Goal: Information Seeking & Learning: Learn about a topic

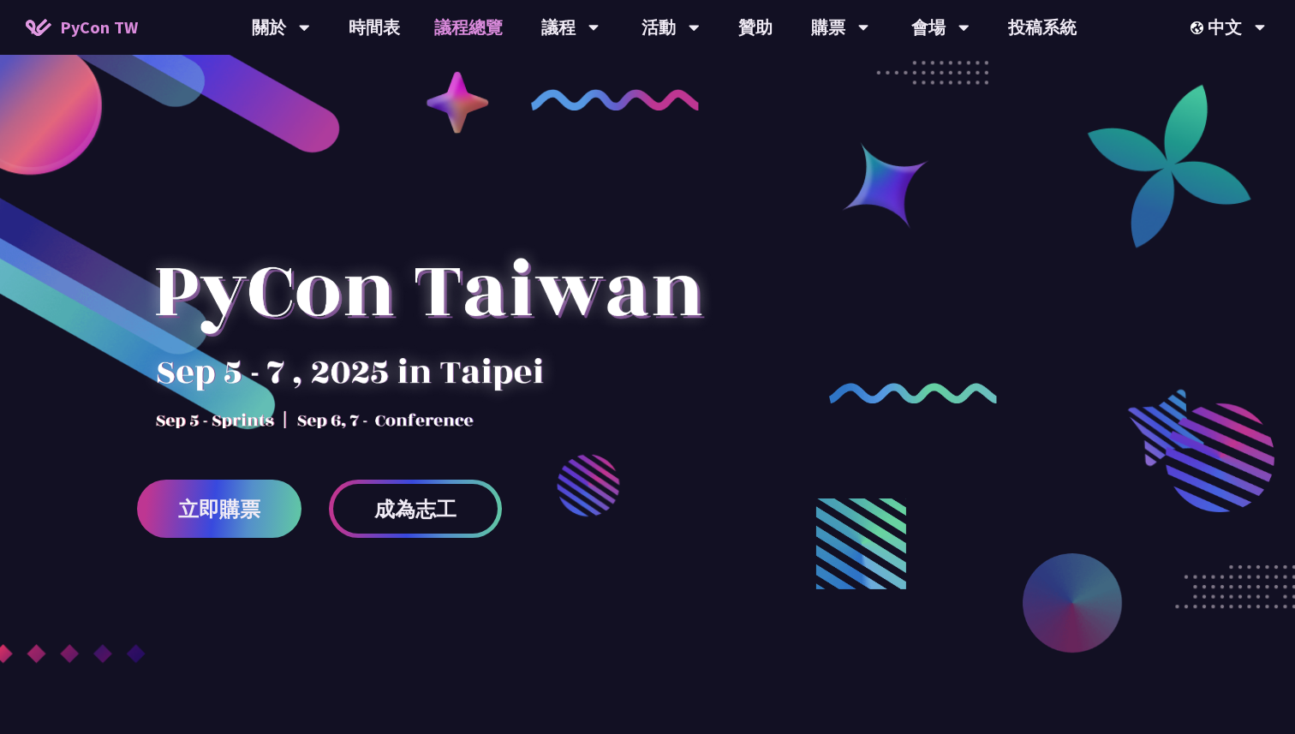
click at [431, 41] on link "議程總覽" at bounding box center [468, 27] width 103 height 55
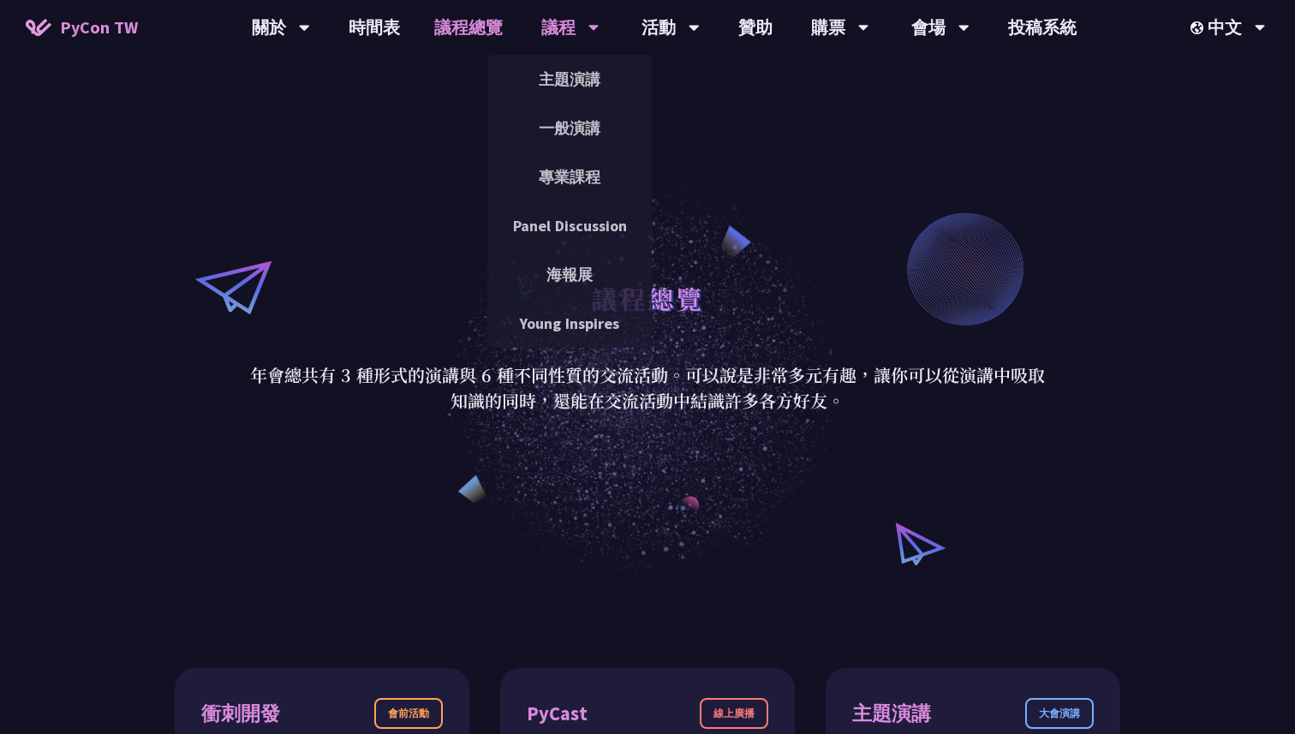
click at [557, 24] on div "議程" at bounding box center [570, 27] width 58 height 55
click at [559, 125] on link "一般演講" at bounding box center [569, 128] width 164 height 40
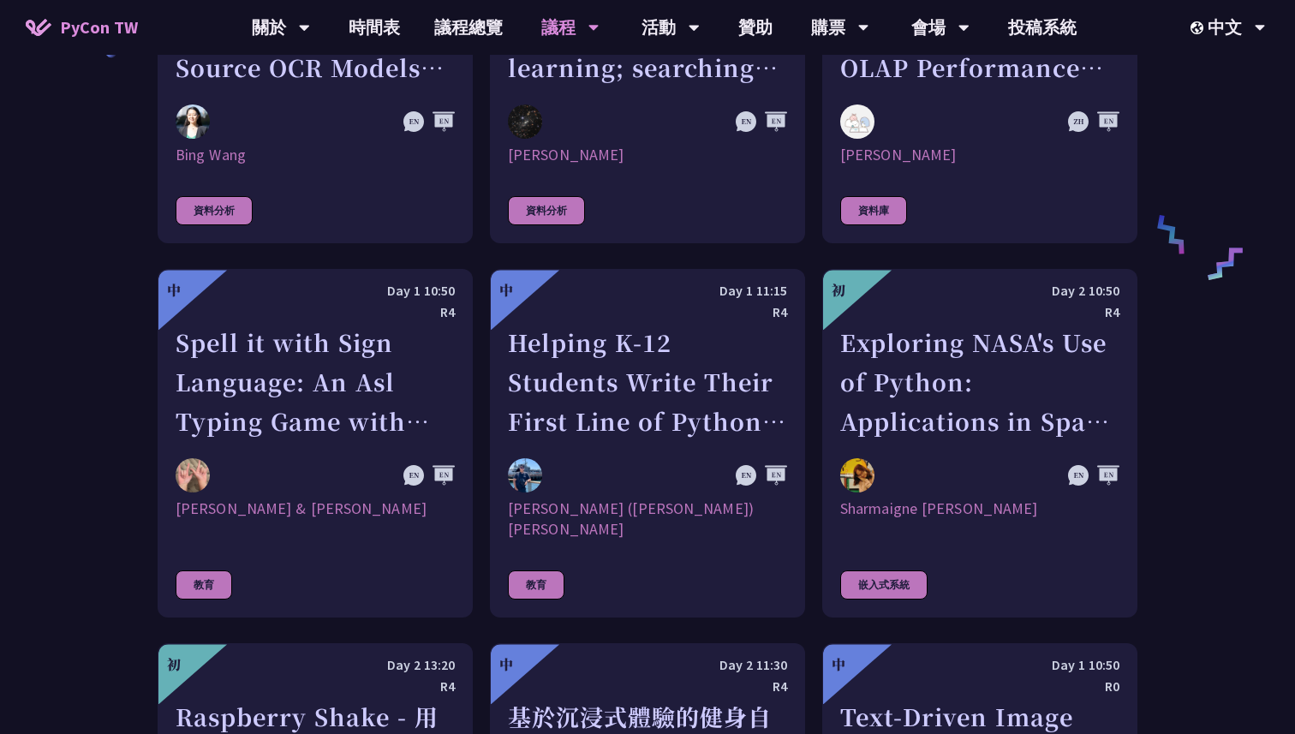
scroll to position [2872, 0]
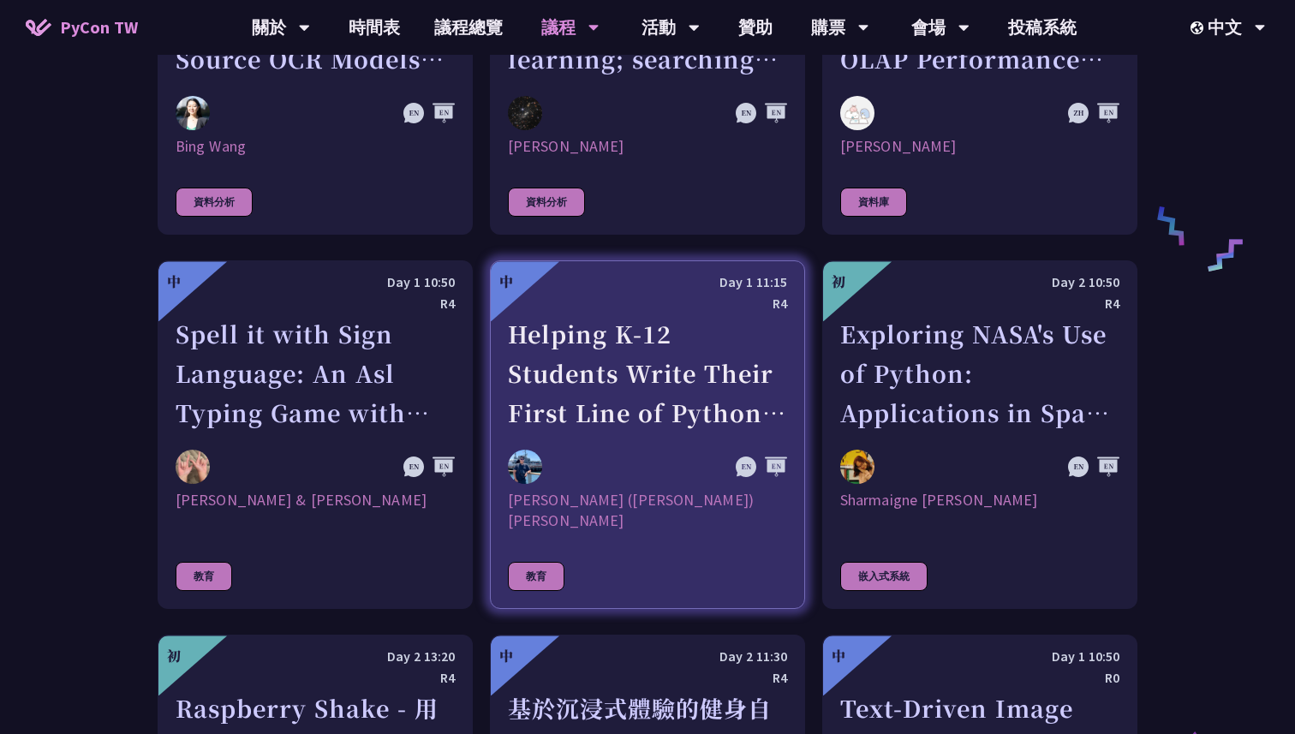
click at [568, 370] on div "Helping K-12 Students Write Their First Line of Python: Building a Game-Based L…" at bounding box center [647, 373] width 279 height 118
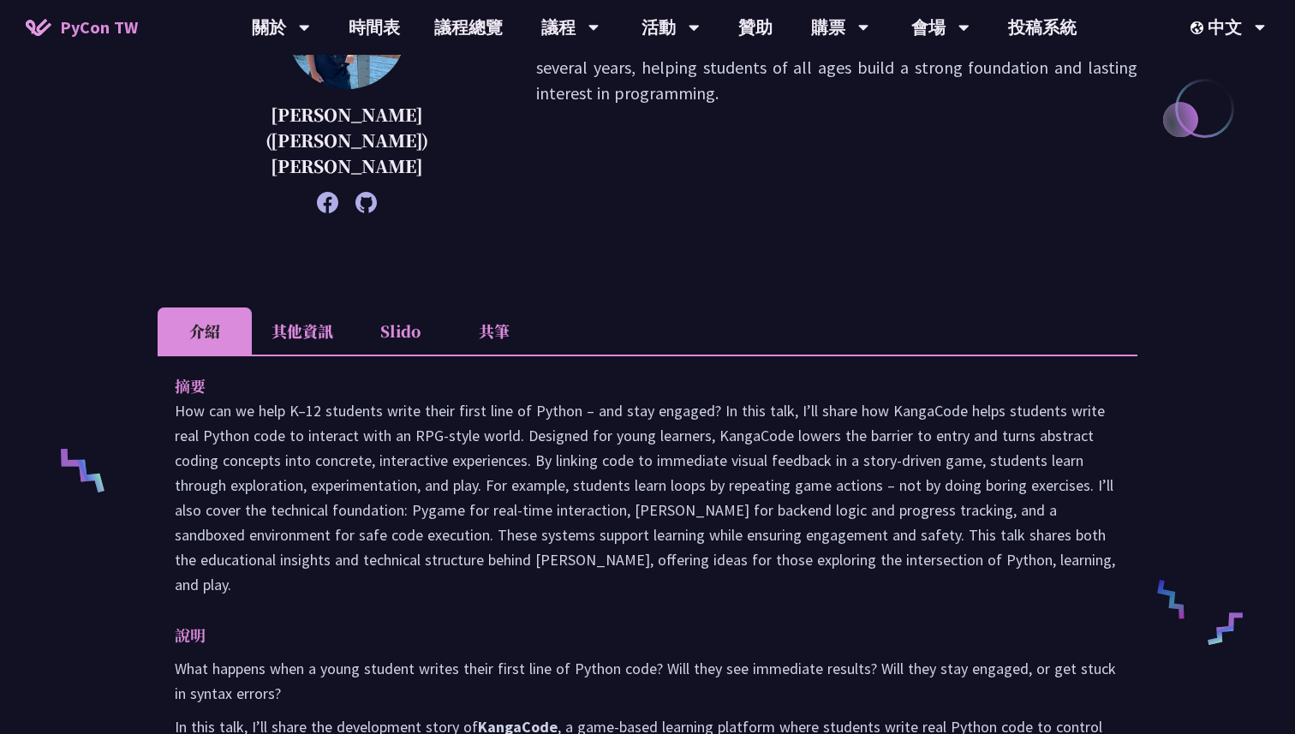
scroll to position [378, 0]
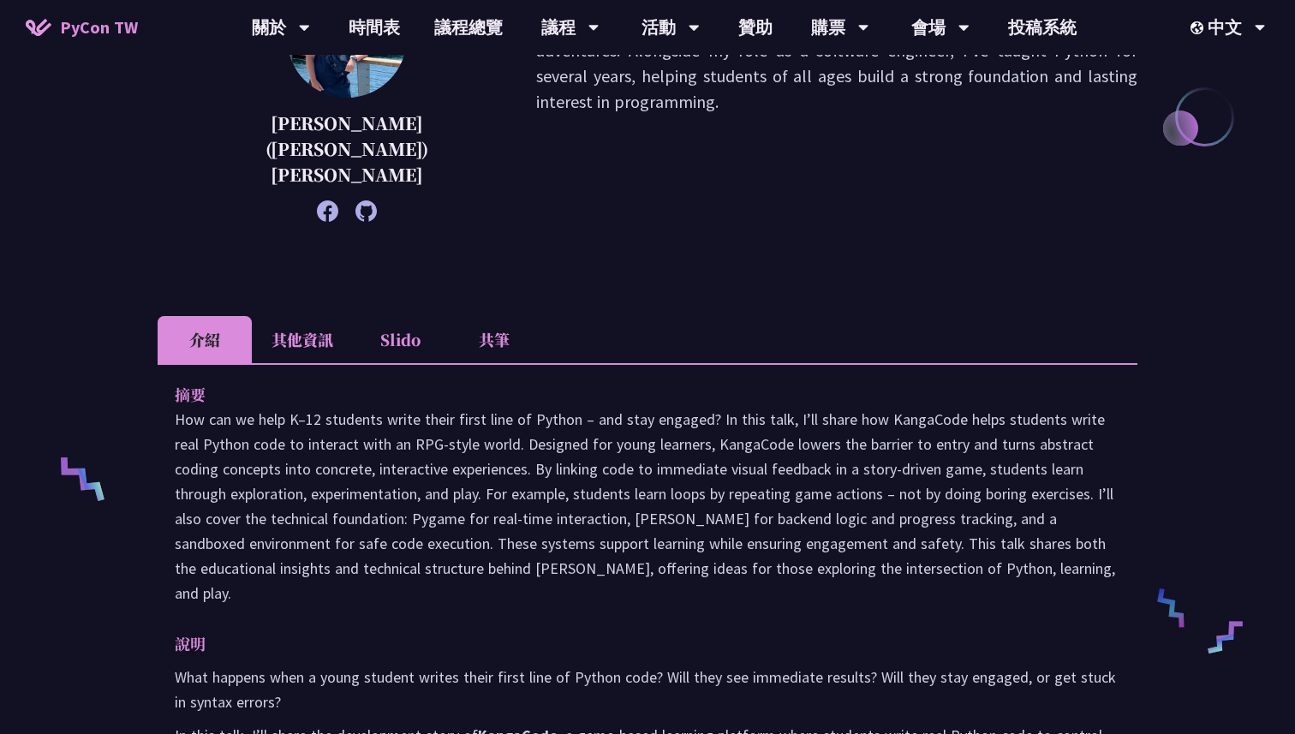
click at [334, 319] on li "其他資訊" at bounding box center [302, 339] width 101 height 47
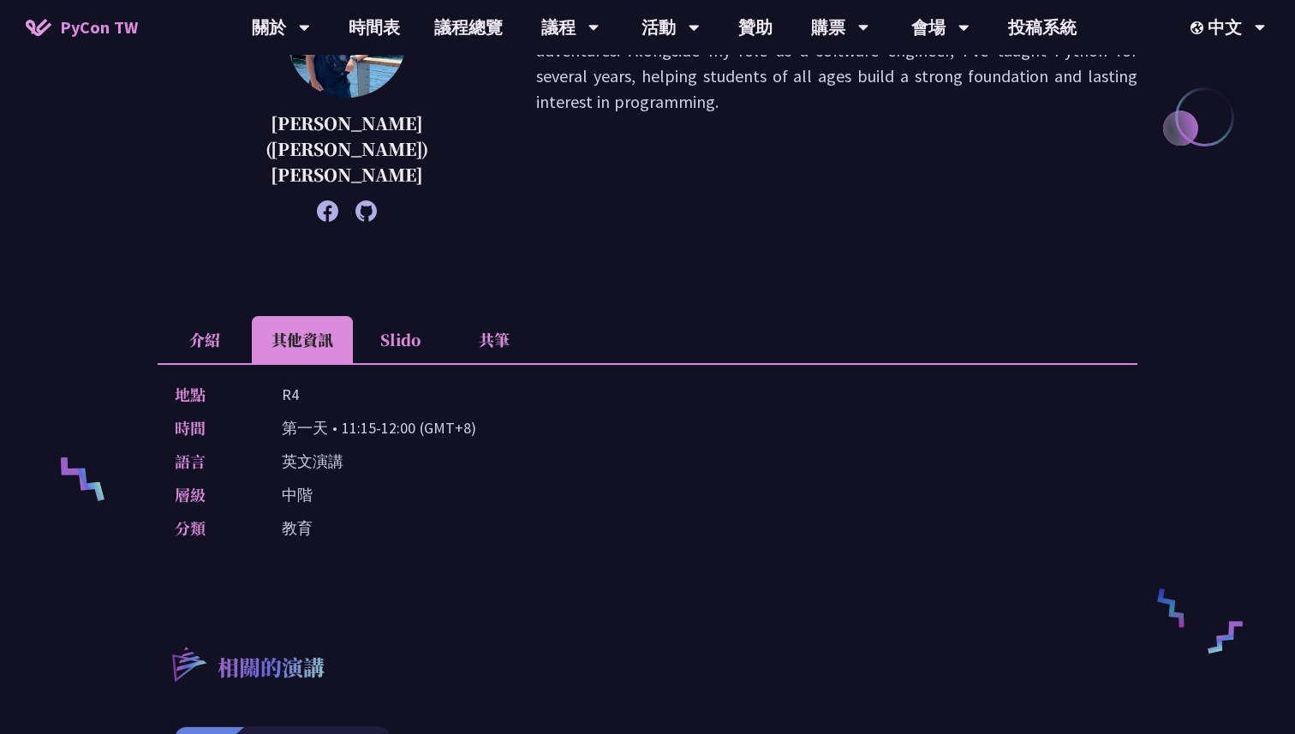
click at [392, 328] on li "Slido" at bounding box center [400, 339] width 94 height 47
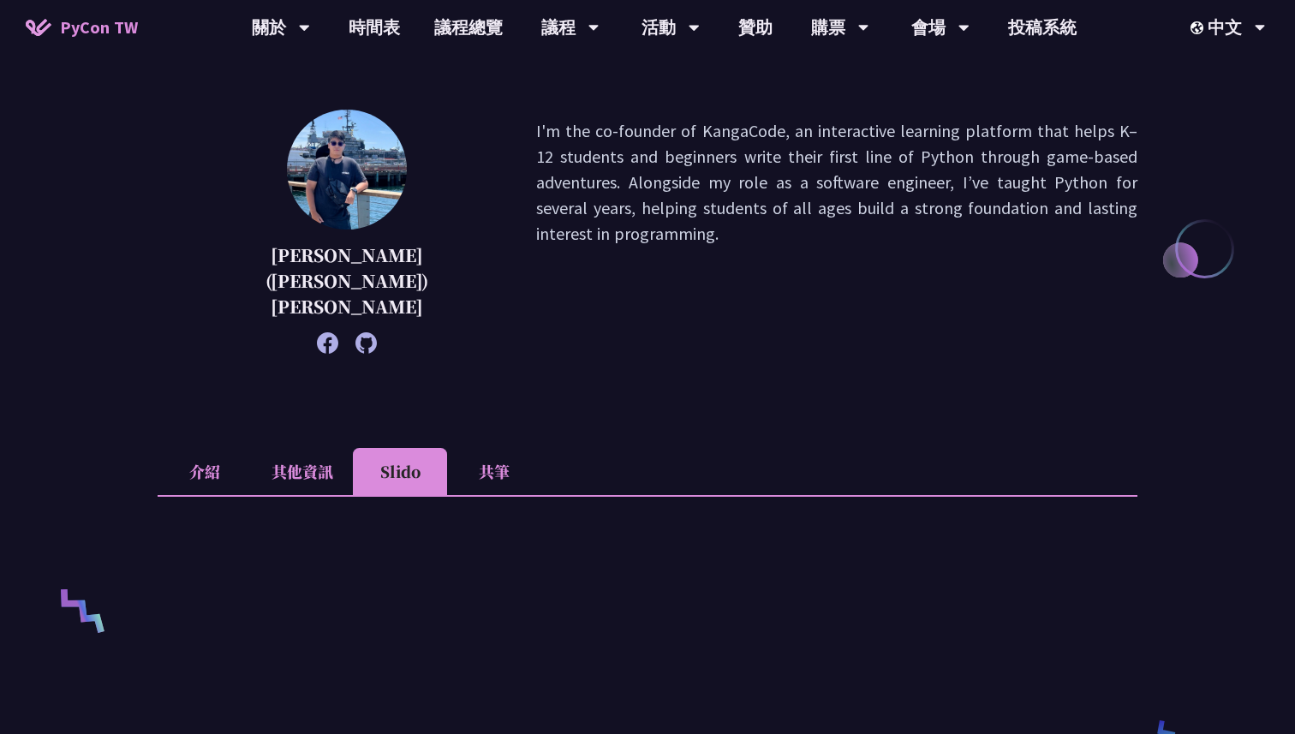
scroll to position [195, 0]
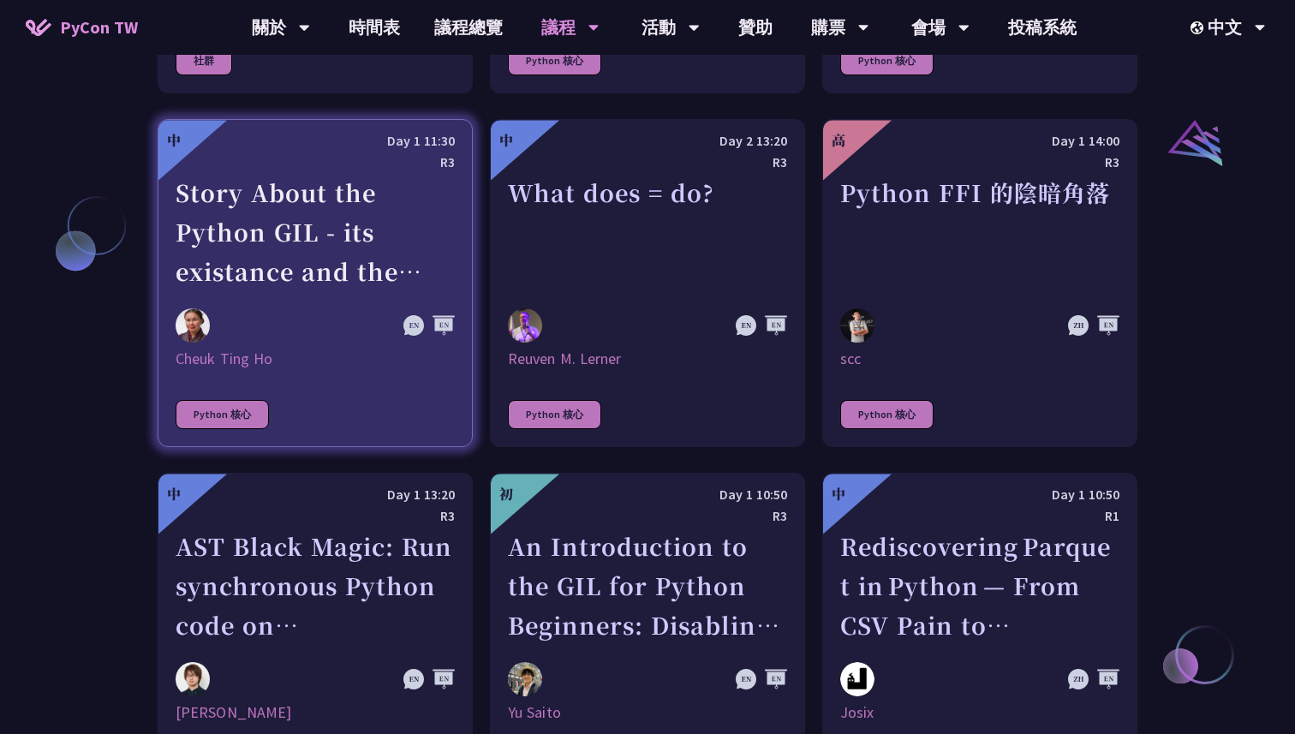
scroll to position [1918, 0]
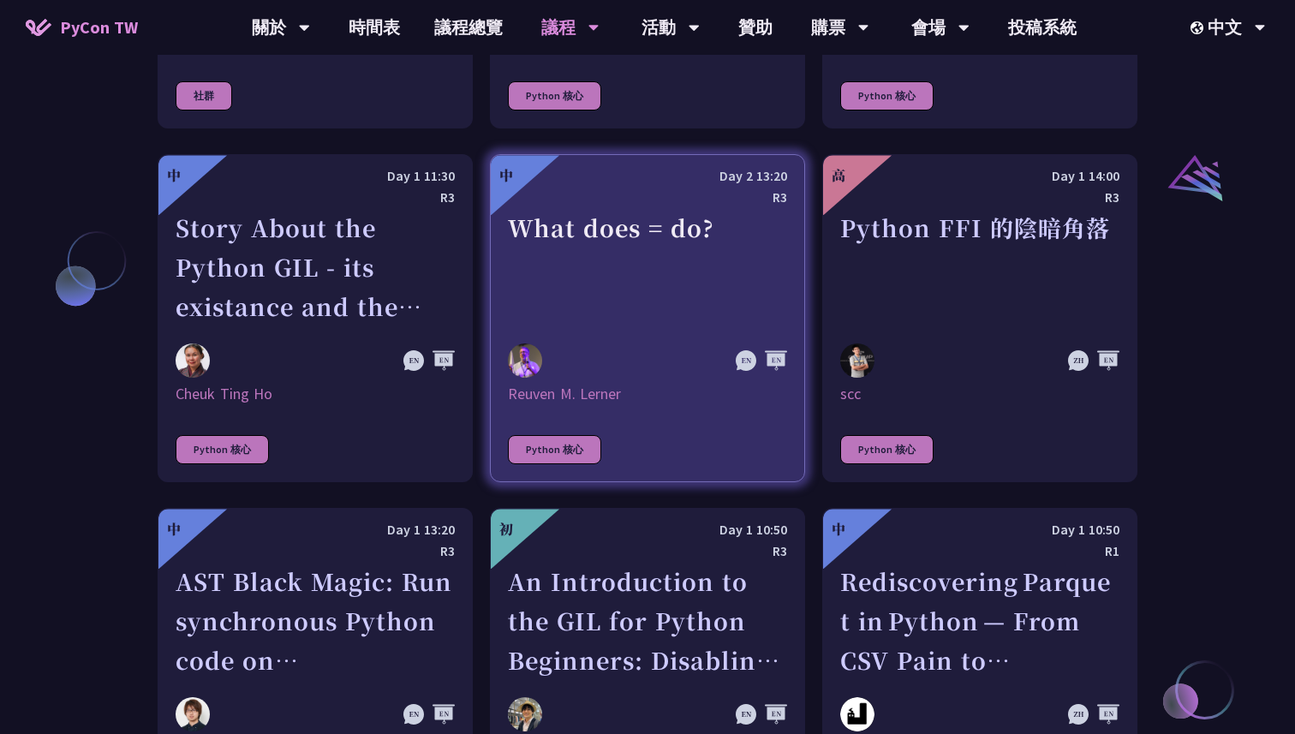
click at [616, 253] on div "What does = do?" at bounding box center [647, 267] width 279 height 118
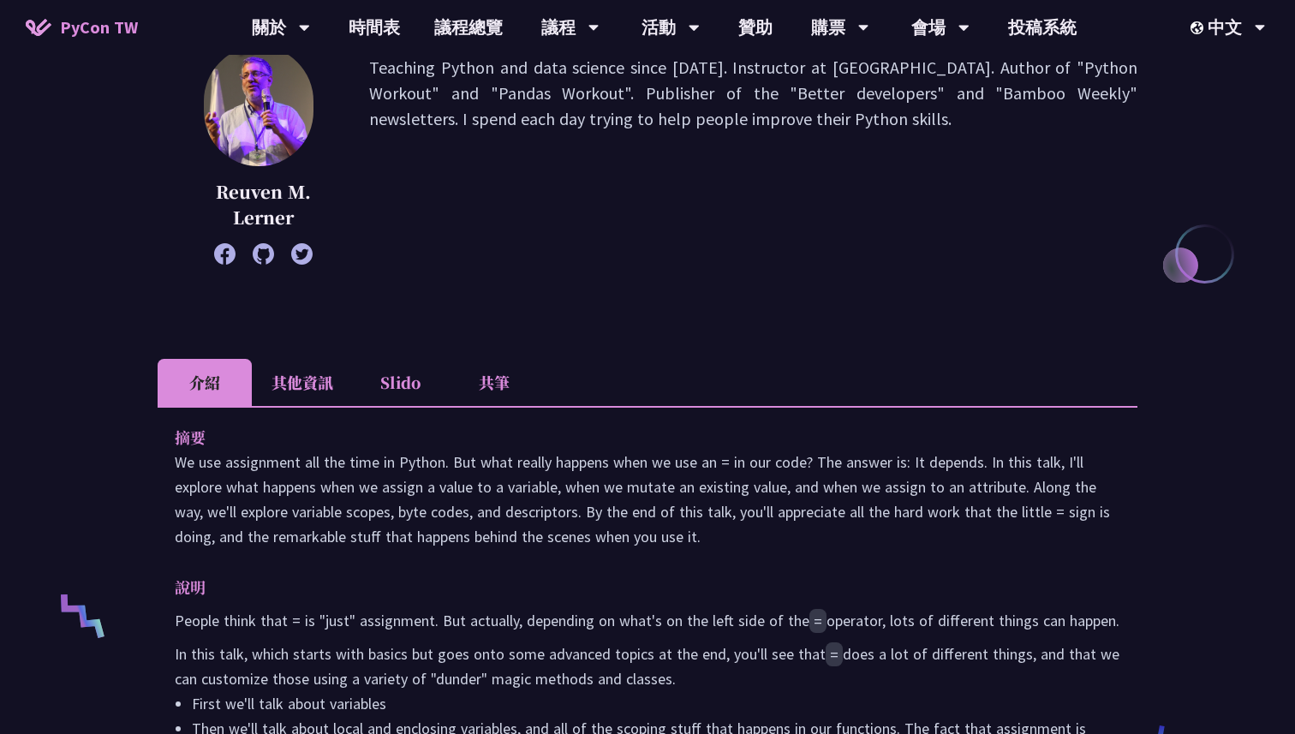
click at [403, 383] on li "Slido" at bounding box center [400, 382] width 94 height 47
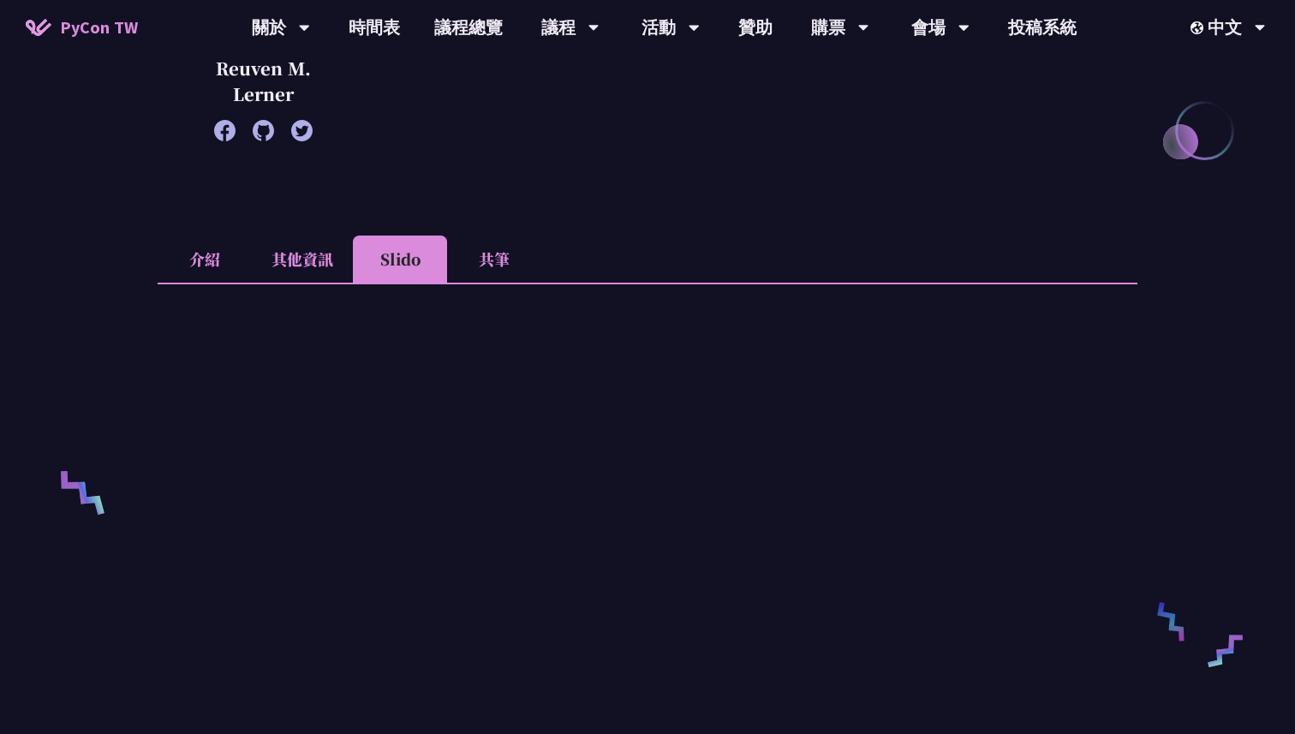
scroll to position [428, 0]
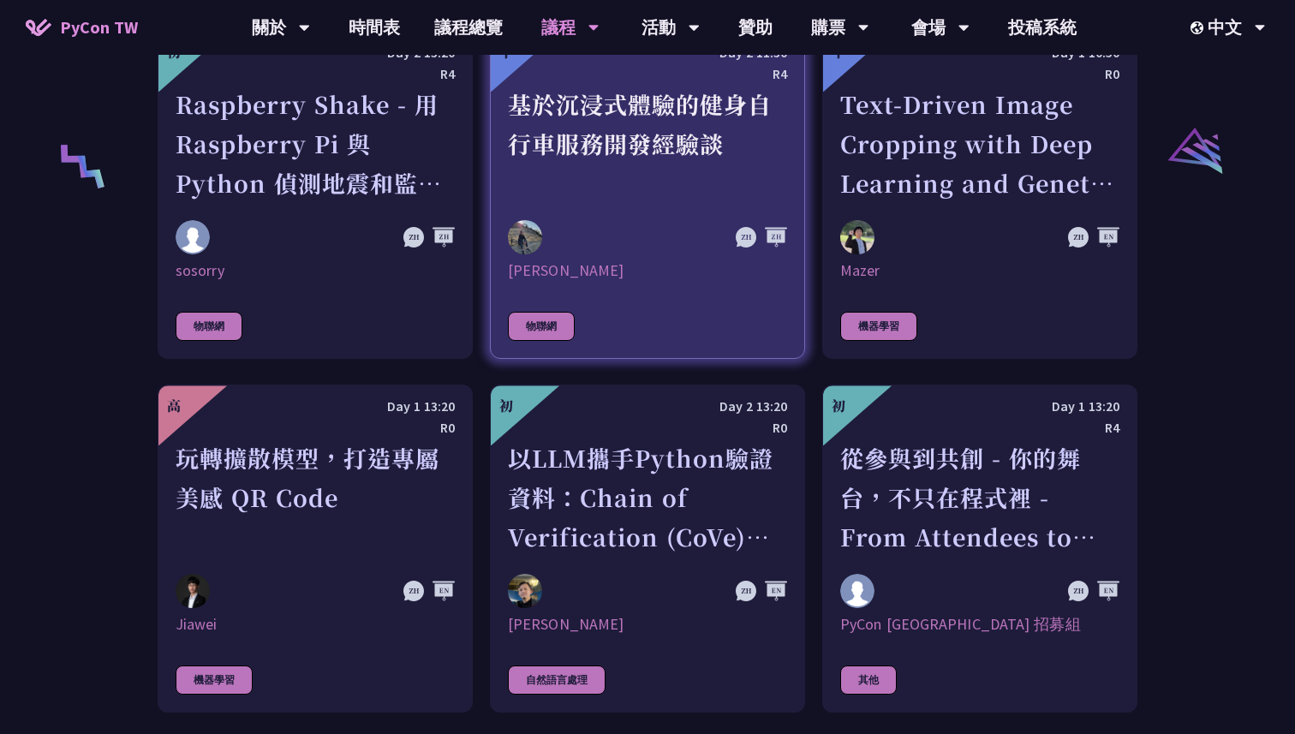
scroll to position [3546, 0]
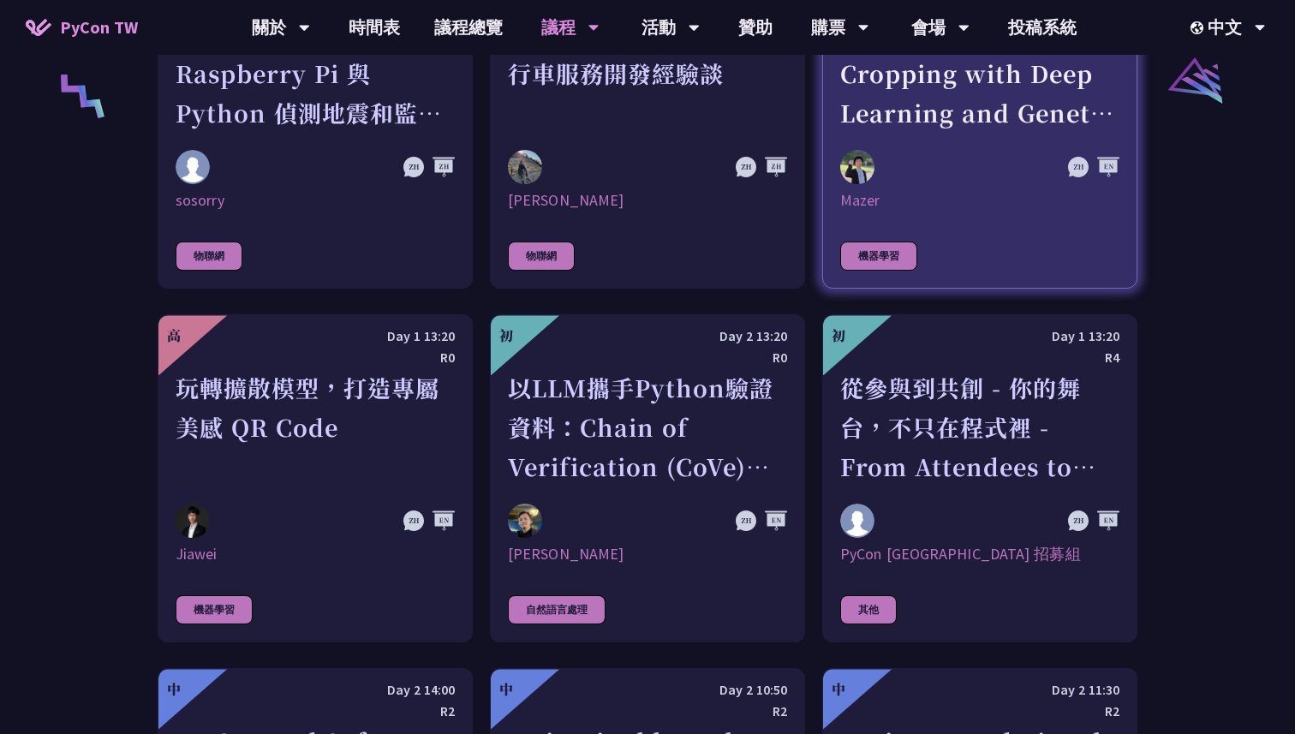
click at [889, 123] on link "中 Day 1 10:50 R0 Text-Driven Image Cropping with Deep Learning and Genetic Algo…" at bounding box center [979, 125] width 315 height 328
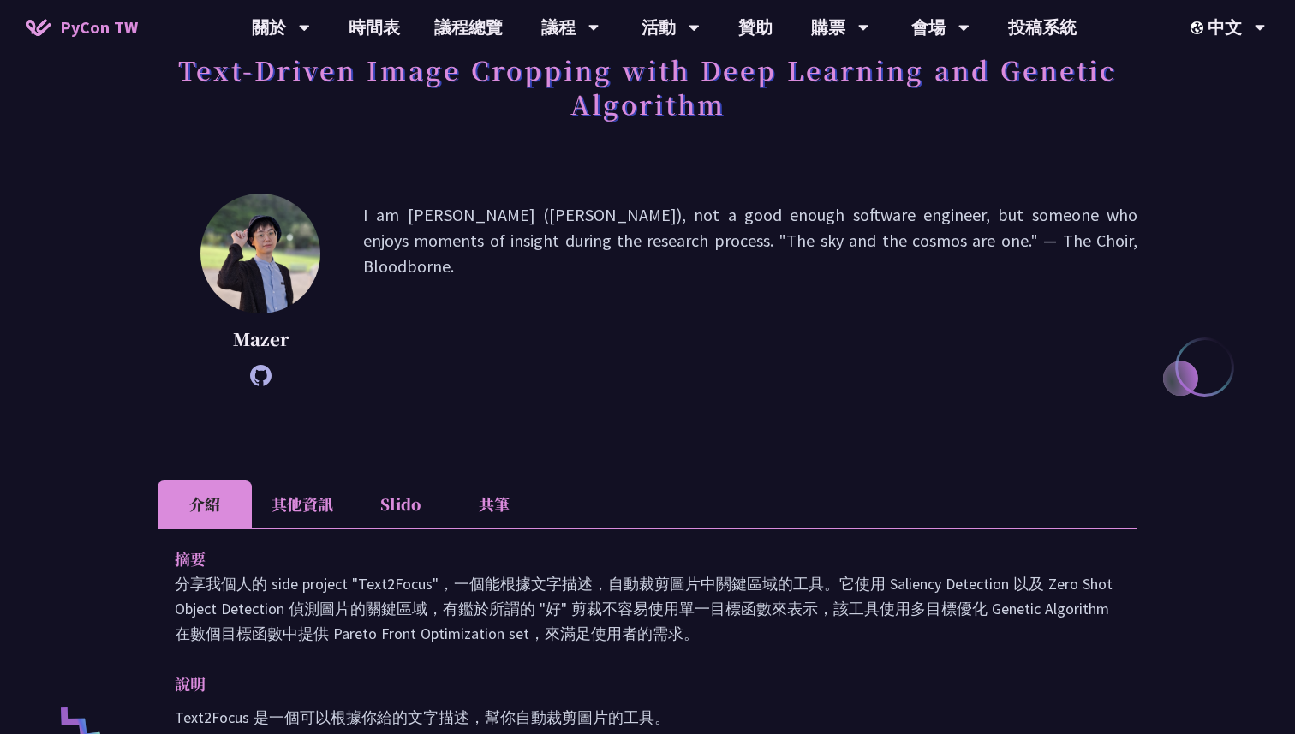
scroll to position [187, 0]
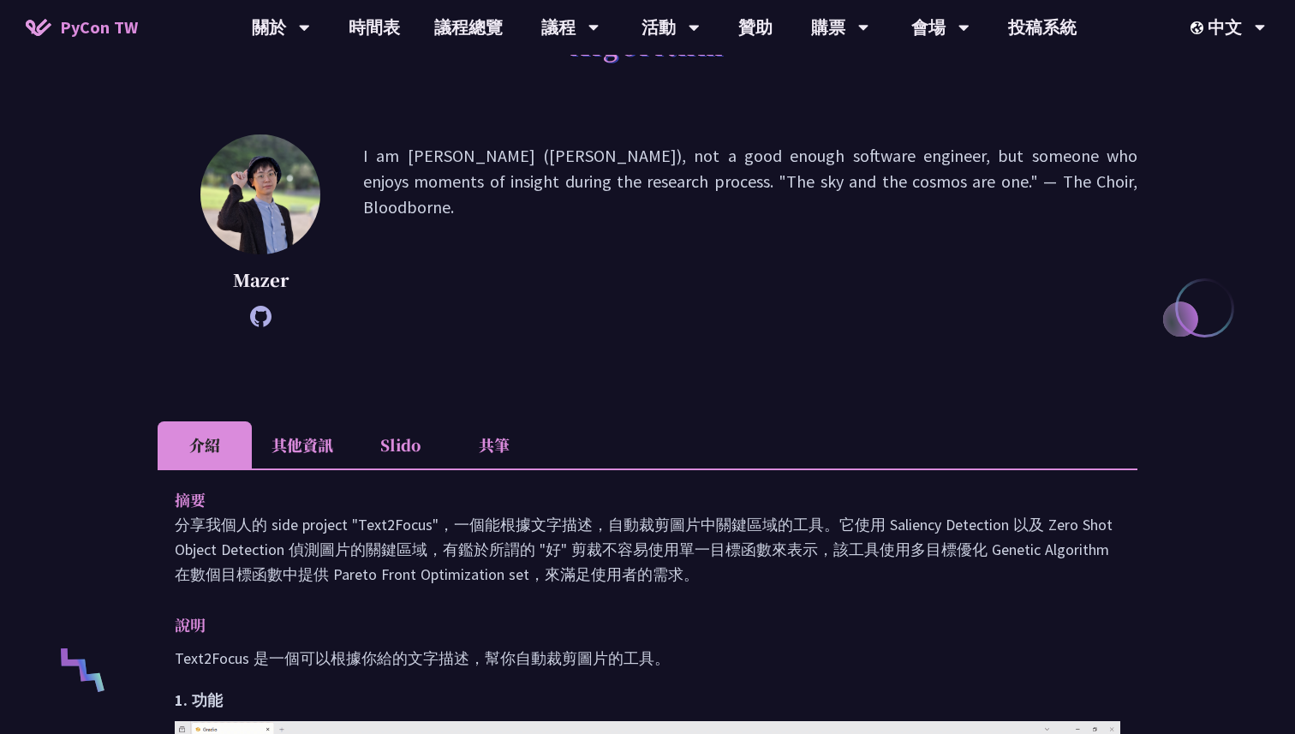
click at [395, 438] on li "Slido" at bounding box center [400, 444] width 94 height 47
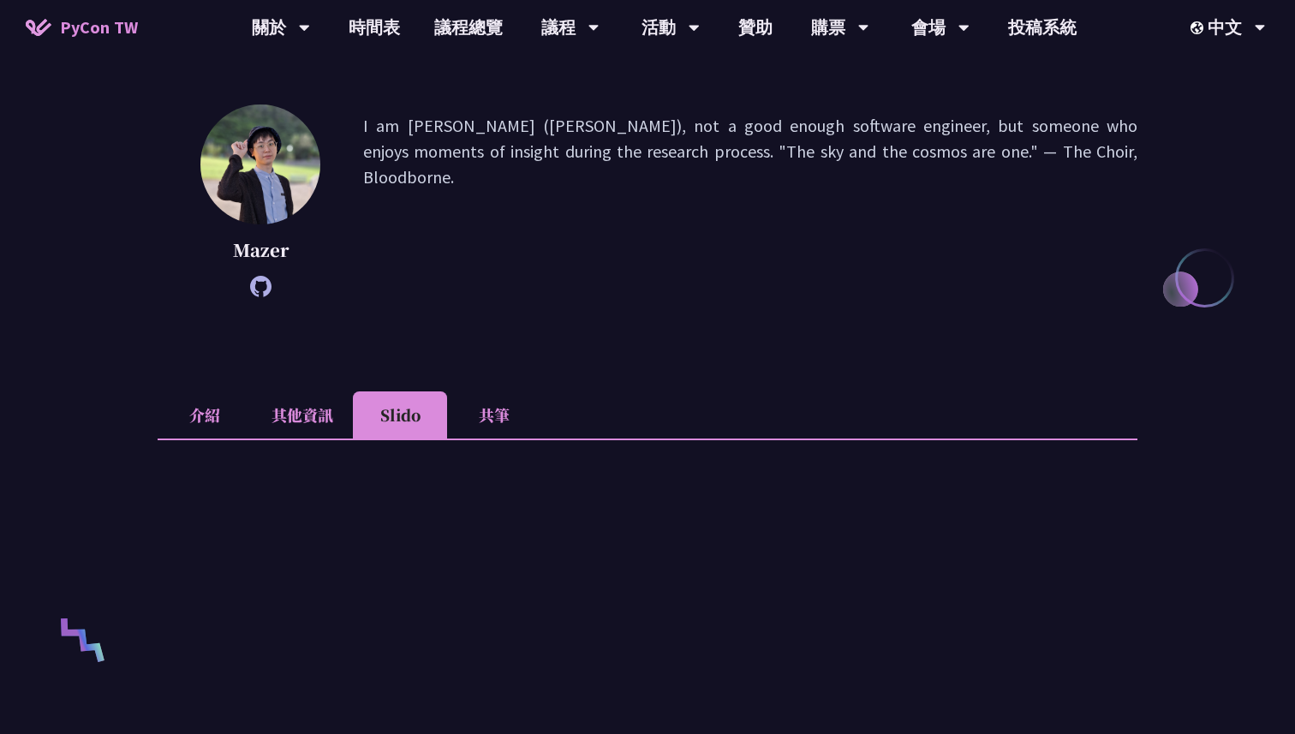
scroll to position [114, 0]
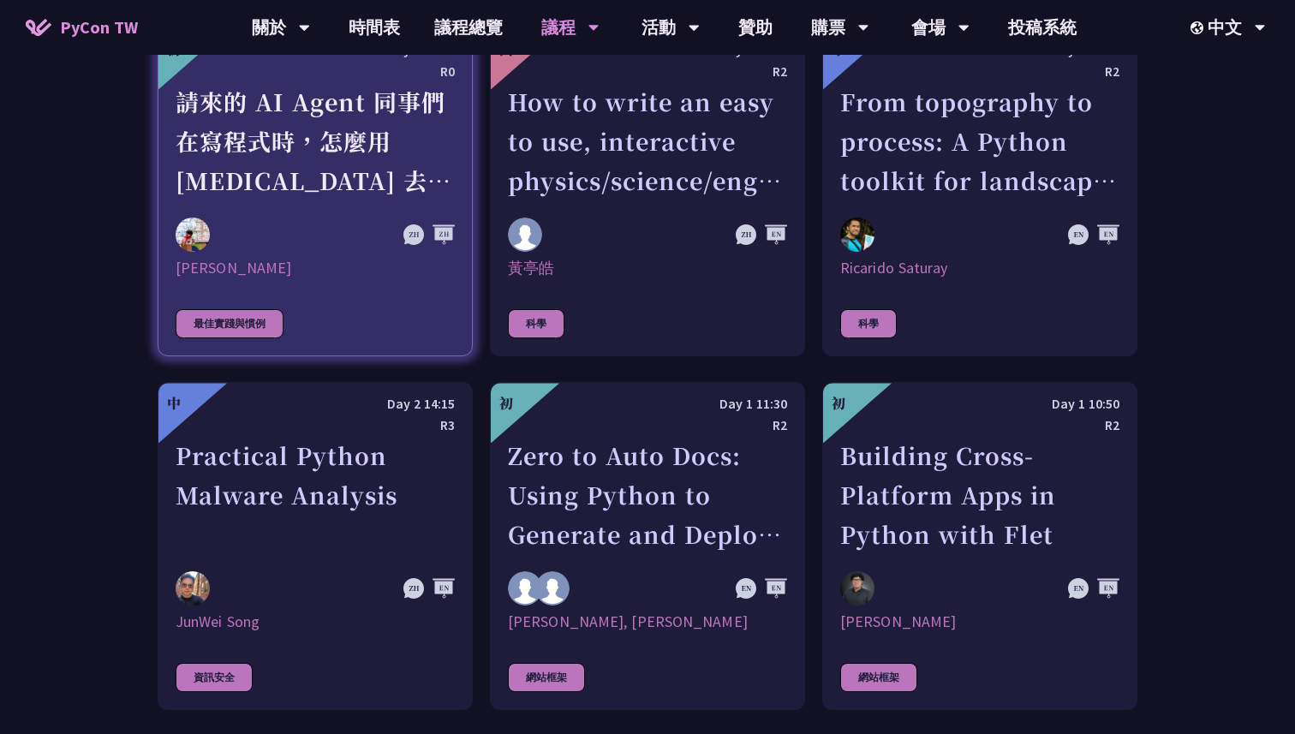
scroll to position [4477, 0]
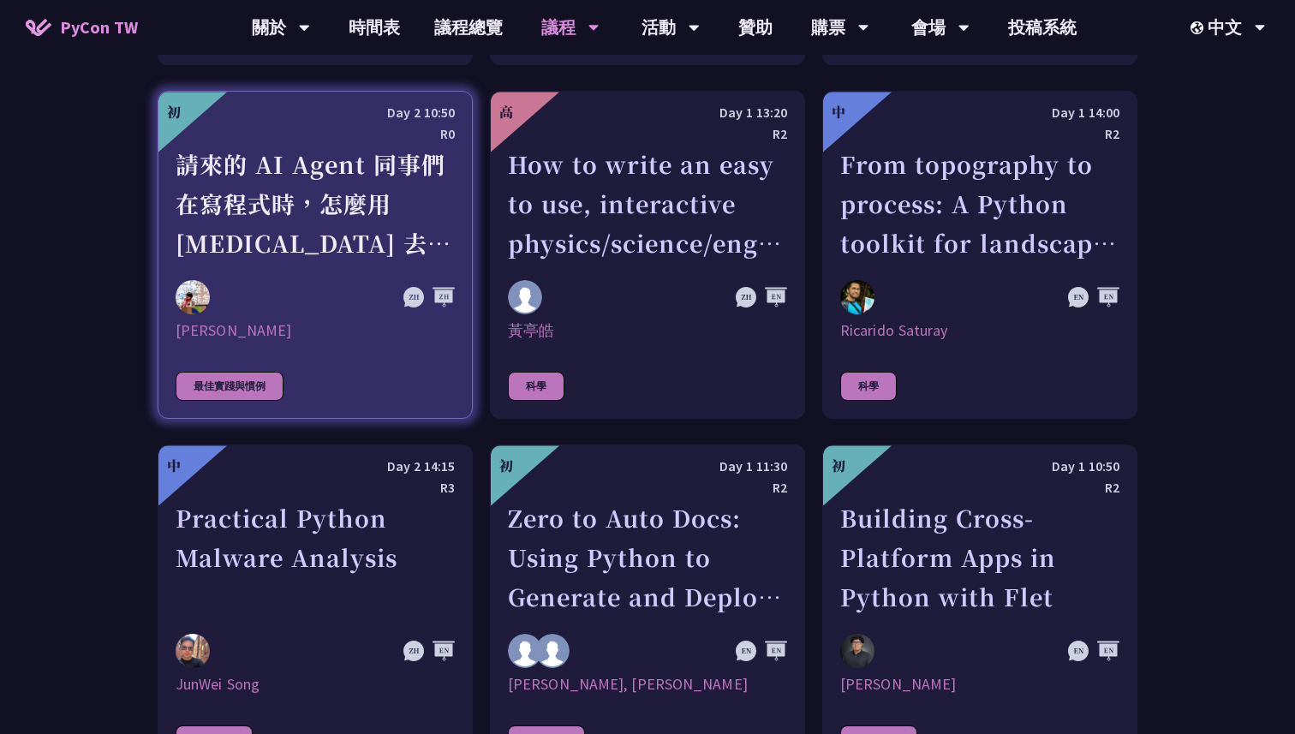
click at [428, 174] on div "請來的 AI Agent 同事們在寫程式時，怎麼用 pytest 去除各種幻想與盲點" at bounding box center [315, 204] width 279 height 118
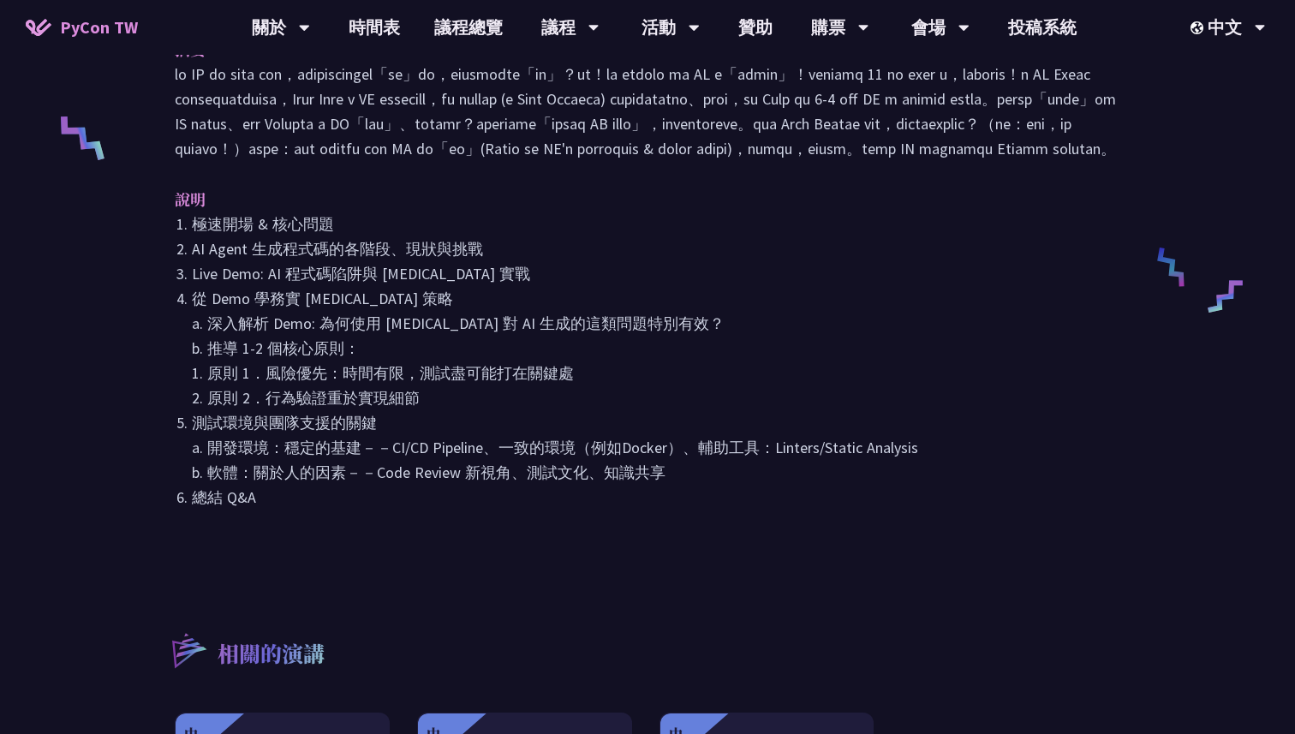
scroll to position [464, 0]
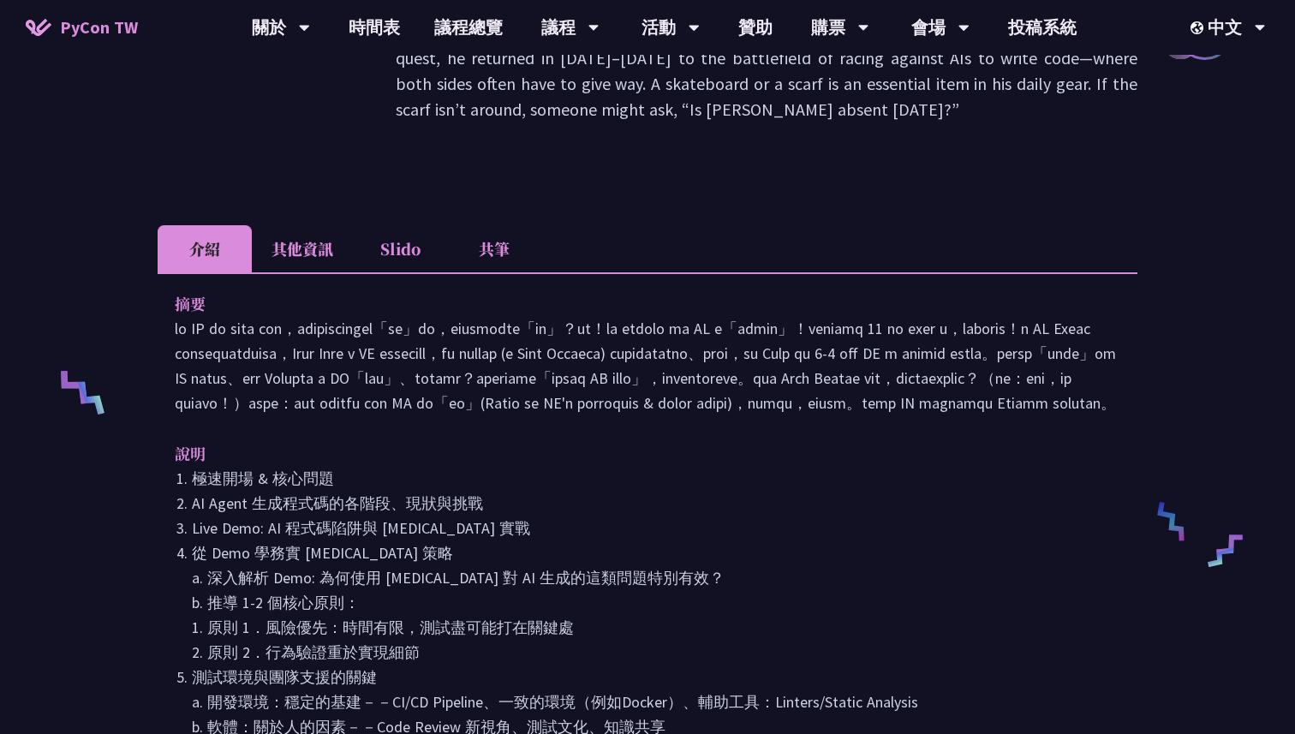
click at [408, 225] on li "Slido" at bounding box center [400, 248] width 94 height 47
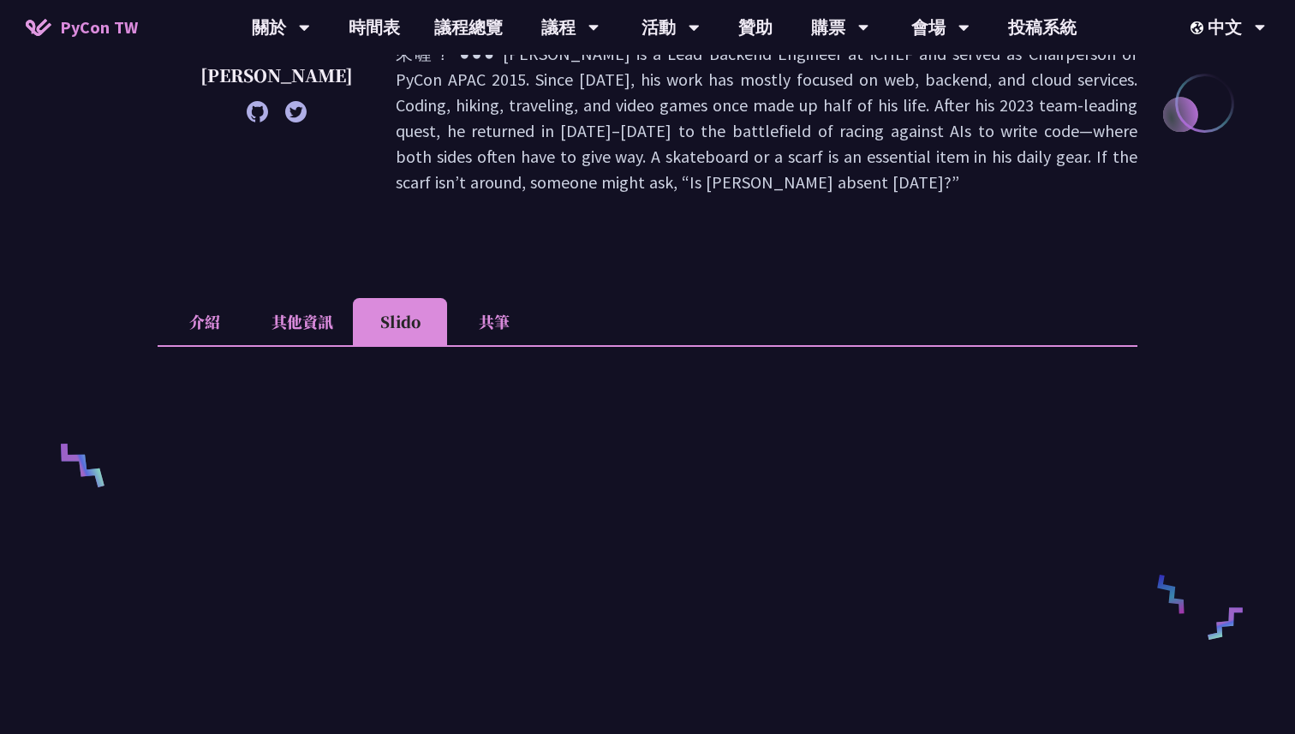
scroll to position [0, 0]
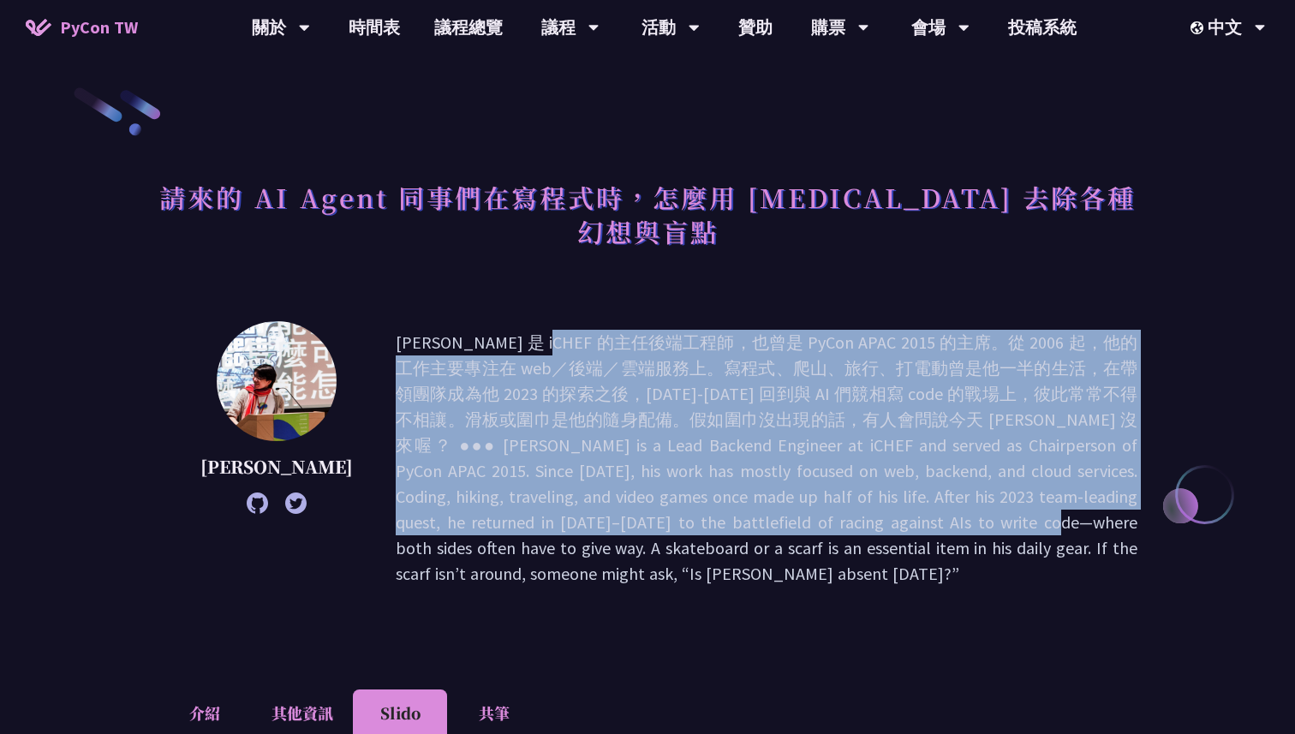
drag, startPoint x: 363, startPoint y: 300, endPoint x: 490, endPoint y: 475, distance: 216.5
click at [490, 475] on p at bounding box center [766, 458] width 741 height 257
click at [488, 474] on p at bounding box center [766, 458] width 741 height 257
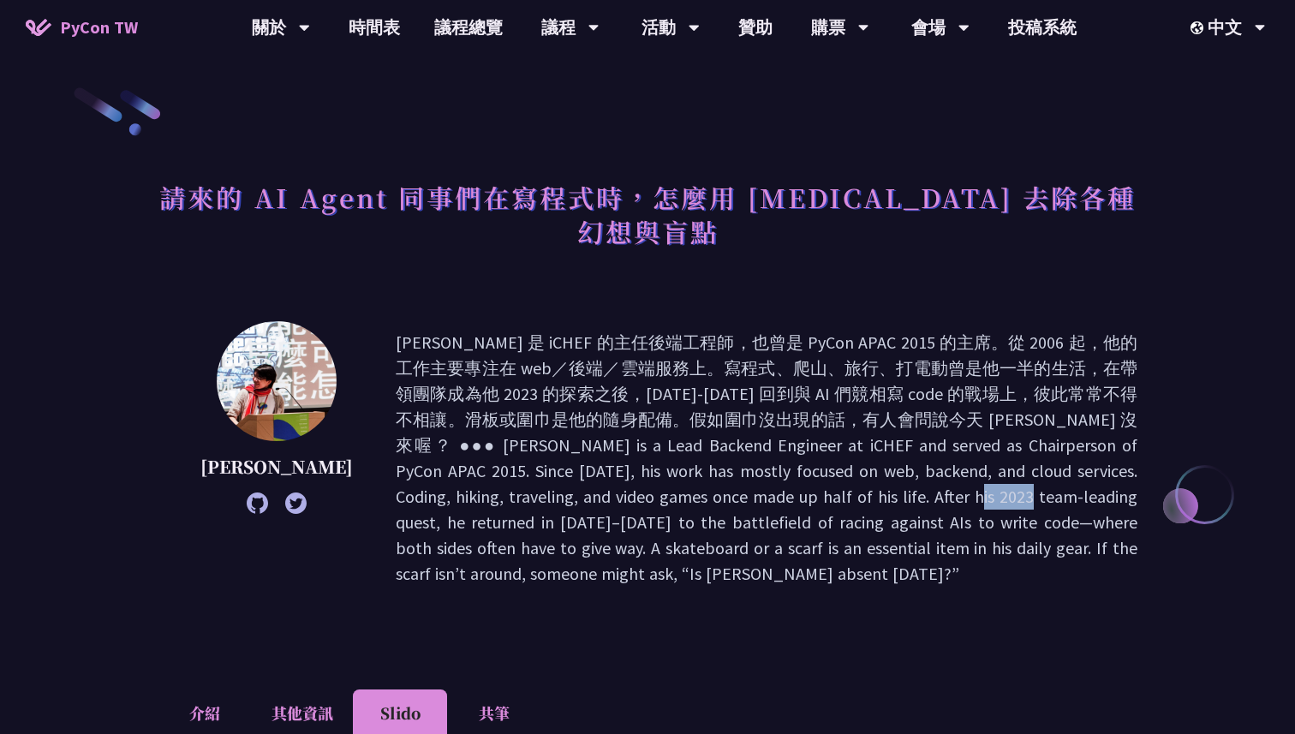
click at [488, 474] on p at bounding box center [766, 458] width 741 height 257
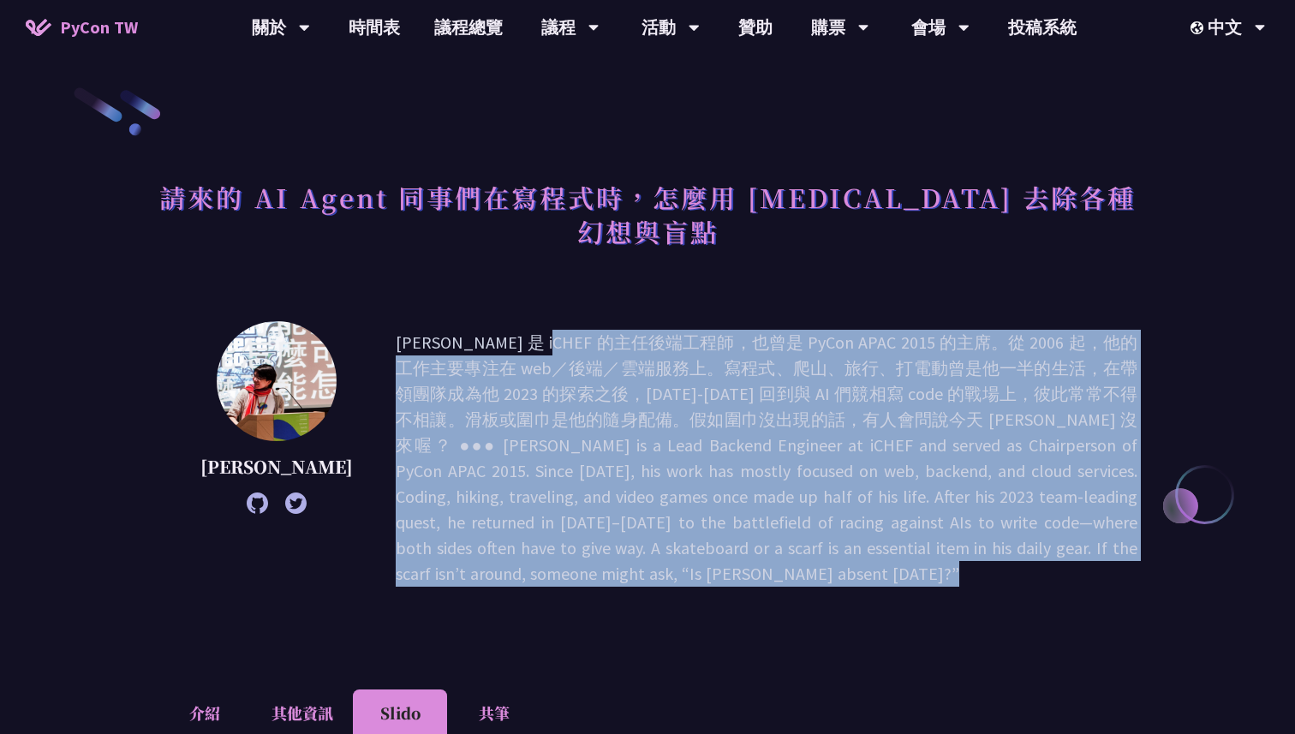
drag, startPoint x: 488, startPoint y: 474, endPoint x: 467, endPoint y: 442, distance: 38.5
click at [467, 442] on p at bounding box center [766, 458] width 741 height 257
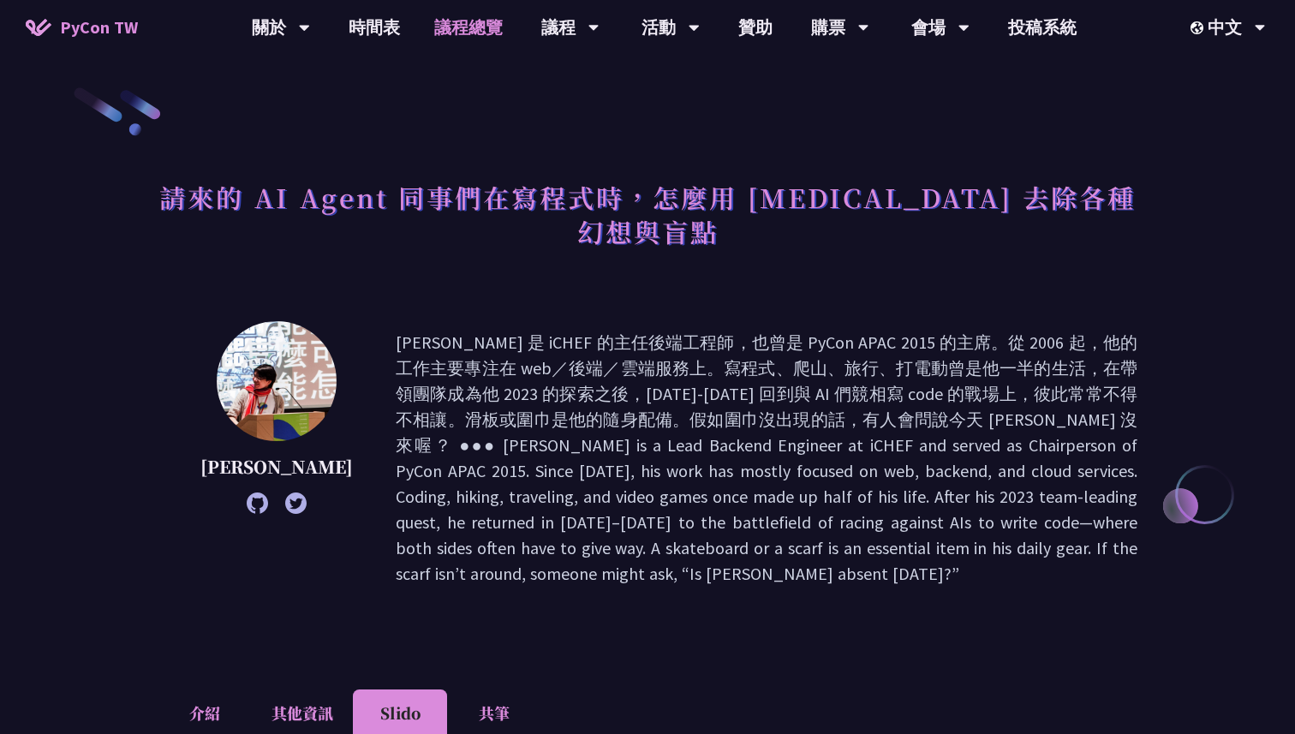
click at [489, 34] on link "議程總覽" at bounding box center [468, 27] width 103 height 55
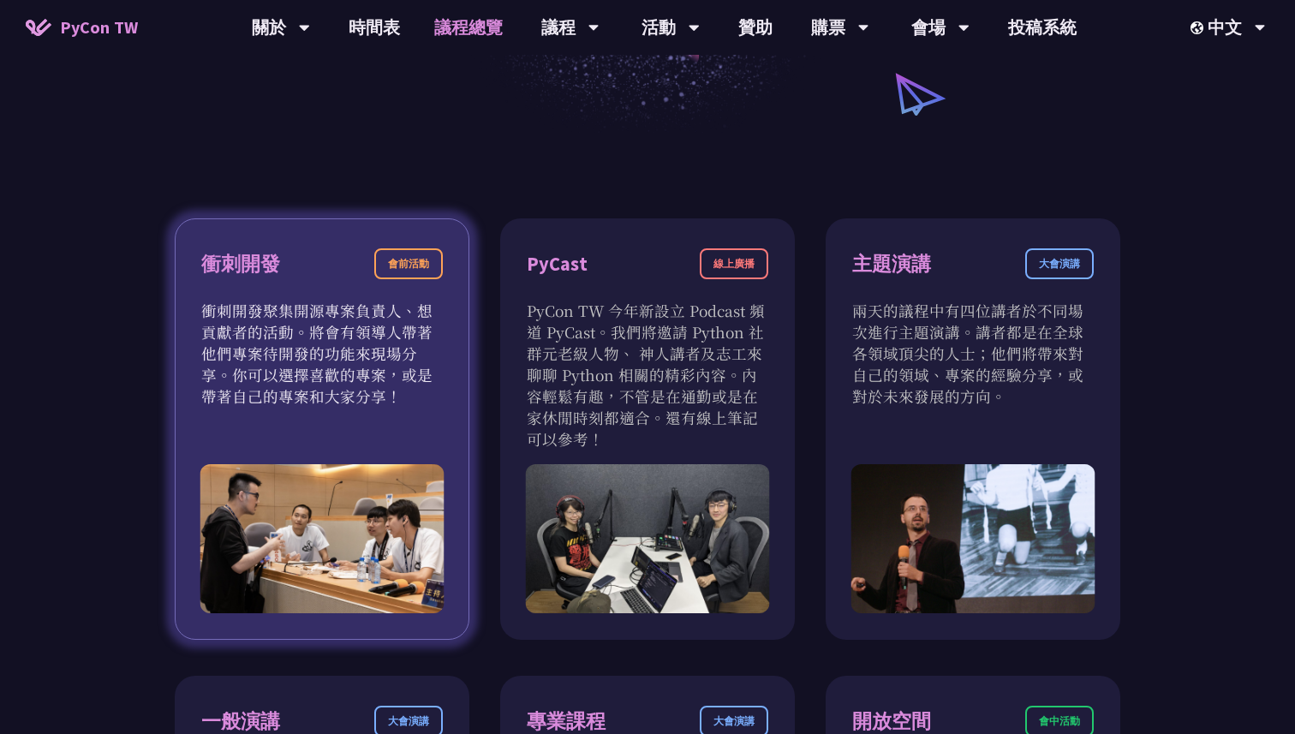
scroll to position [455, 0]
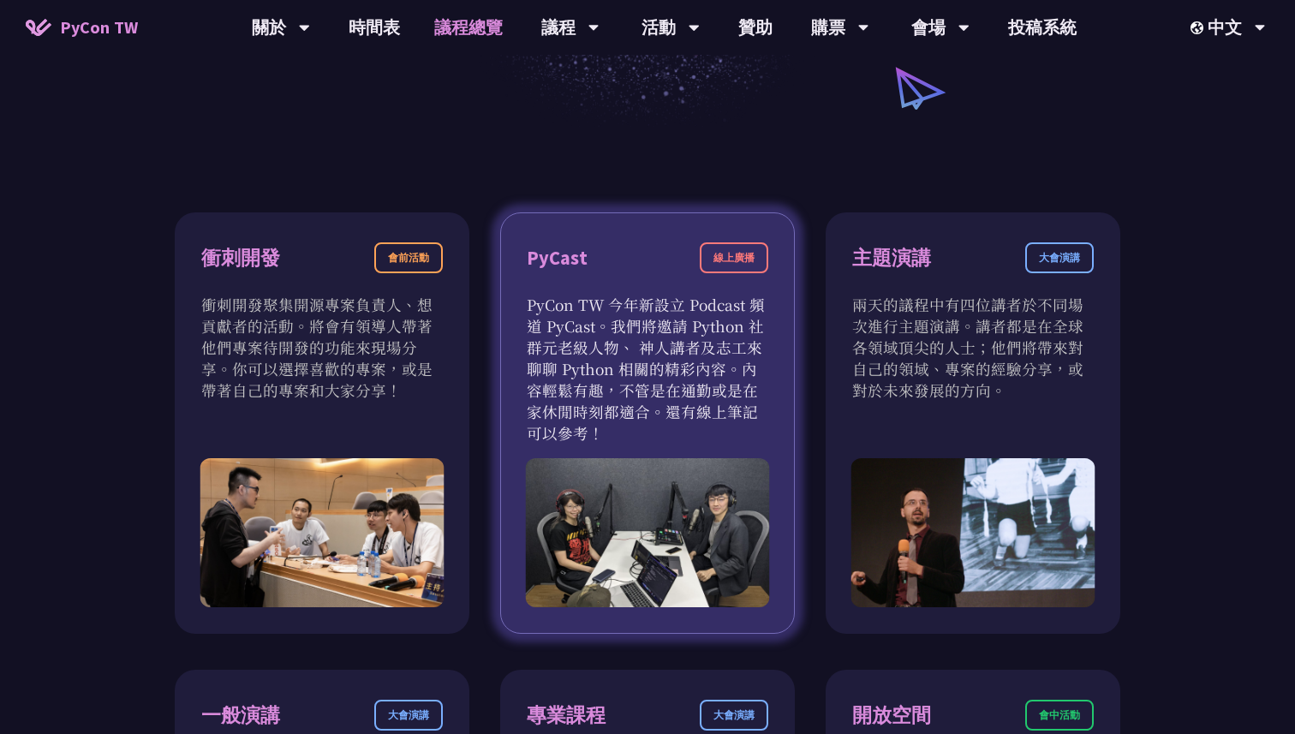
click at [596, 373] on p "PyCon TW 今年新設立 Podcast 頻道 PyCast。我們將邀請 Python 社群元老級人物、 神人講者及志工來聊聊 Python 相關的精彩內…" at bounding box center [647, 369] width 241 height 150
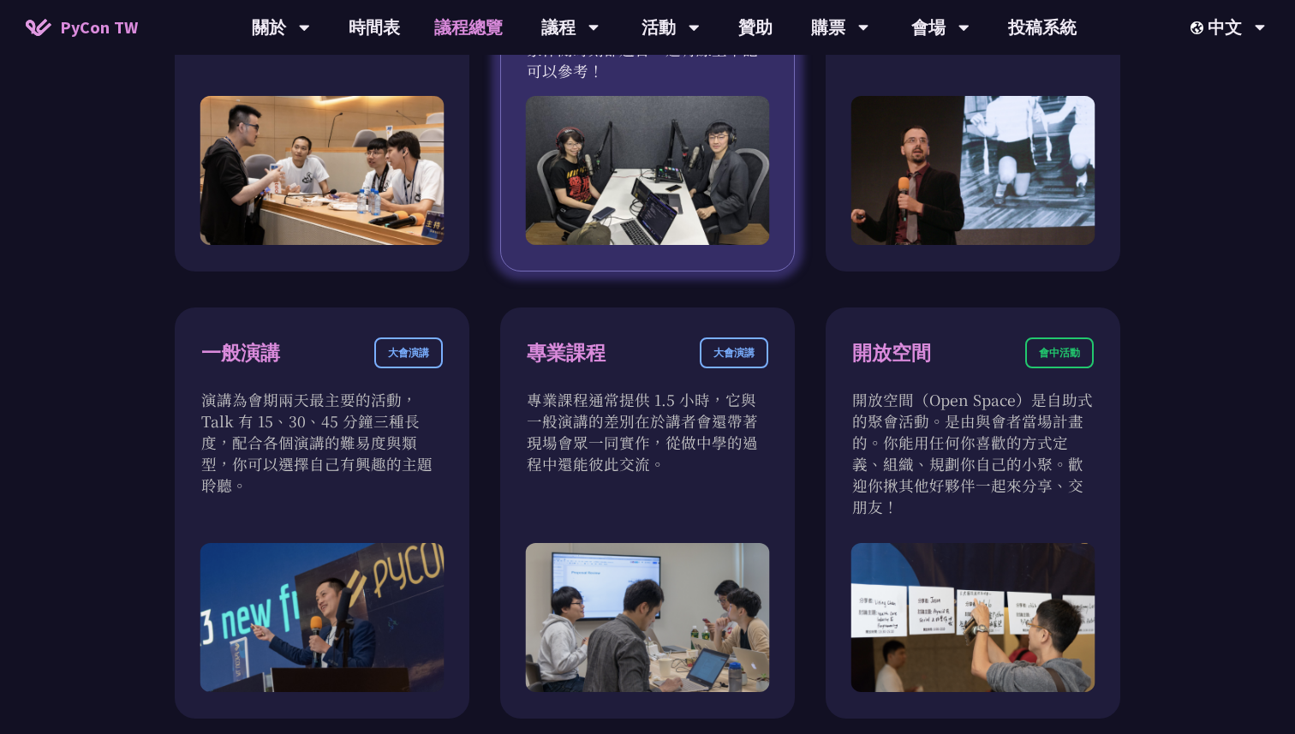
scroll to position [834, 0]
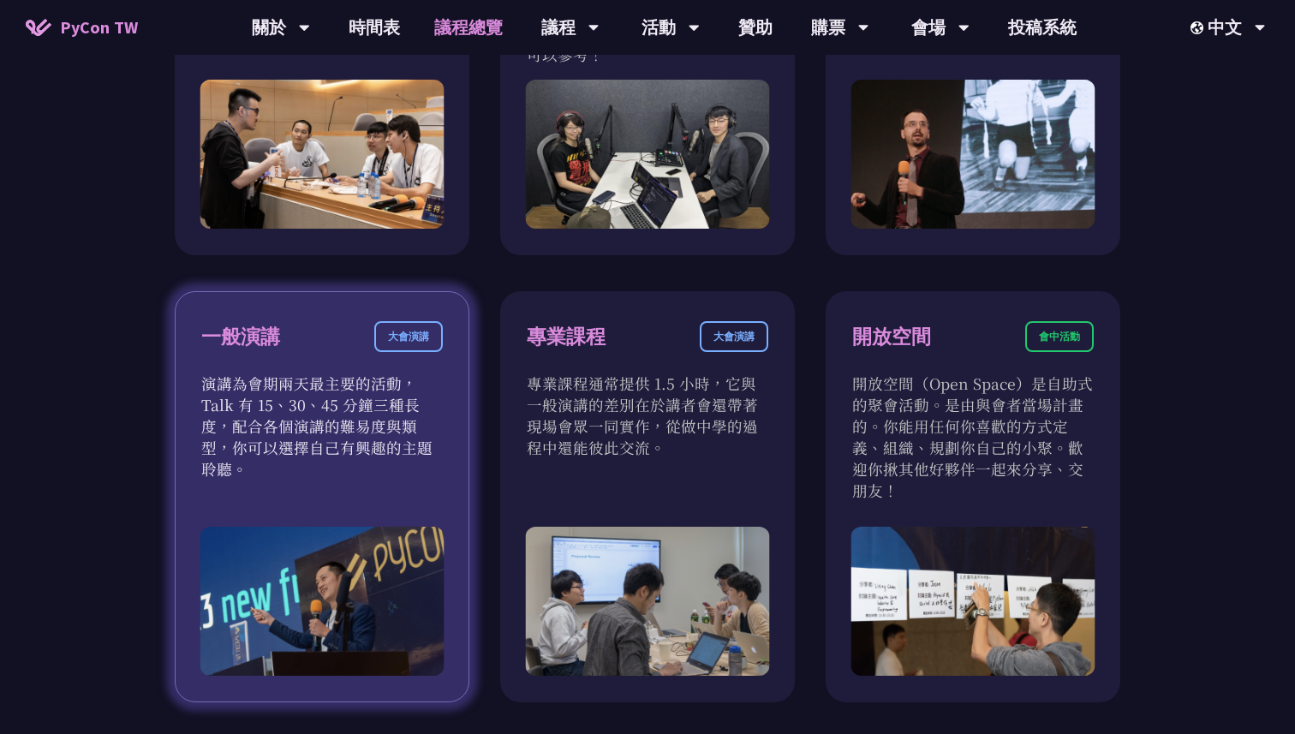
drag, startPoint x: 214, startPoint y: 385, endPoint x: 436, endPoint y: 461, distance: 234.2
click at [437, 461] on div "一般演講 大會演講 演講為會期兩天最主要的活動，Talk 有 15、30、45 分鐘三種長度，配合各個演講的難易度與類型，你可以選擇自己有興趣的主題聆聽。" at bounding box center [322, 496] width 295 height 411
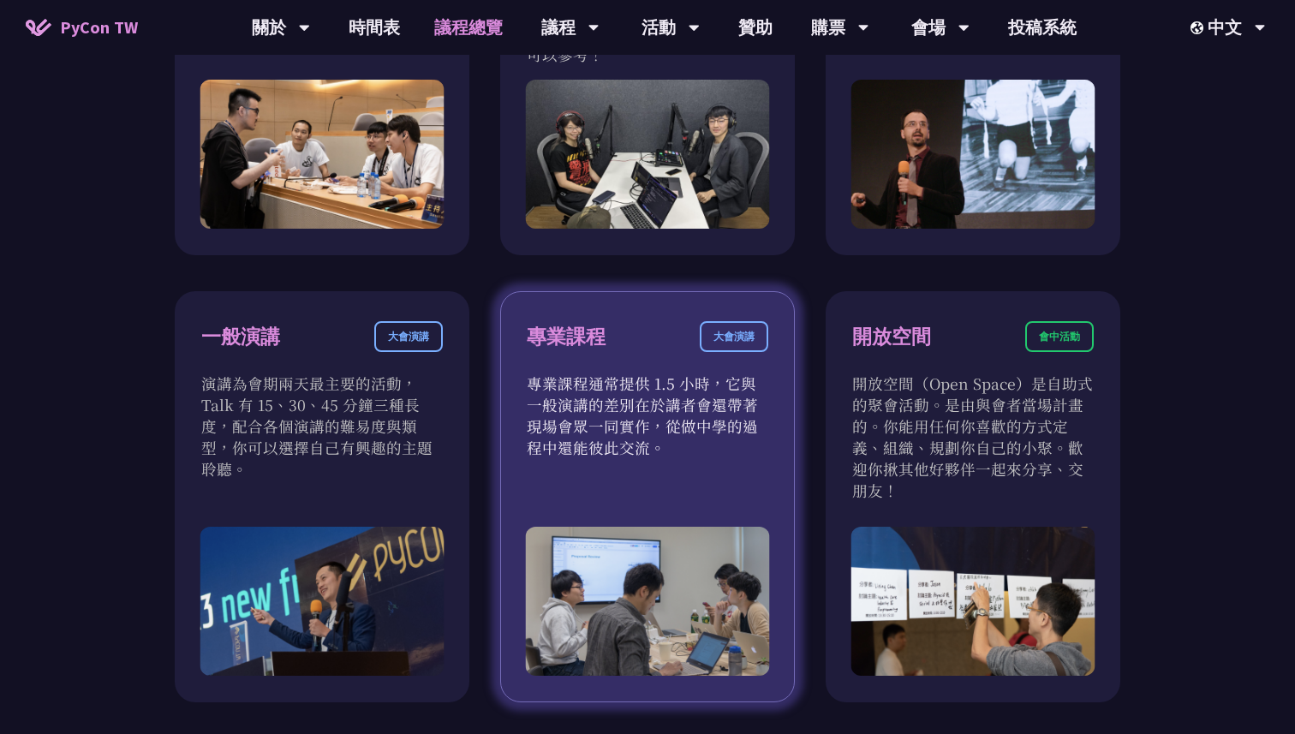
drag, startPoint x: 482, startPoint y: 389, endPoint x: 702, endPoint y: 455, distance: 229.9
click at [702, 455] on div "衝刺開發 會前活動 衝刺開發聚集開源專案負責人、想貢獻者的活動。將會有領導人帶著他們專案待開發的功能來現場分享。你可以選擇喜歡的專案，或是帶著自己的專案和大家…" at bounding box center [647, 497] width 945 height 1326
click at [698, 455] on p "專業課程通常提供 1.5 小時，它與一般演講的差別在於講者會還帶著現場會眾一同實作，從做中學的過程中還能彼此交流。" at bounding box center [647, 415] width 241 height 86
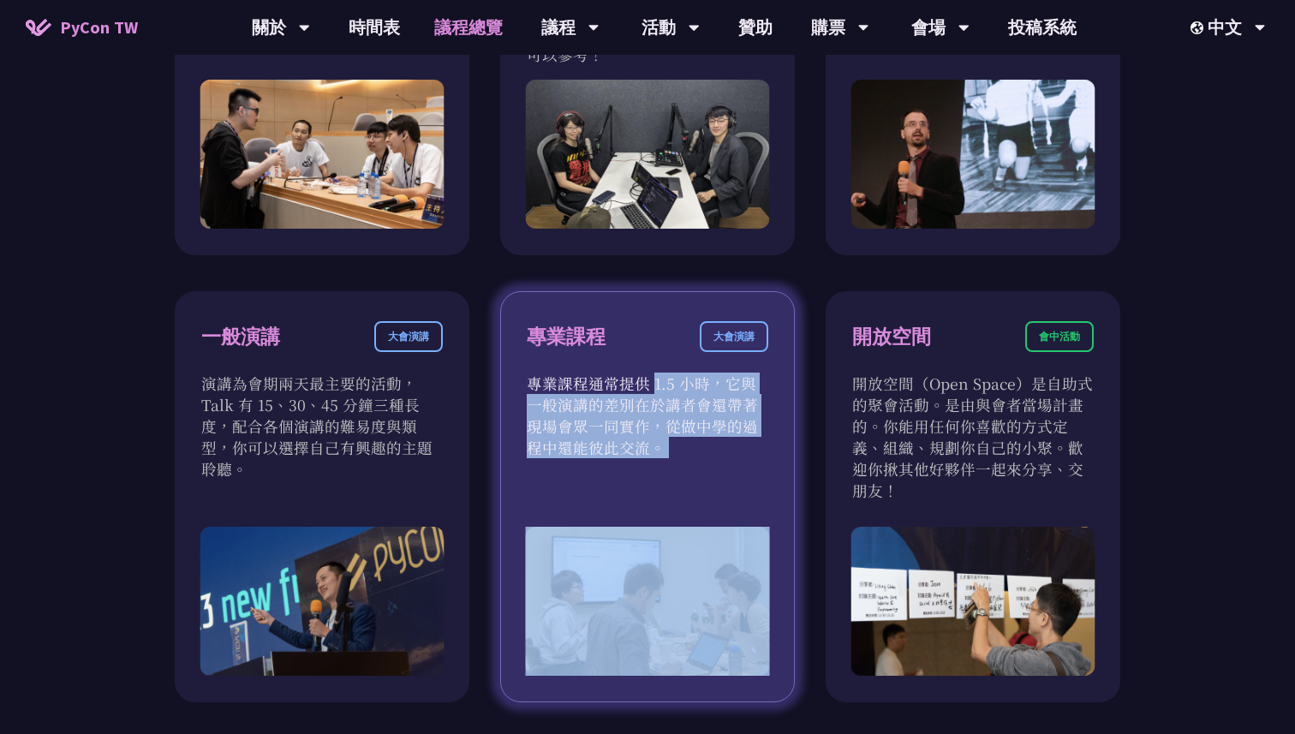
click at [698, 455] on p "專業課程通常提供 1.5 小時，它與一般演講的差別在於講者會還帶著現場會眾一同實作，從做中學的過程中還能彼此交流。" at bounding box center [647, 415] width 241 height 86
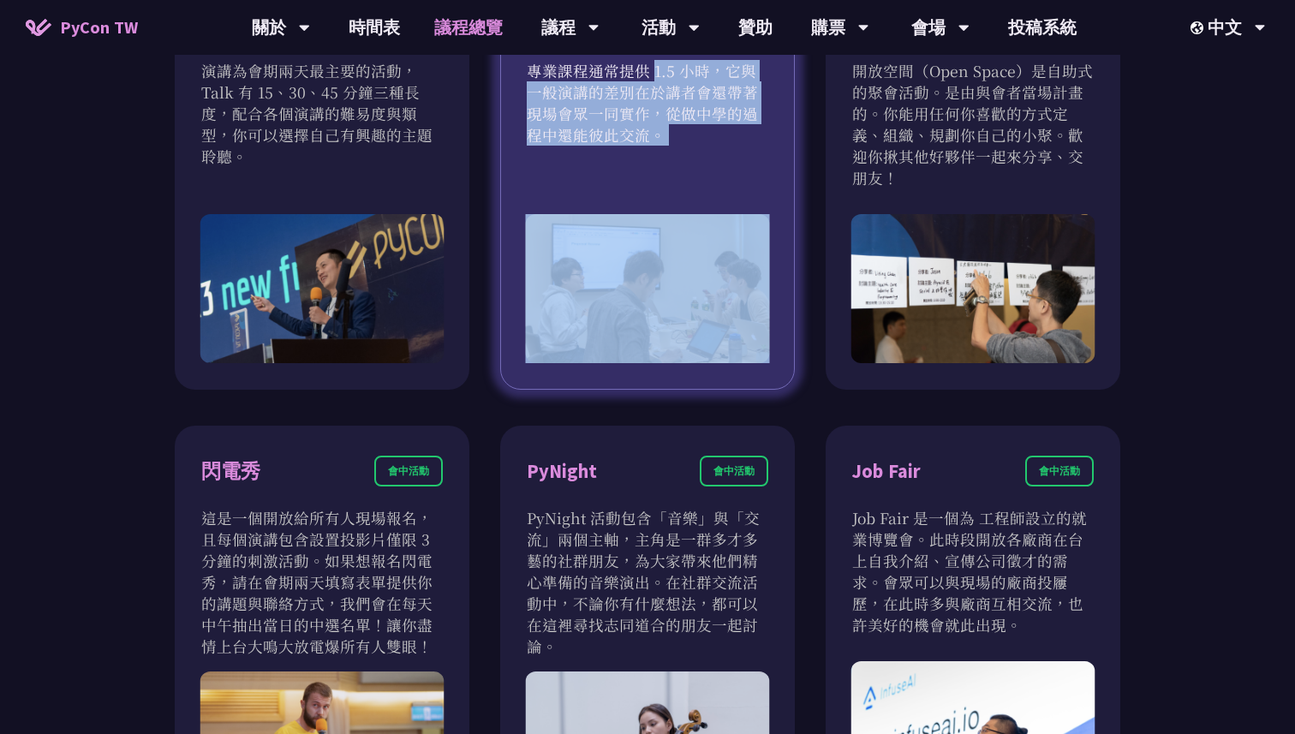
scroll to position [1359, 0]
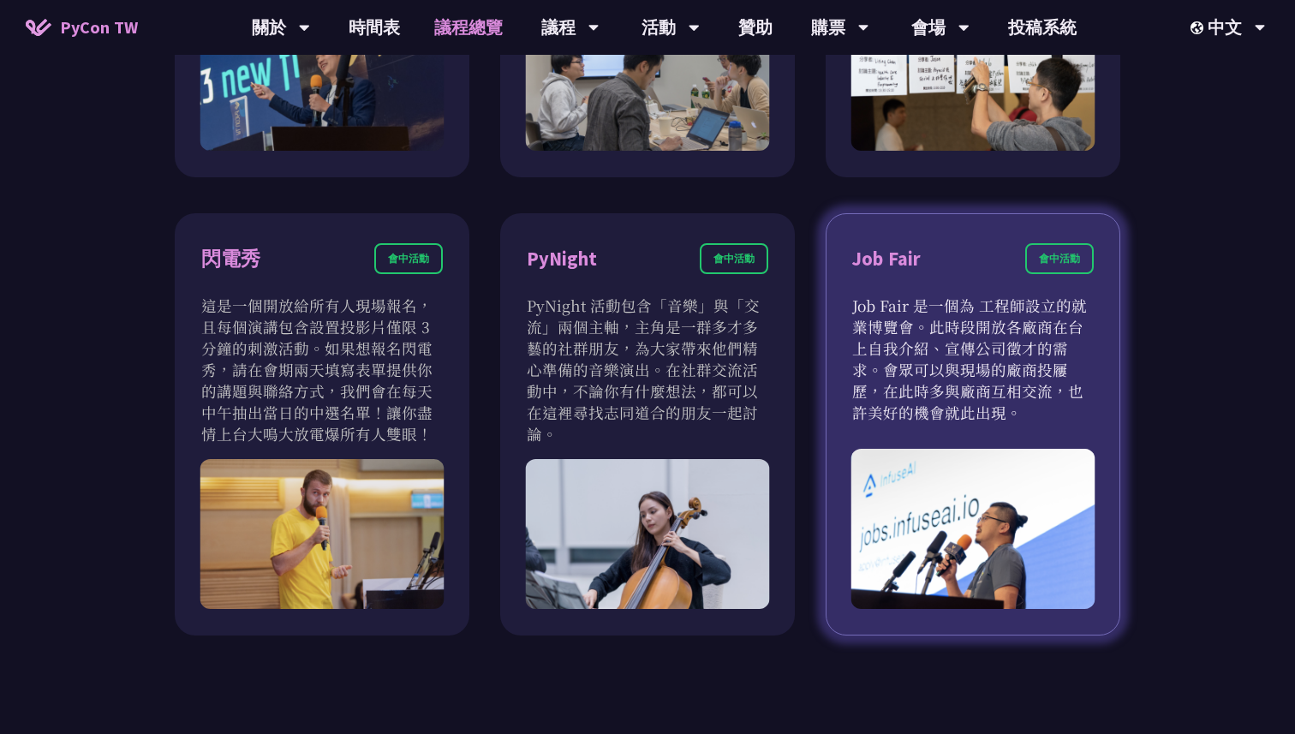
click at [850, 378] on div "Job Fair 會中活動 Job Fair 是一個為 工程師設立的就業博覽會。此時段開放各廠商在台上自我介紹、宣傳公司徵才的需求。會眾可以與現場的廠商投屨歷…" at bounding box center [972, 423] width 295 height 421
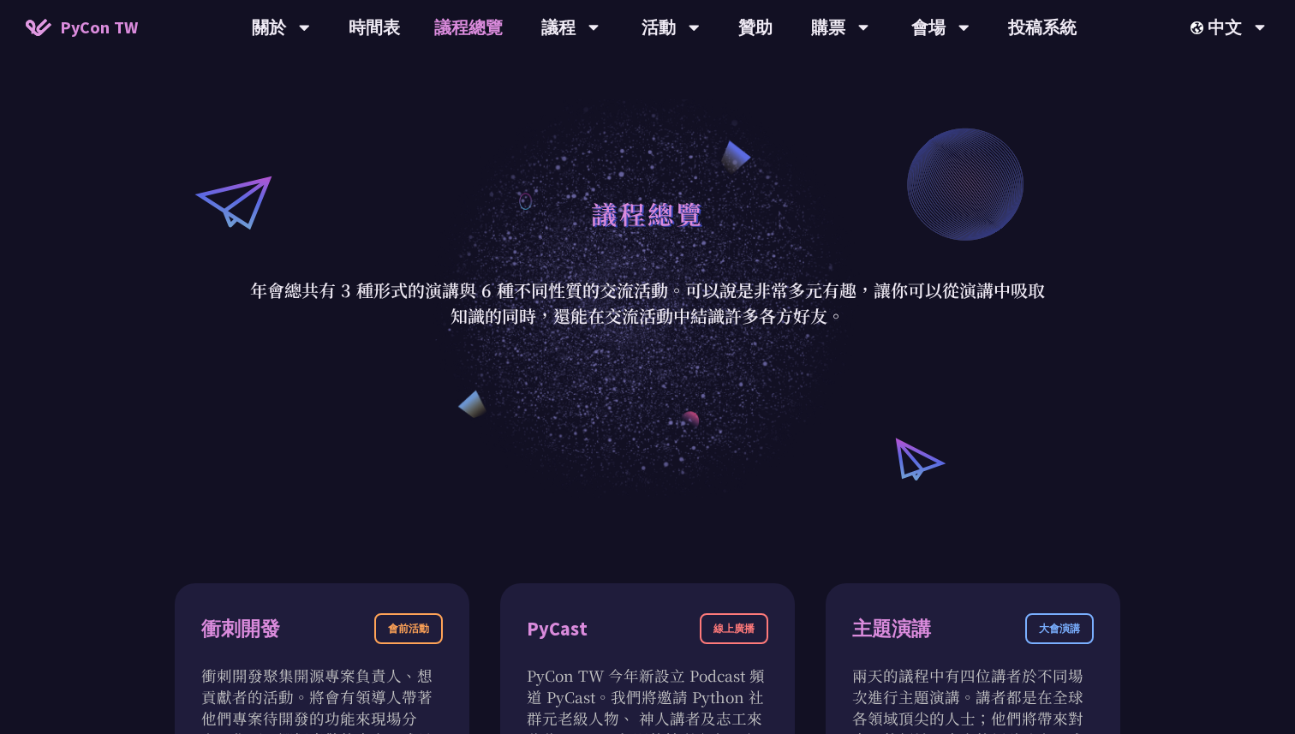
scroll to position [0, 0]
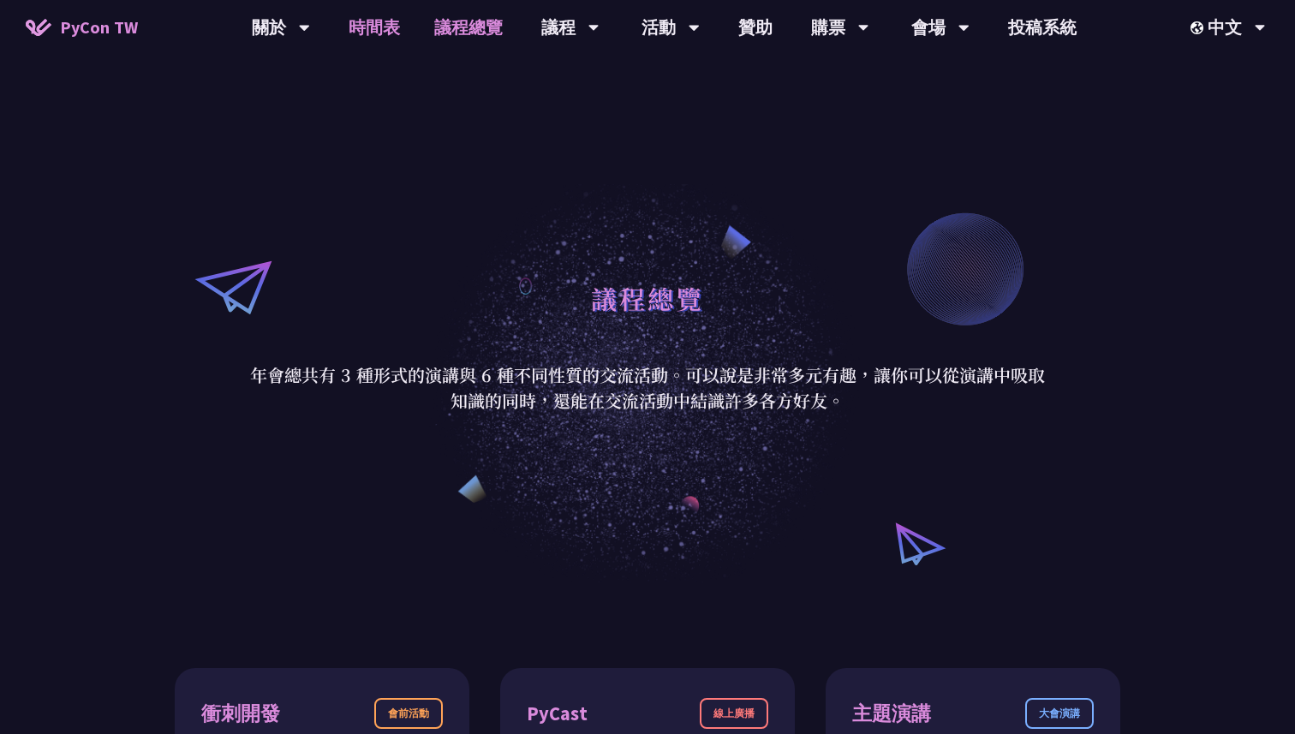
click at [388, 33] on link "時間表" at bounding box center [374, 27] width 86 height 55
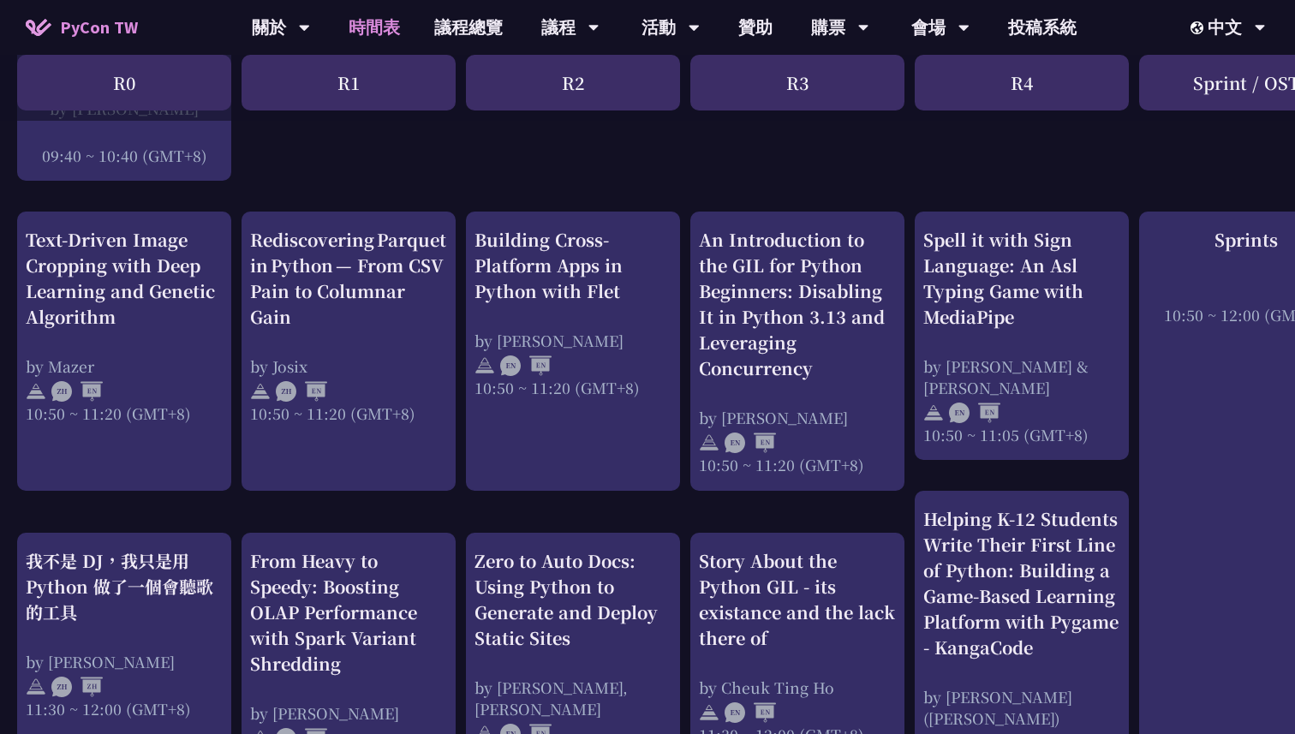
scroll to position [565, 0]
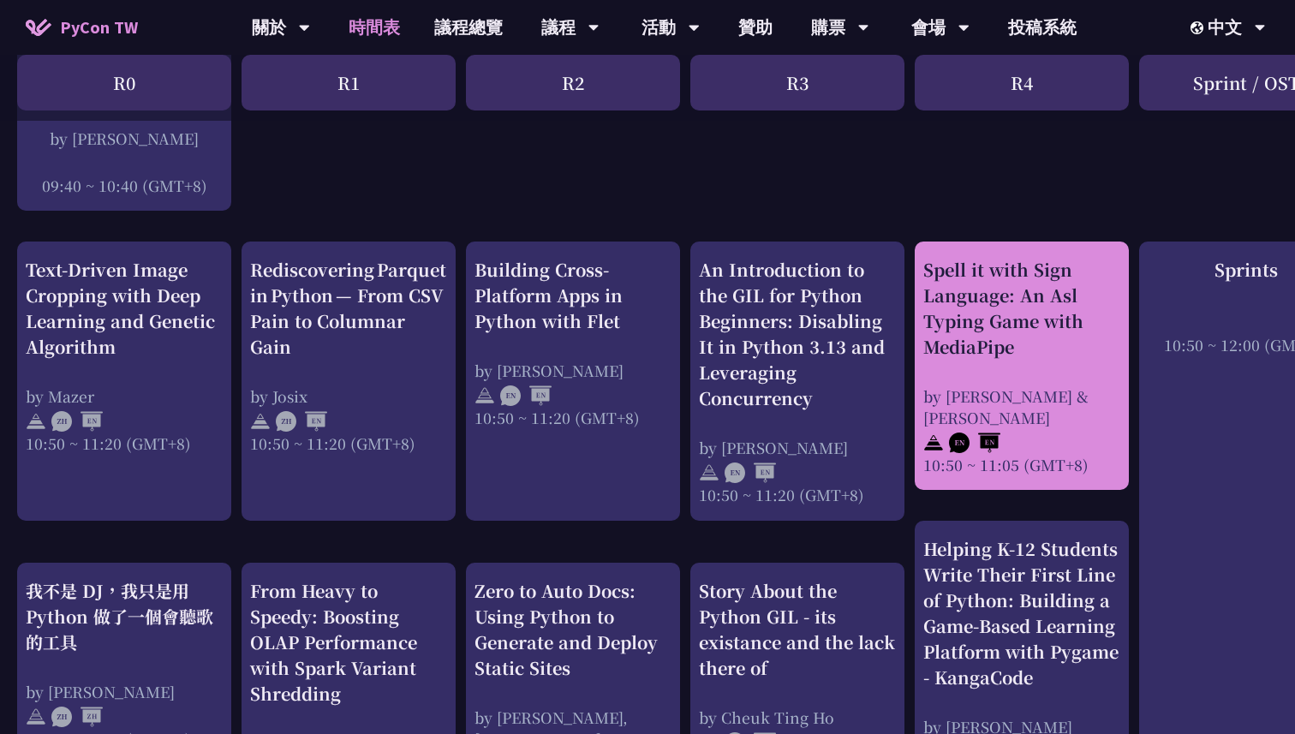
click at [1056, 284] on div "Spell it with Sign Language: An Asl Typing Game with MediaPipe" at bounding box center [1021, 308] width 197 height 103
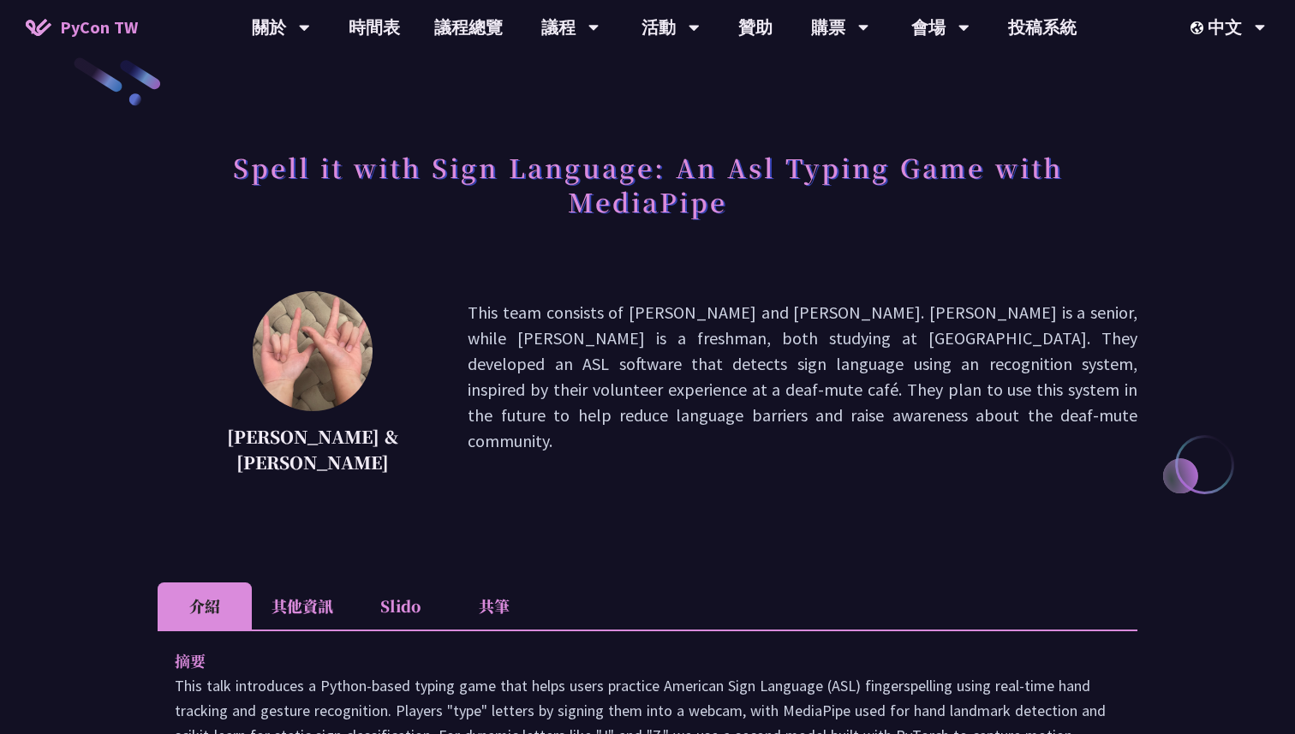
scroll to position [146, 0]
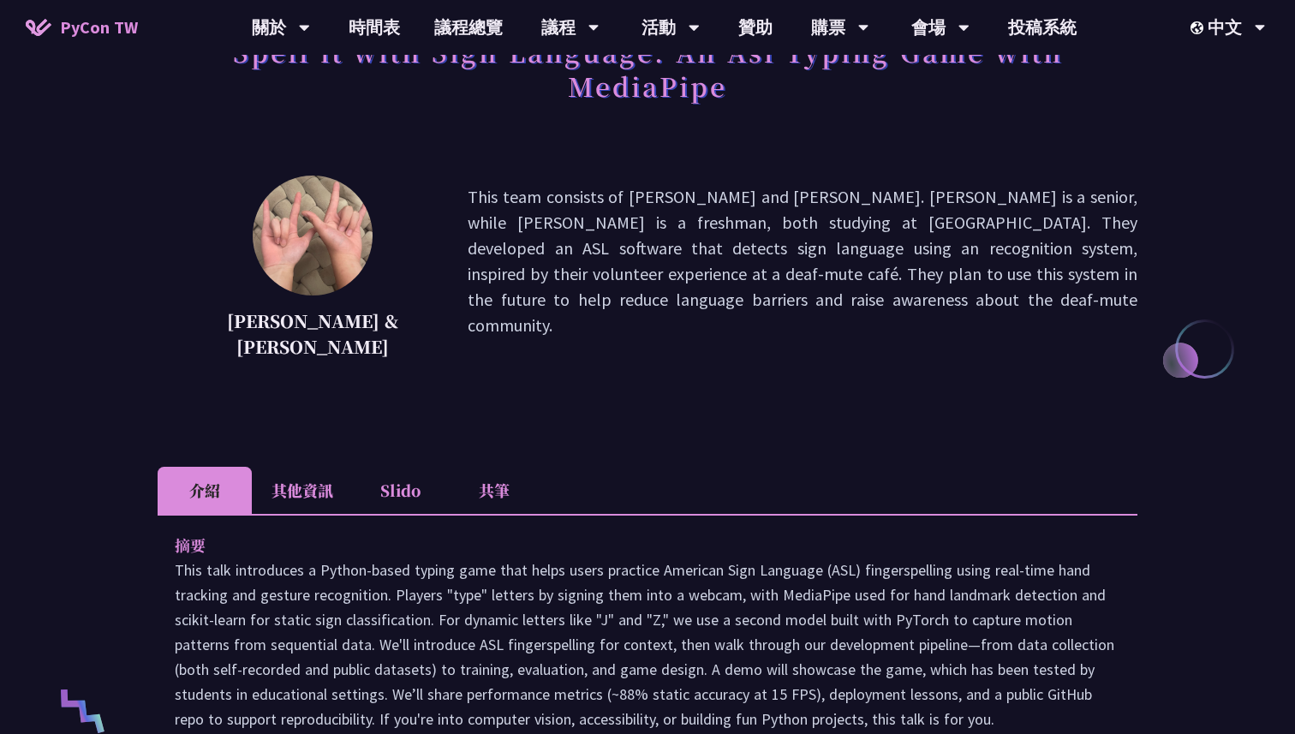
click at [403, 490] on li "Slido" at bounding box center [400, 490] width 94 height 47
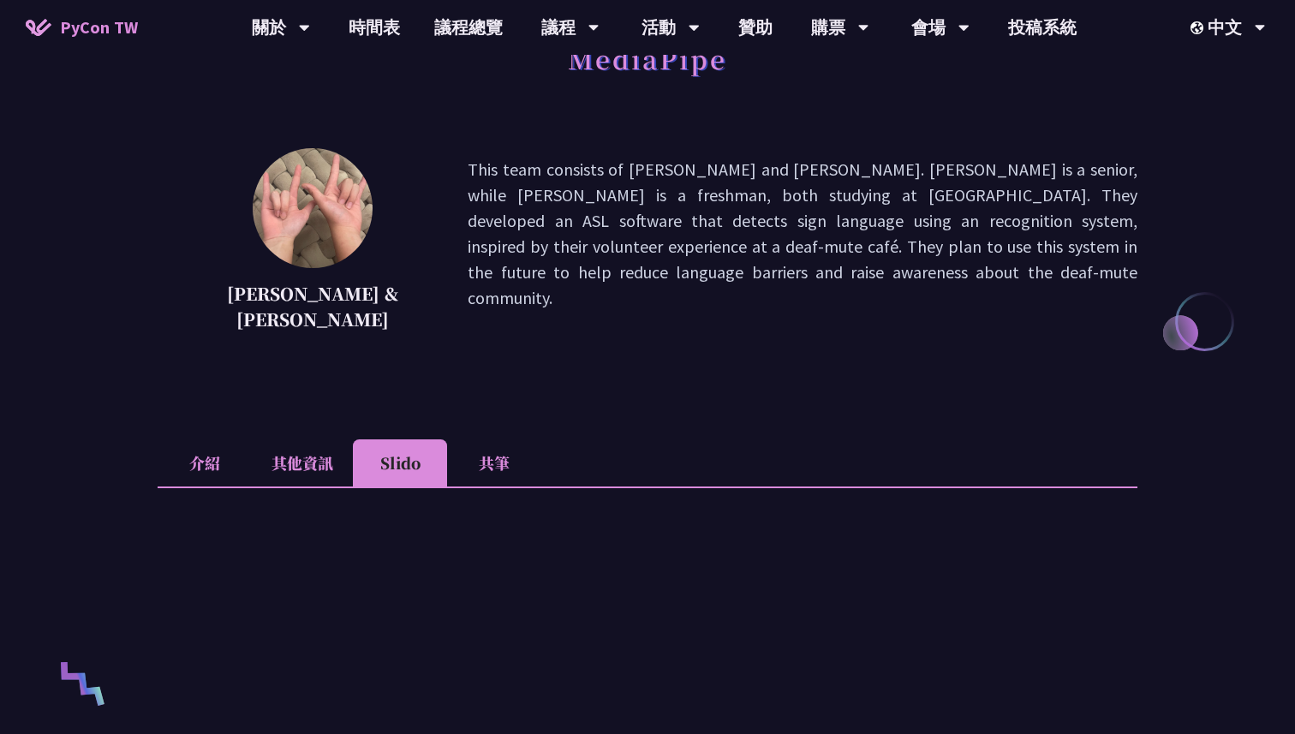
scroll to position [153, 0]
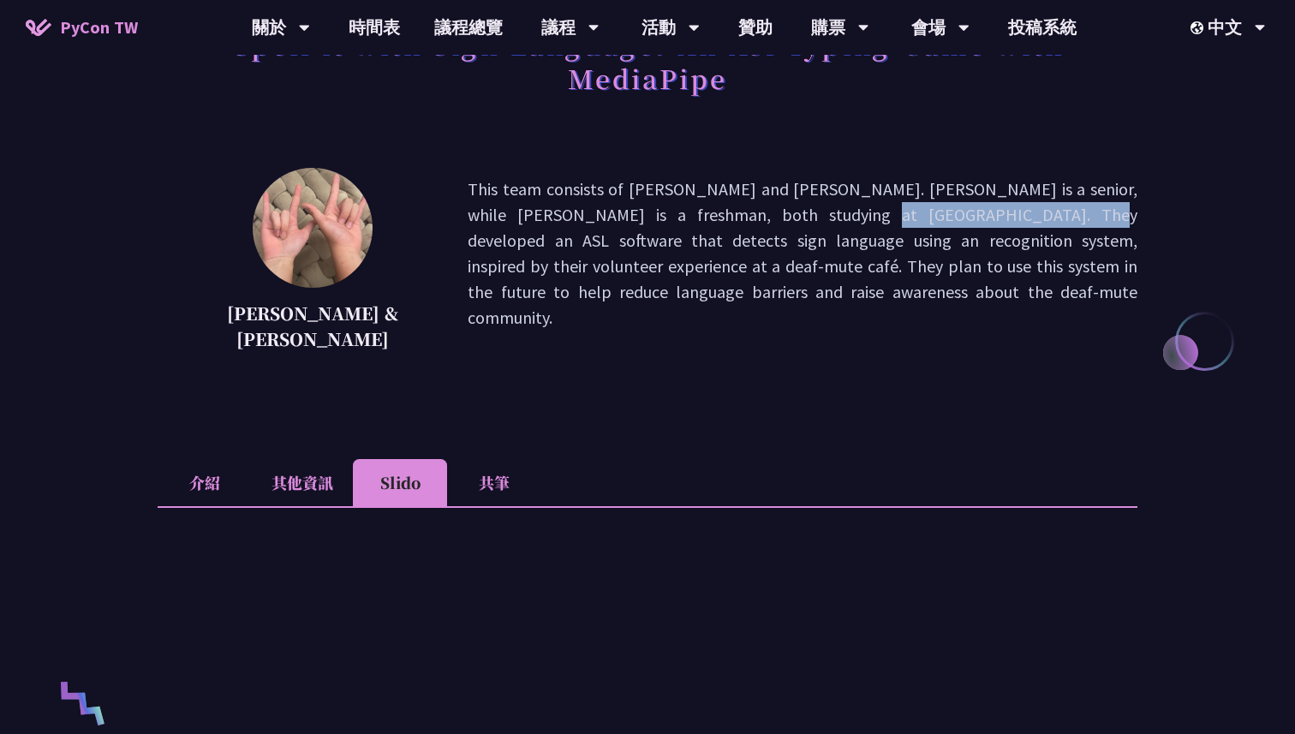
drag, startPoint x: 452, startPoint y: 217, endPoint x: 651, endPoint y: 217, distance: 198.6
click at [651, 217] on p "This team consists of Megan Chang and Ethan Chang. Megan is a senior, while Eth…" at bounding box center [802, 266] width 670 height 180
copy p "Kaohsiung American School"
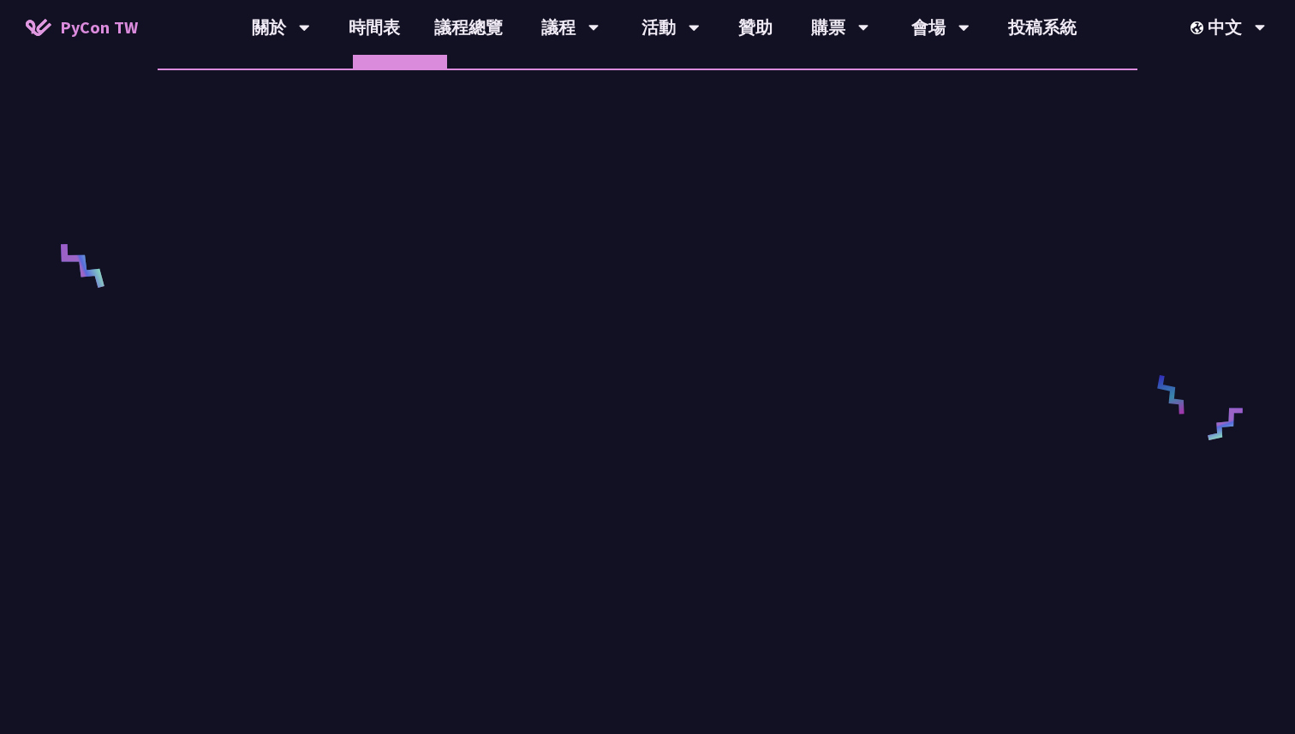
scroll to position [448, 0]
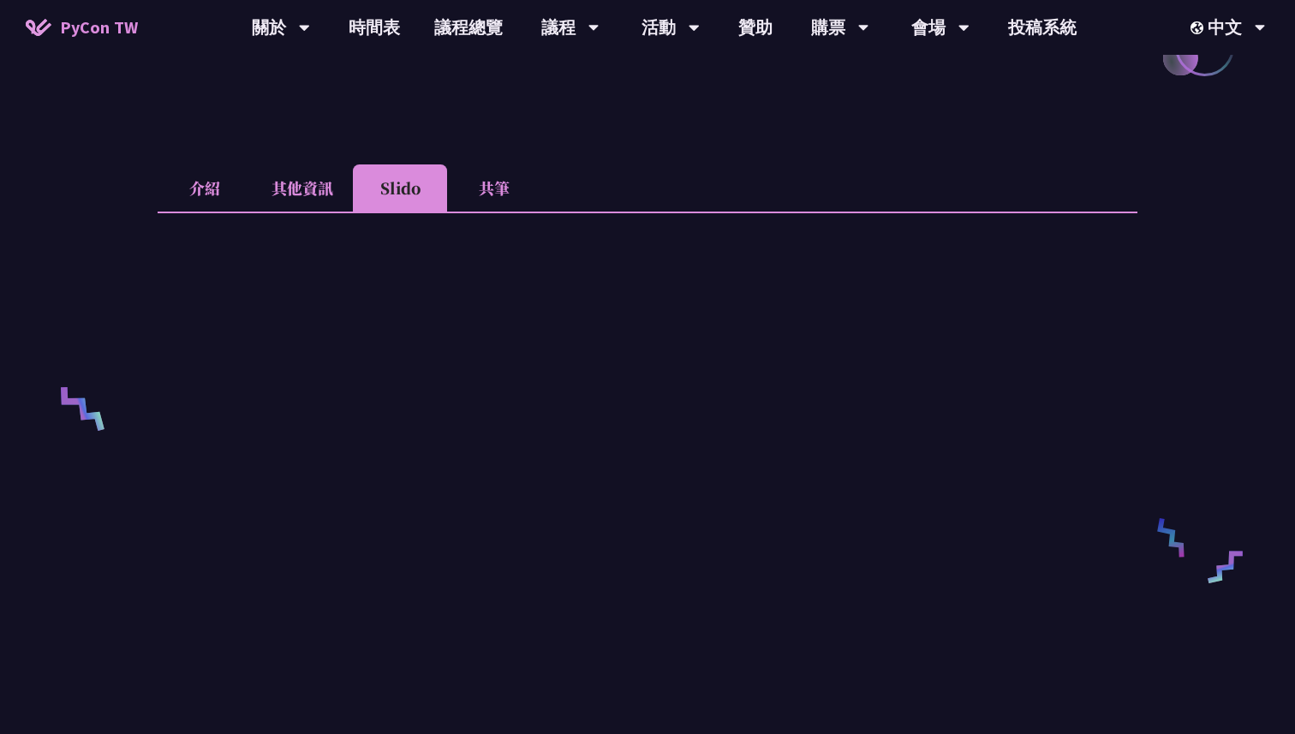
click at [203, 175] on li "介紹" at bounding box center [205, 187] width 94 height 47
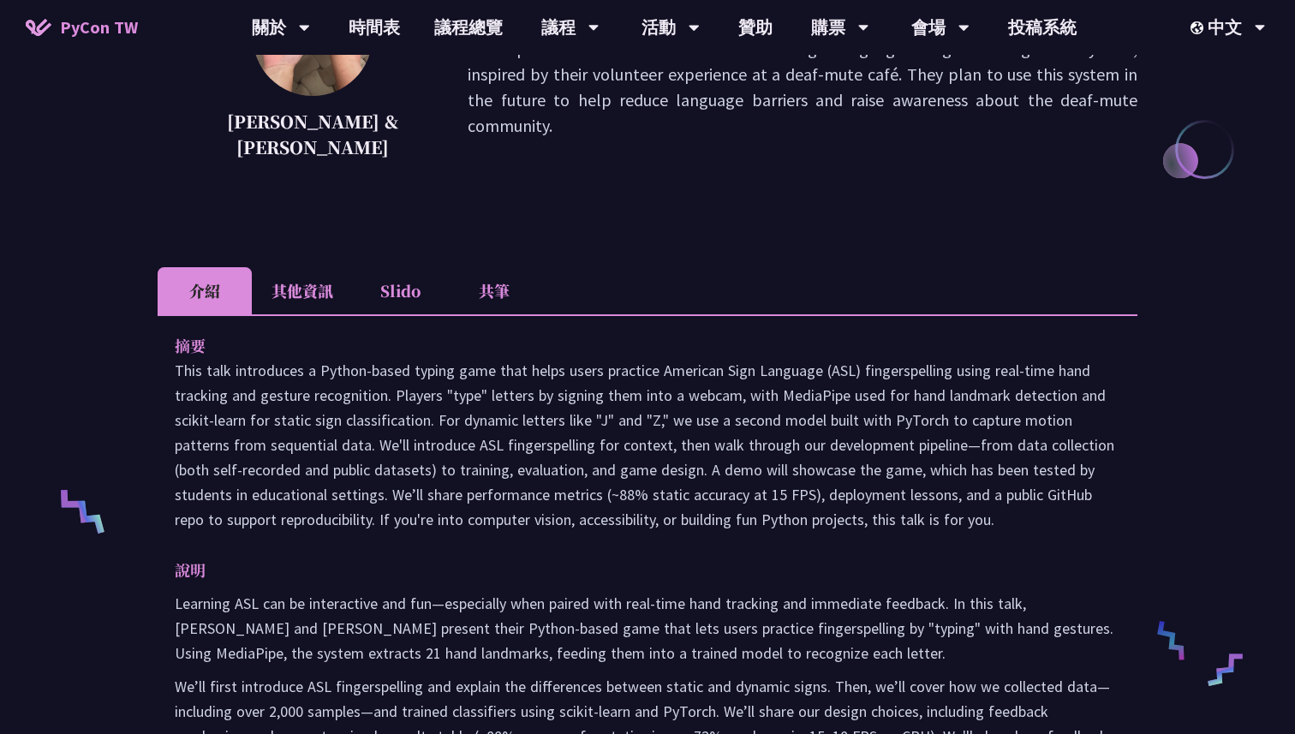
scroll to position [102, 0]
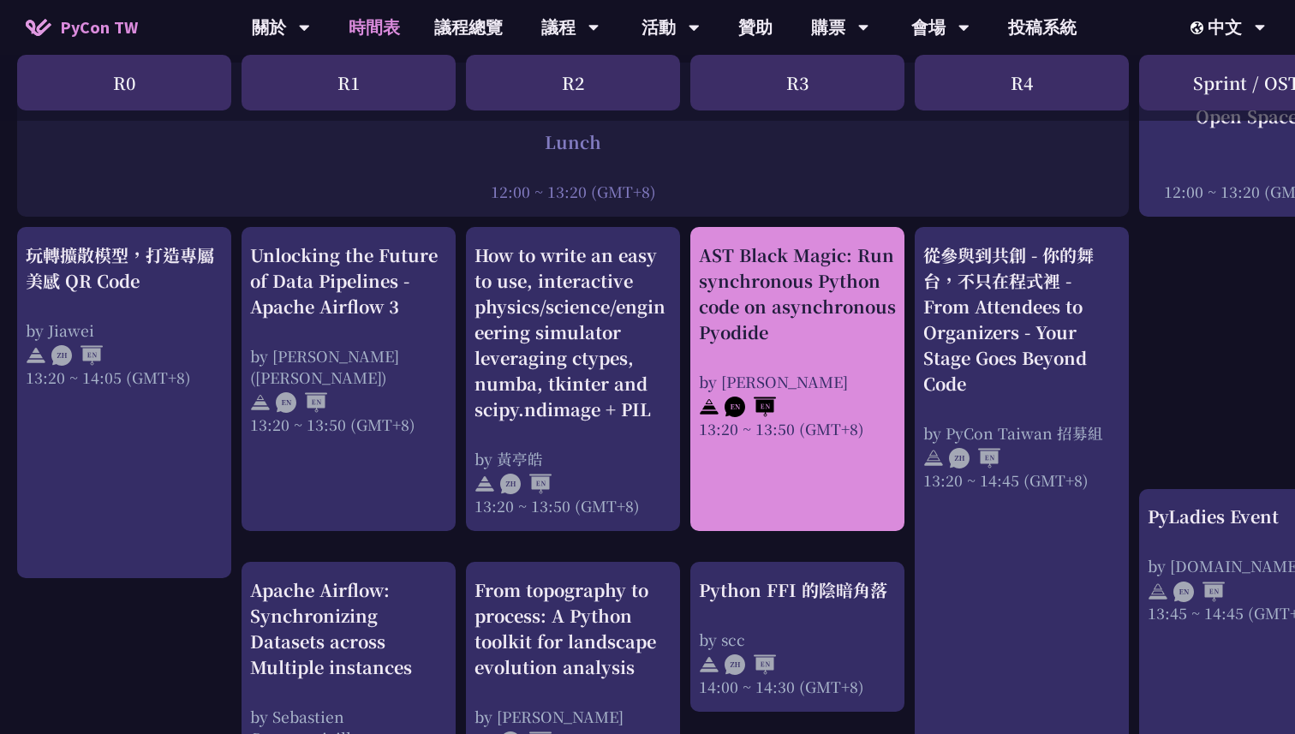
scroll to position [1358, 0]
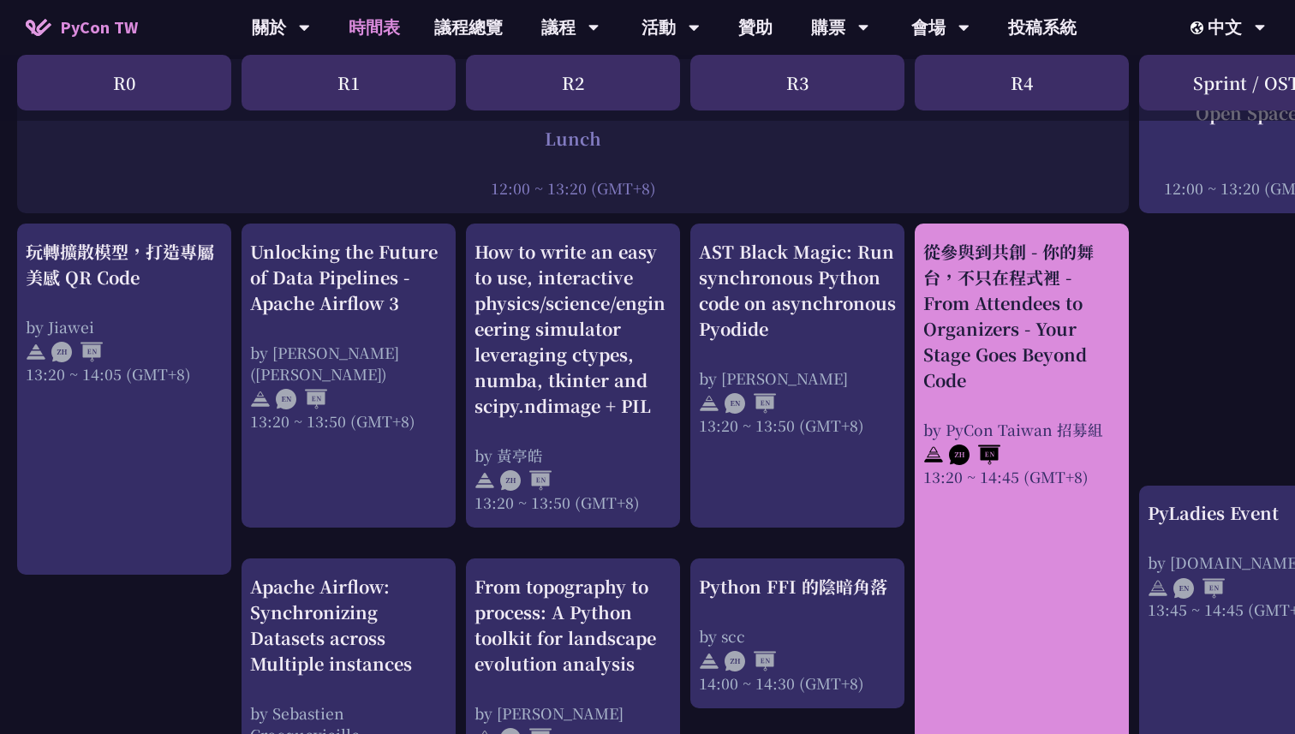
click at [937, 479] on link "從參與到共創 - 你的舞台，不只在程式裡 - From Attendees to Organizers - Your Stage Goes Beyond Co…" at bounding box center [1021, 515] width 197 height 553
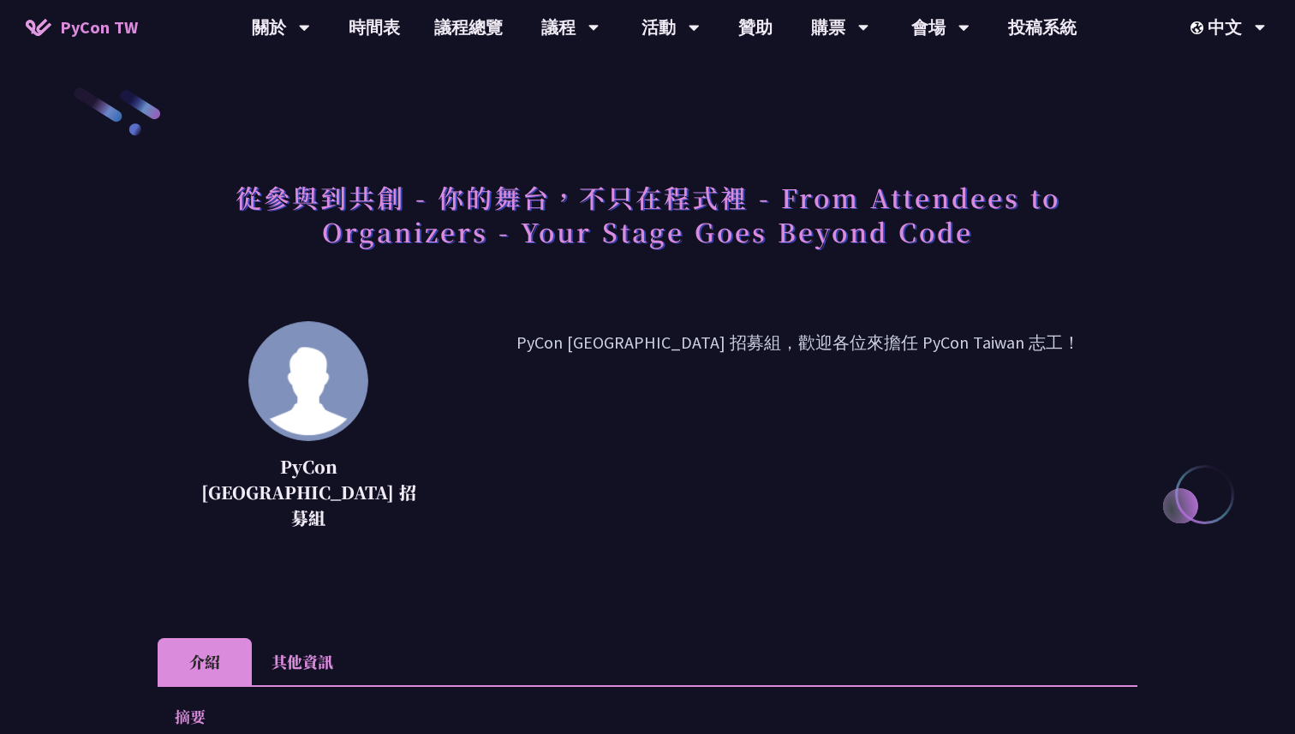
click at [315, 641] on li "其他資訊" at bounding box center [302, 661] width 101 height 47
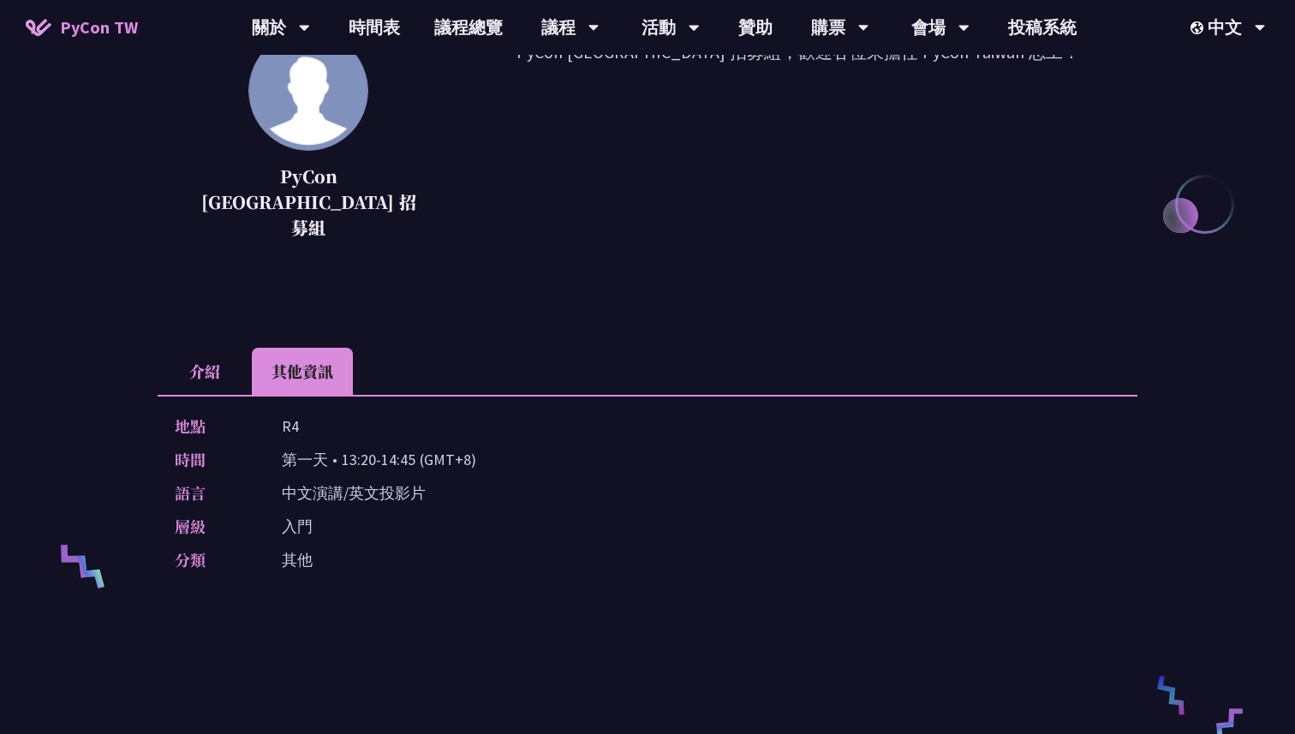
scroll to position [372, 0]
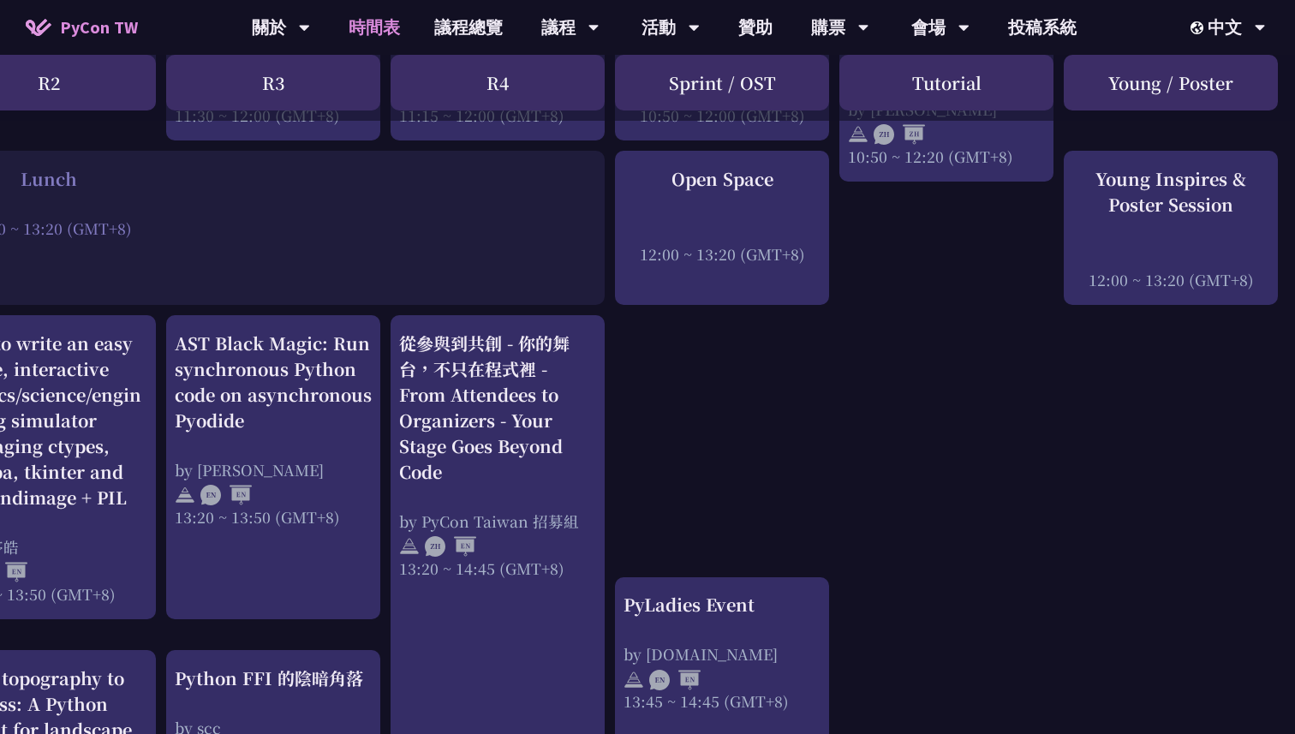
scroll to position [971, 524]
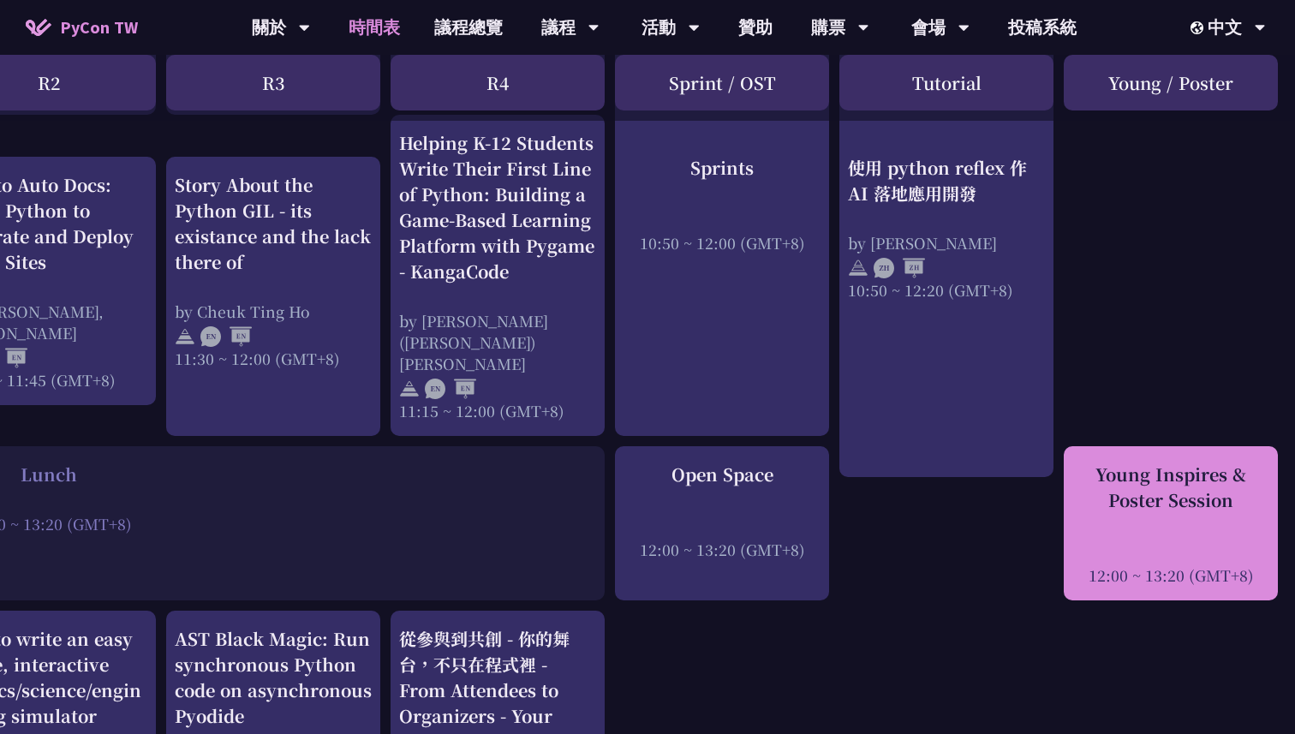
click at [1183, 461] on div "Young Inspires & Poster Session" at bounding box center [1170, 486] width 197 height 51
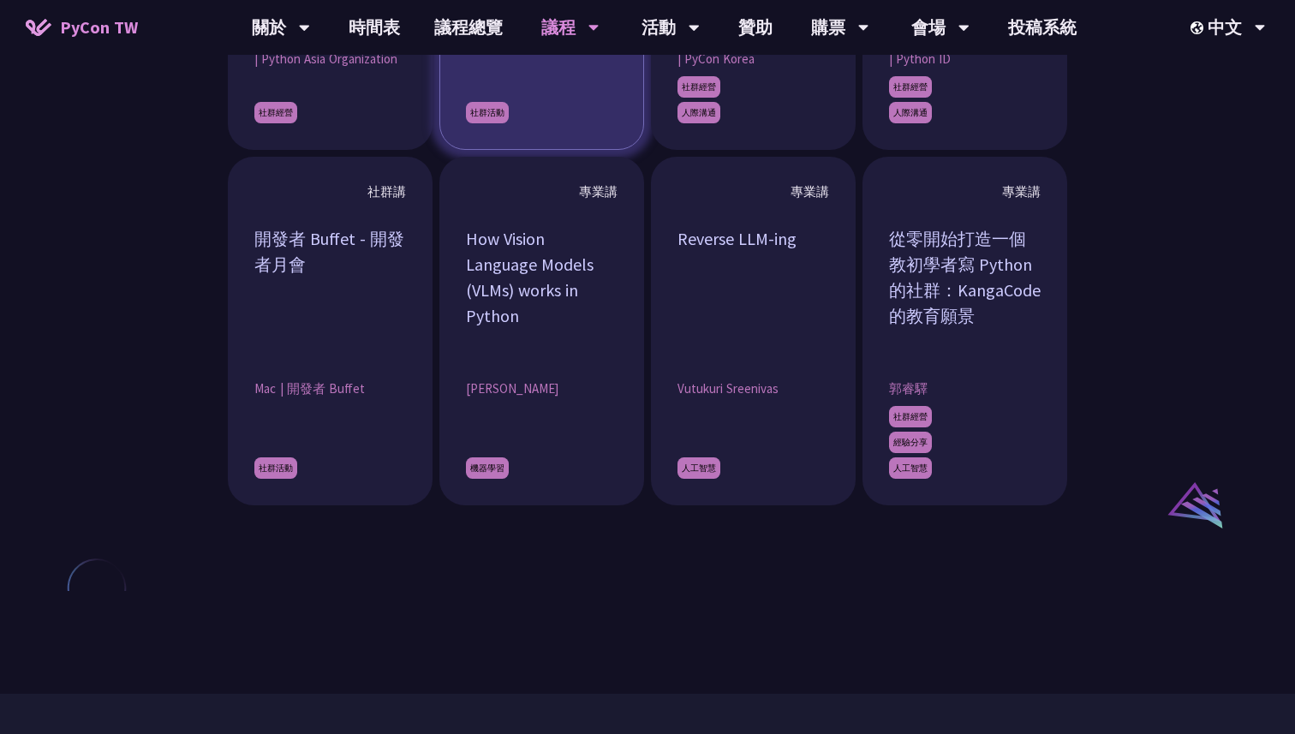
scroll to position [1657, 0]
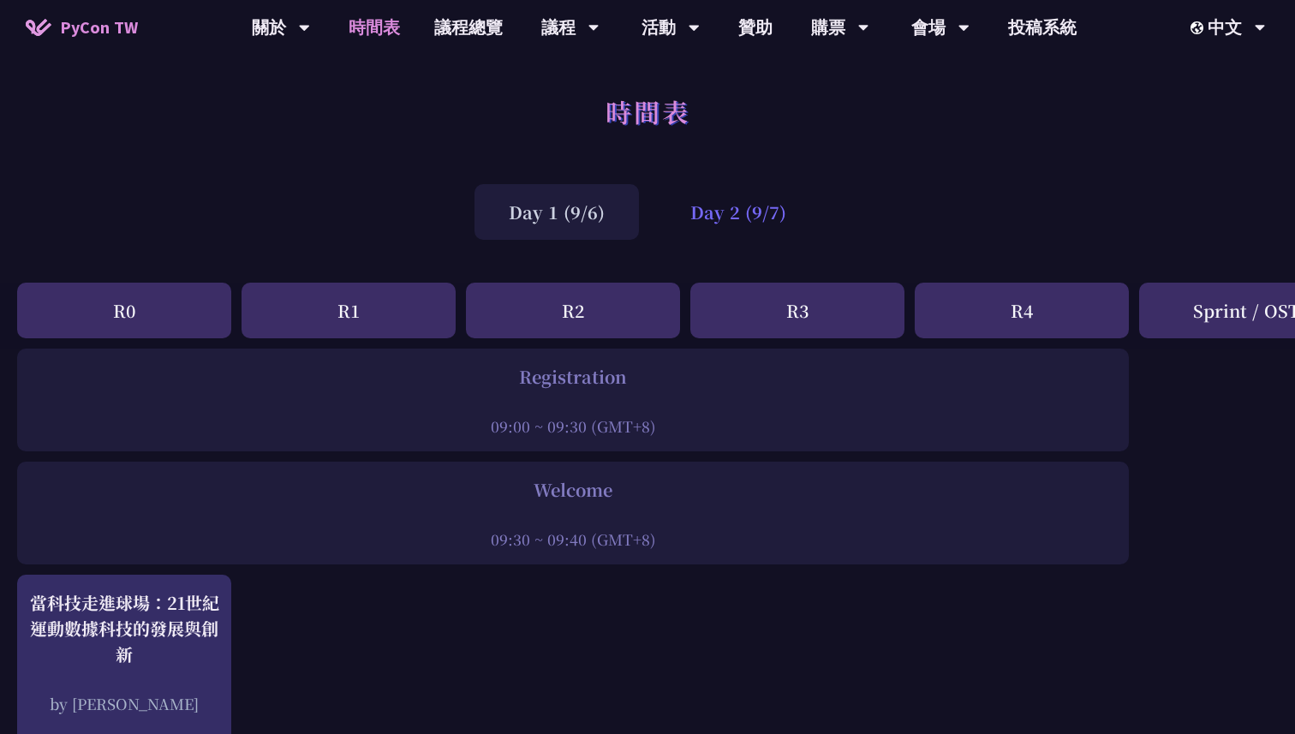
click at [760, 191] on div "Day 2 (9/7)" at bounding box center [738, 212] width 164 height 56
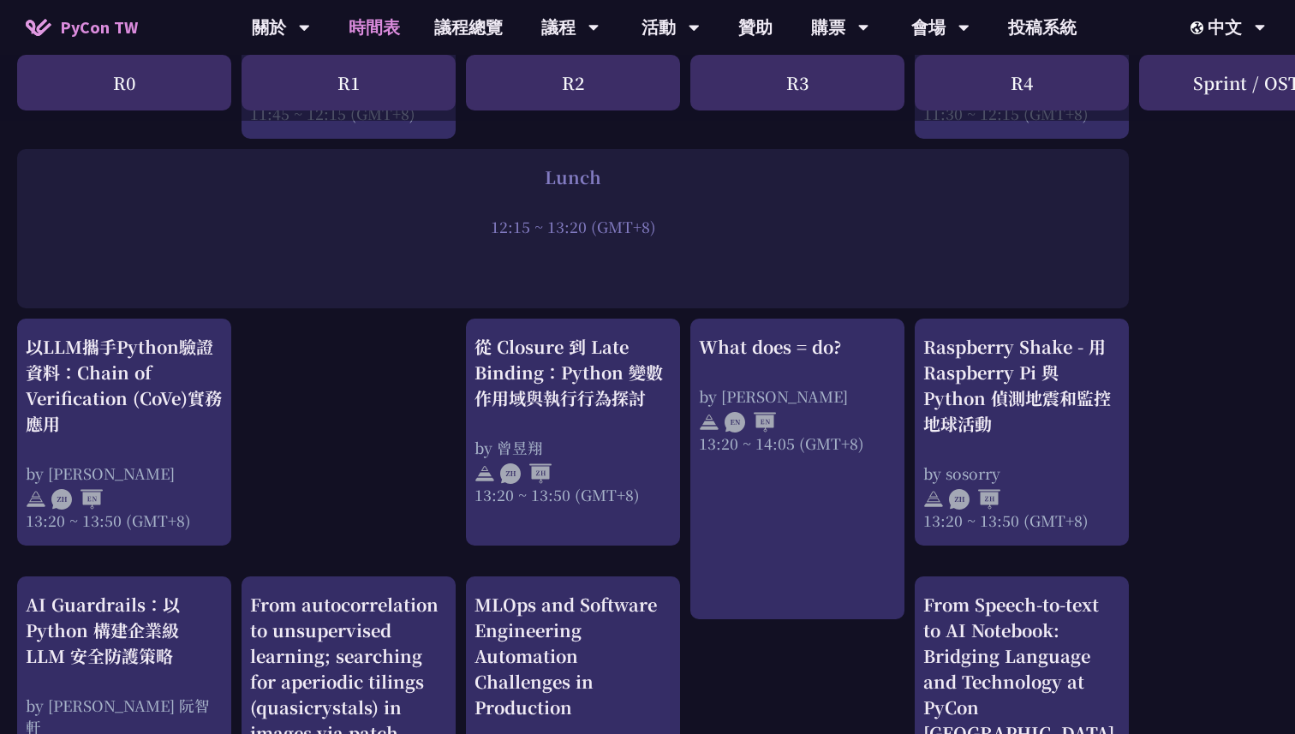
scroll to position [1306, 0]
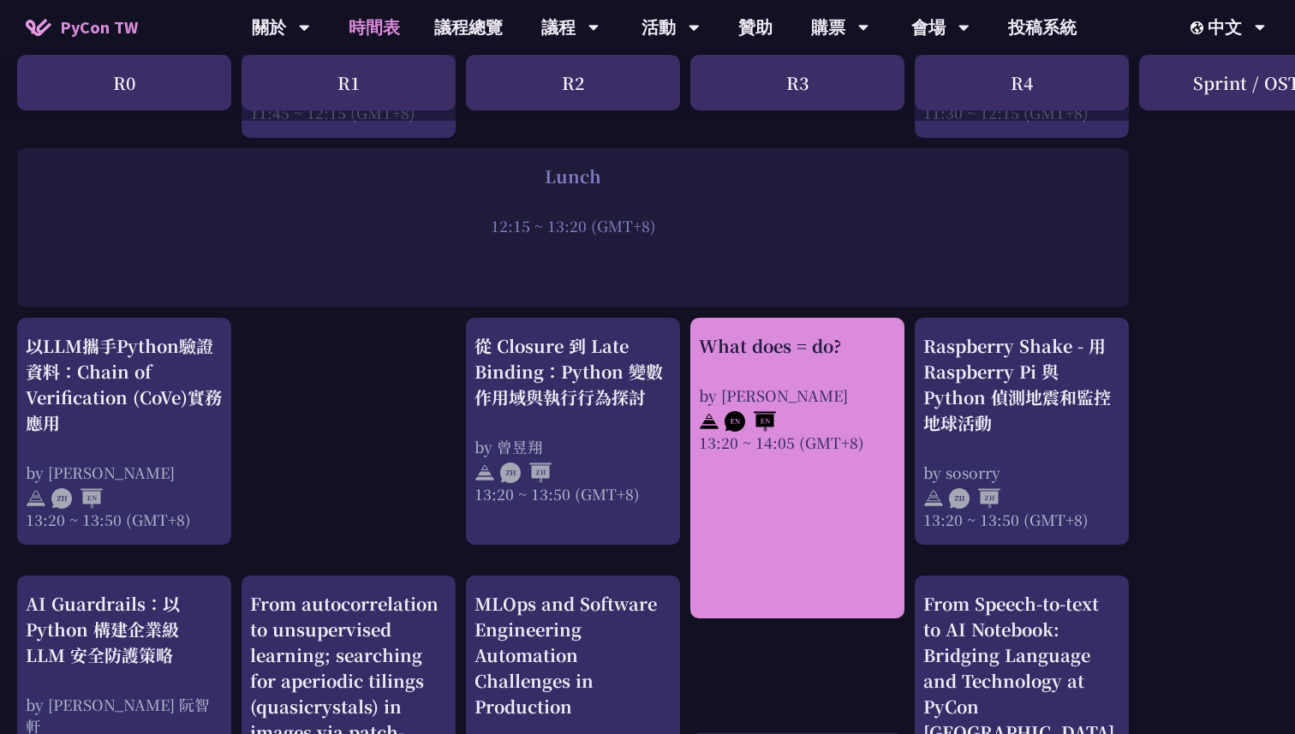
click at [848, 357] on div "What does = do?" at bounding box center [797, 346] width 197 height 26
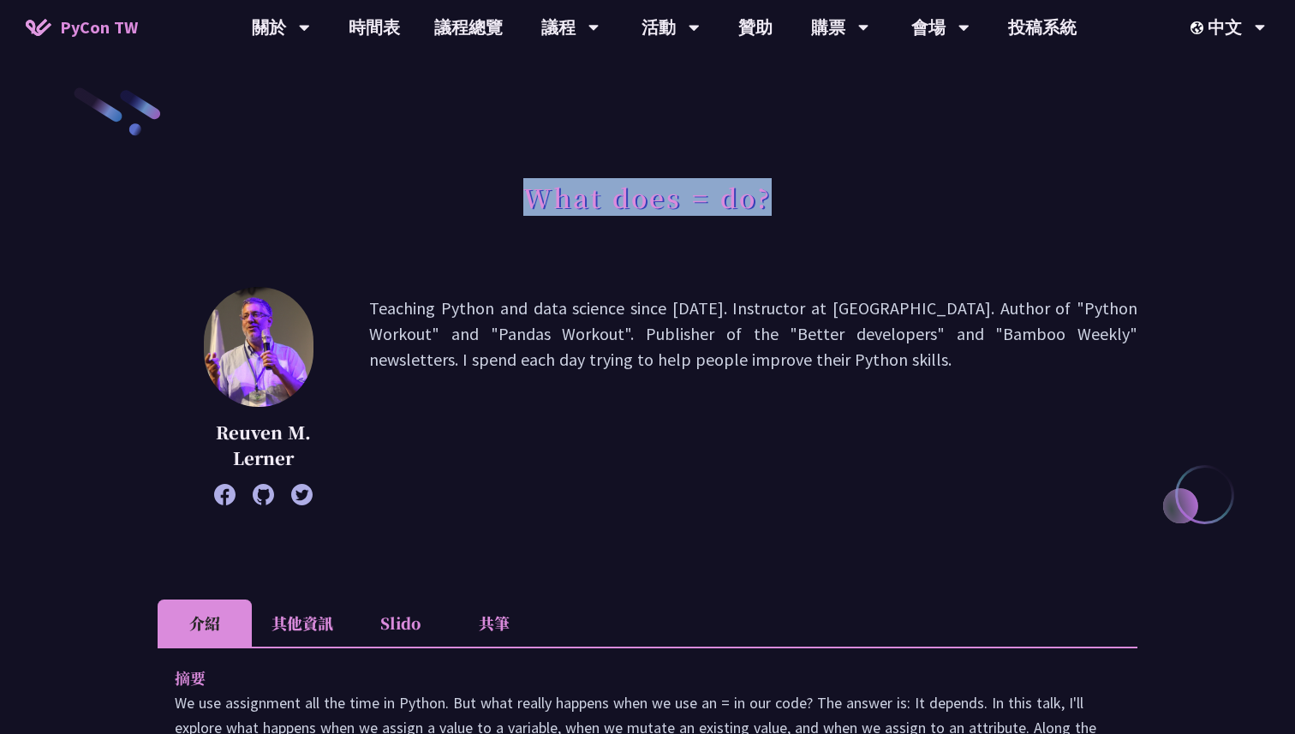
drag, startPoint x: 518, startPoint y: 203, endPoint x: 920, endPoint y: 202, distance: 402.4
click at [921, 202] on div "What does = do?" at bounding box center [647, 216] width 979 height 90
copy h1 "What does = do?"
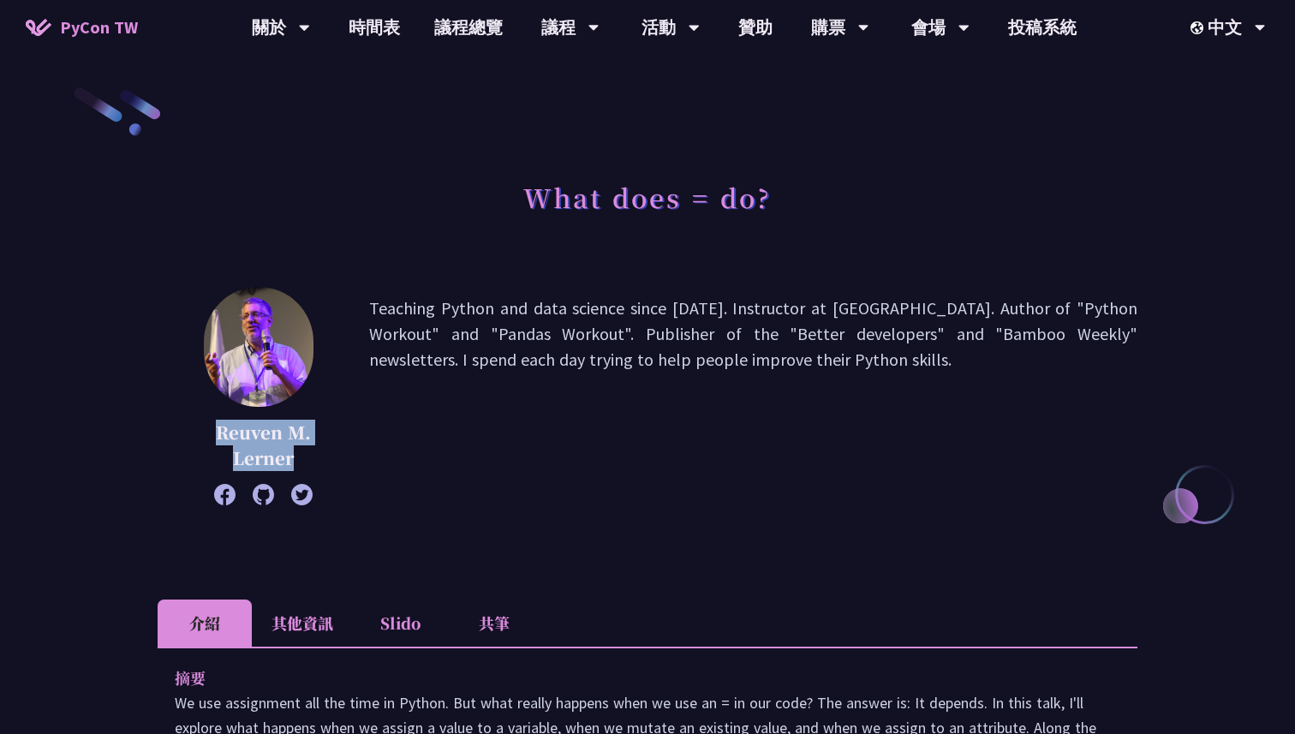
drag, startPoint x: 211, startPoint y: 439, endPoint x: 335, endPoint y: 449, distance: 124.6
click at [335, 449] on div "Reuven M. Lerner Teaching Python and data science since 1995. Instructor at Ler…" at bounding box center [647, 396] width 979 height 218
copy p "Reuven M. Lerner"
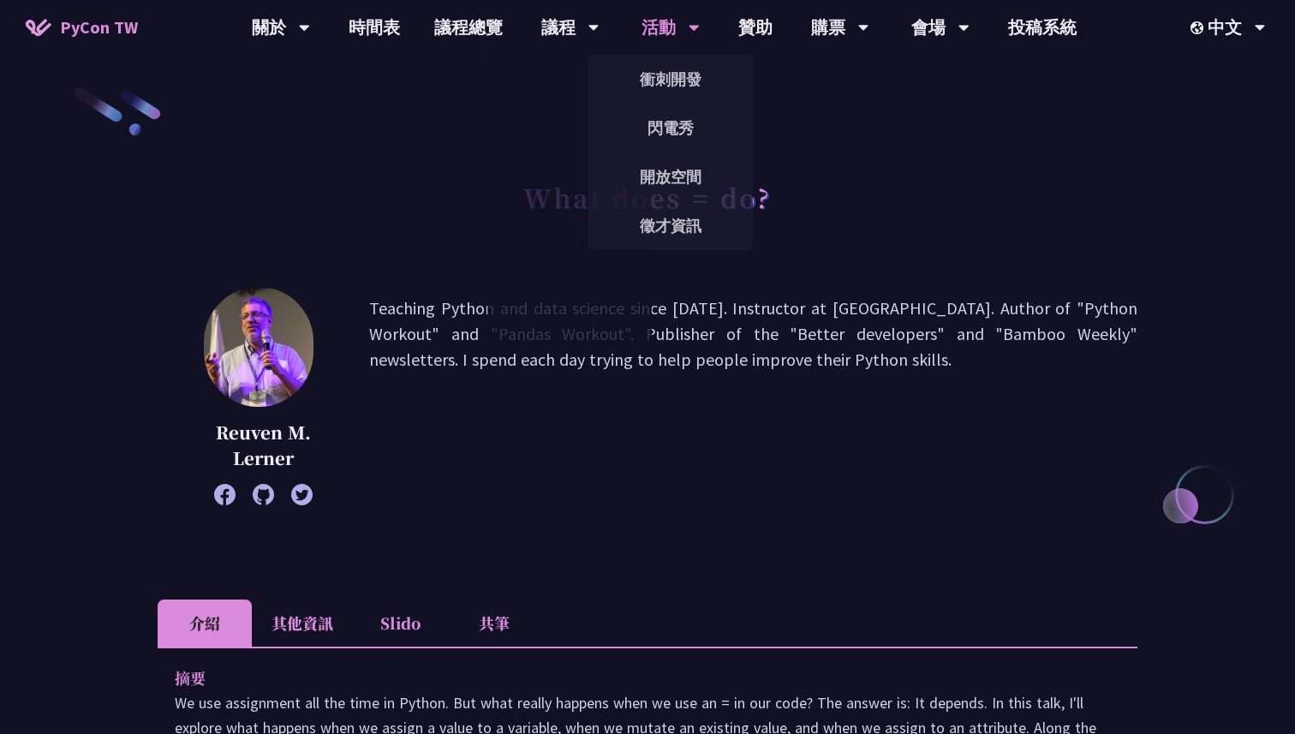
click at [666, 247] on div "徵才資訊" at bounding box center [670, 225] width 164 height 49
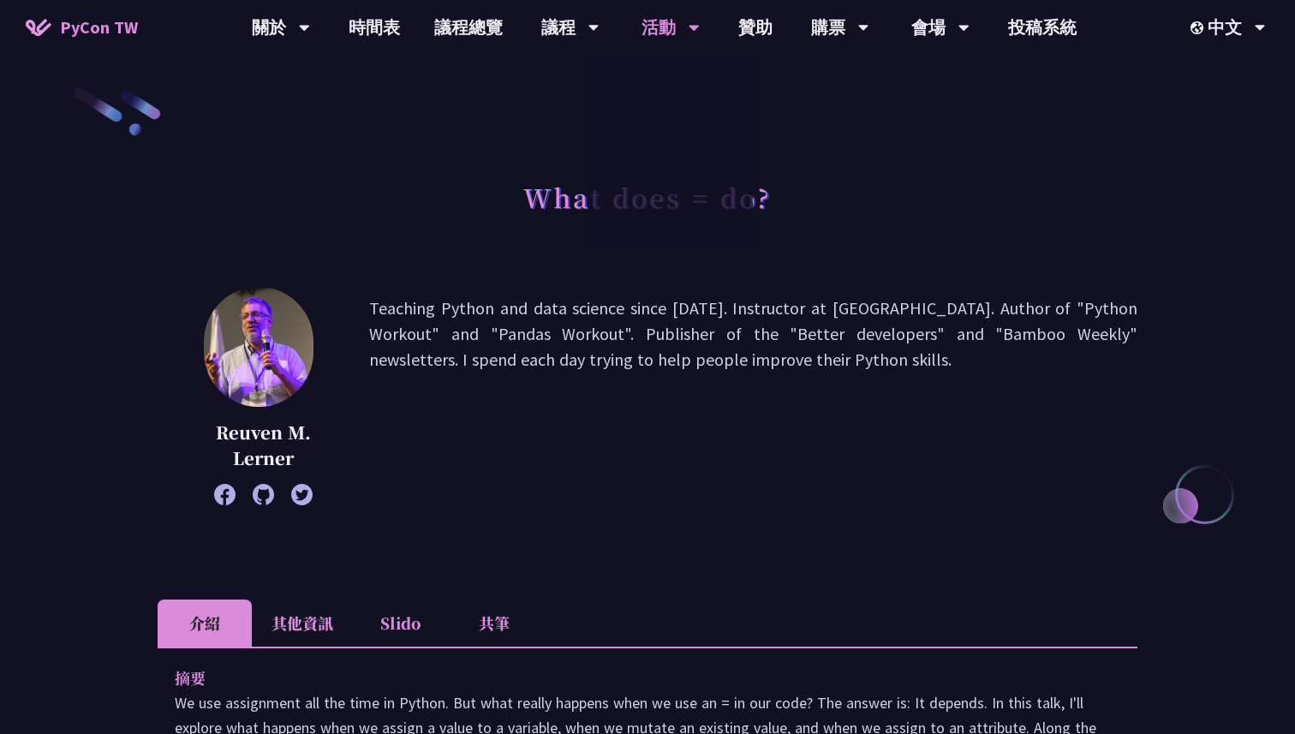
click at [666, 233] on div "衝刺開發 閃電秀 開放空間 徵才資訊" at bounding box center [670, 152] width 164 height 195
click at [685, 222] on link "徵才資訊" at bounding box center [670, 225] width 164 height 40
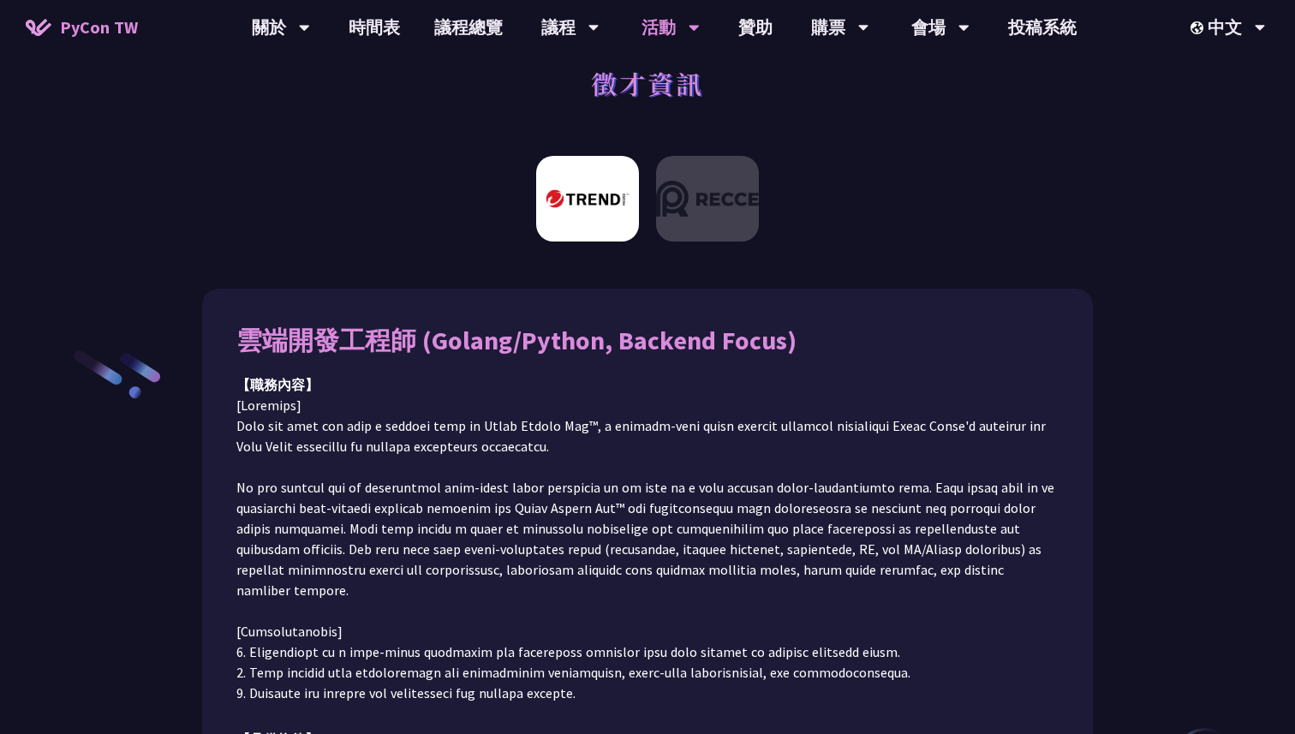
scroll to position [49, 0]
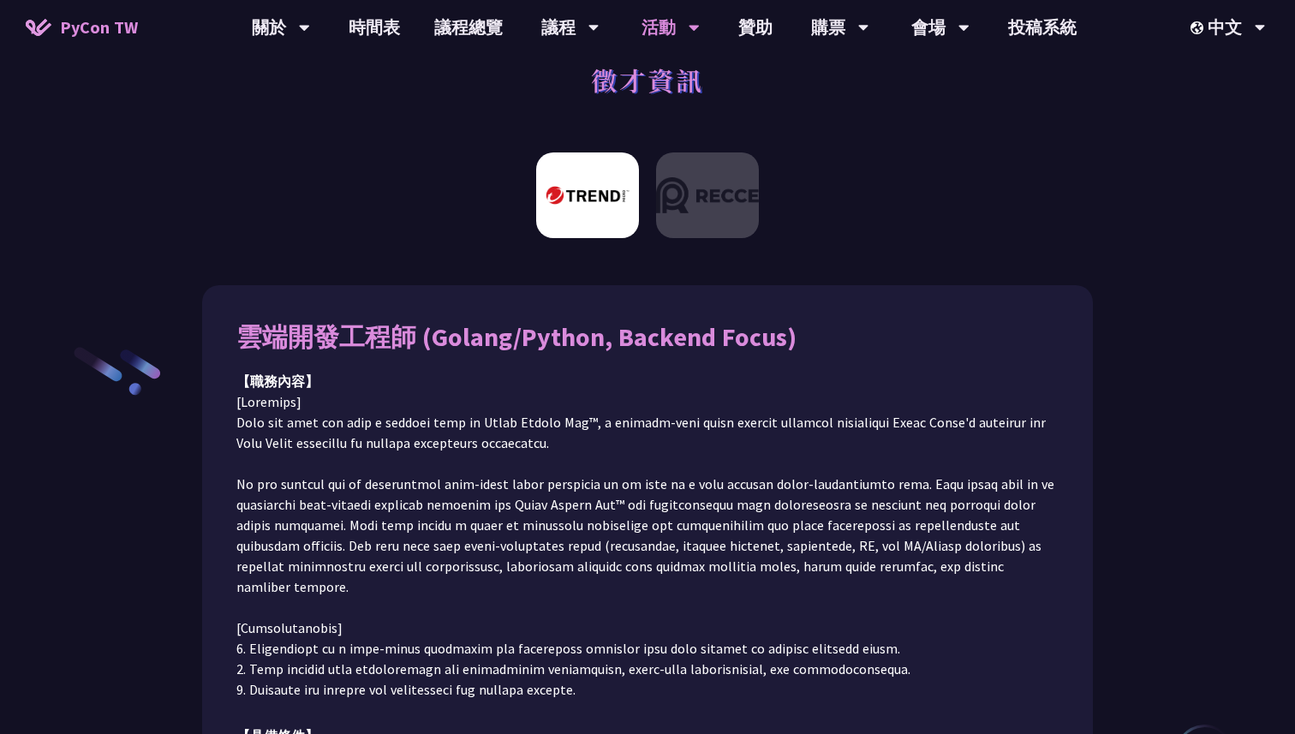
click at [591, 201] on img at bounding box center [587, 195] width 103 height 86
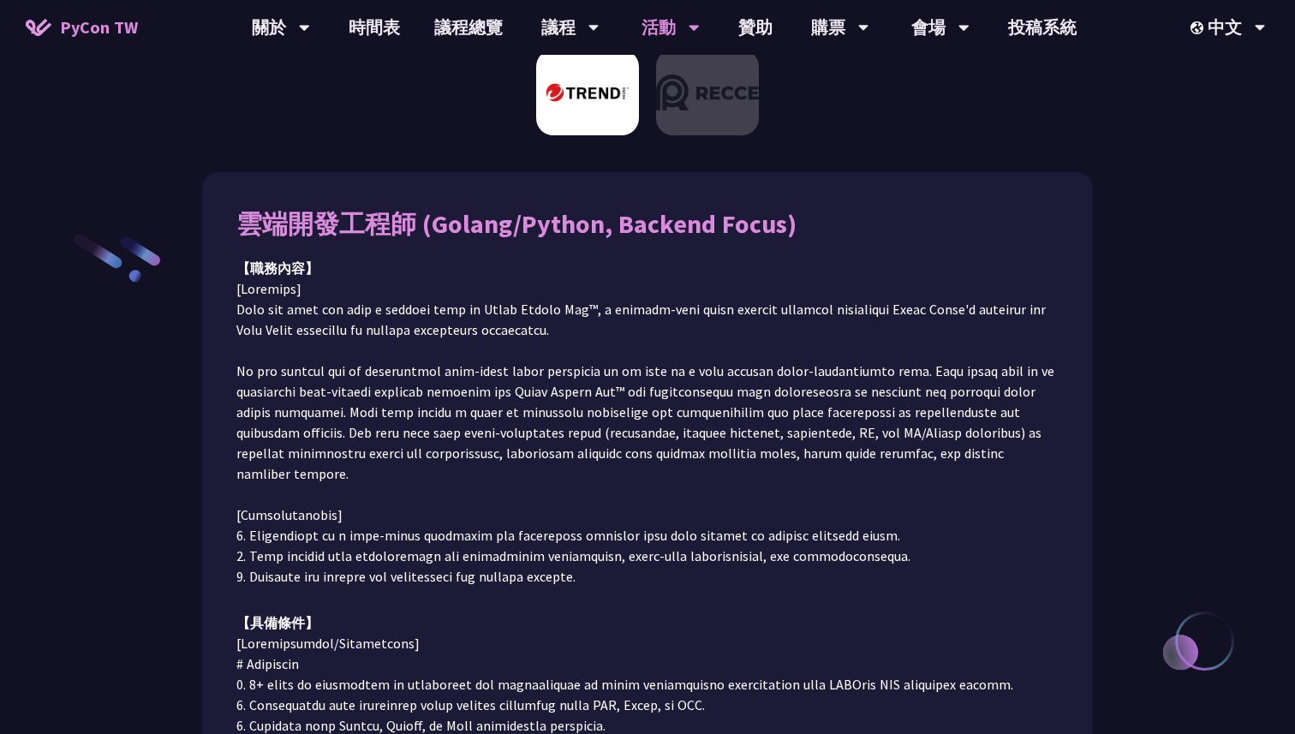
scroll to position [193, 0]
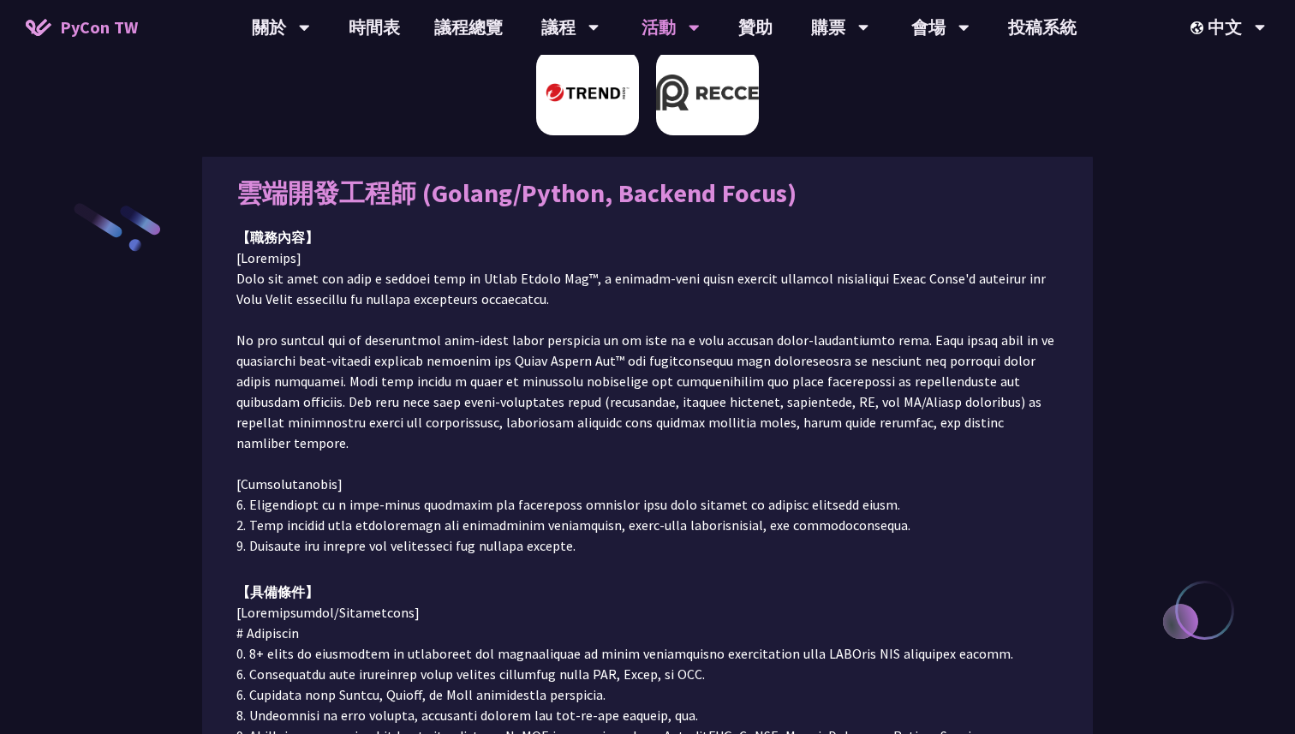
click at [720, 123] on img at bounding box center [707, 93] width 103 height 86
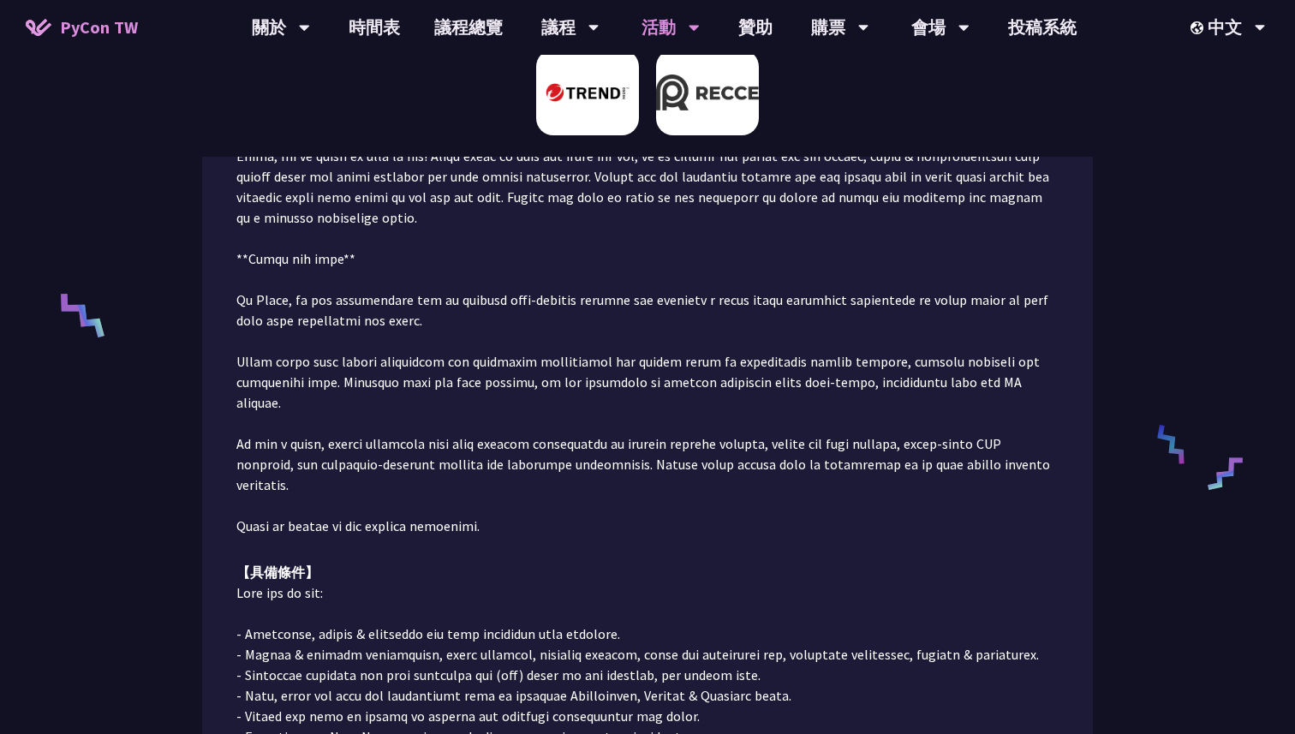
click at [575, 79] on img at bounding box center [587, 93] width 103 height 86
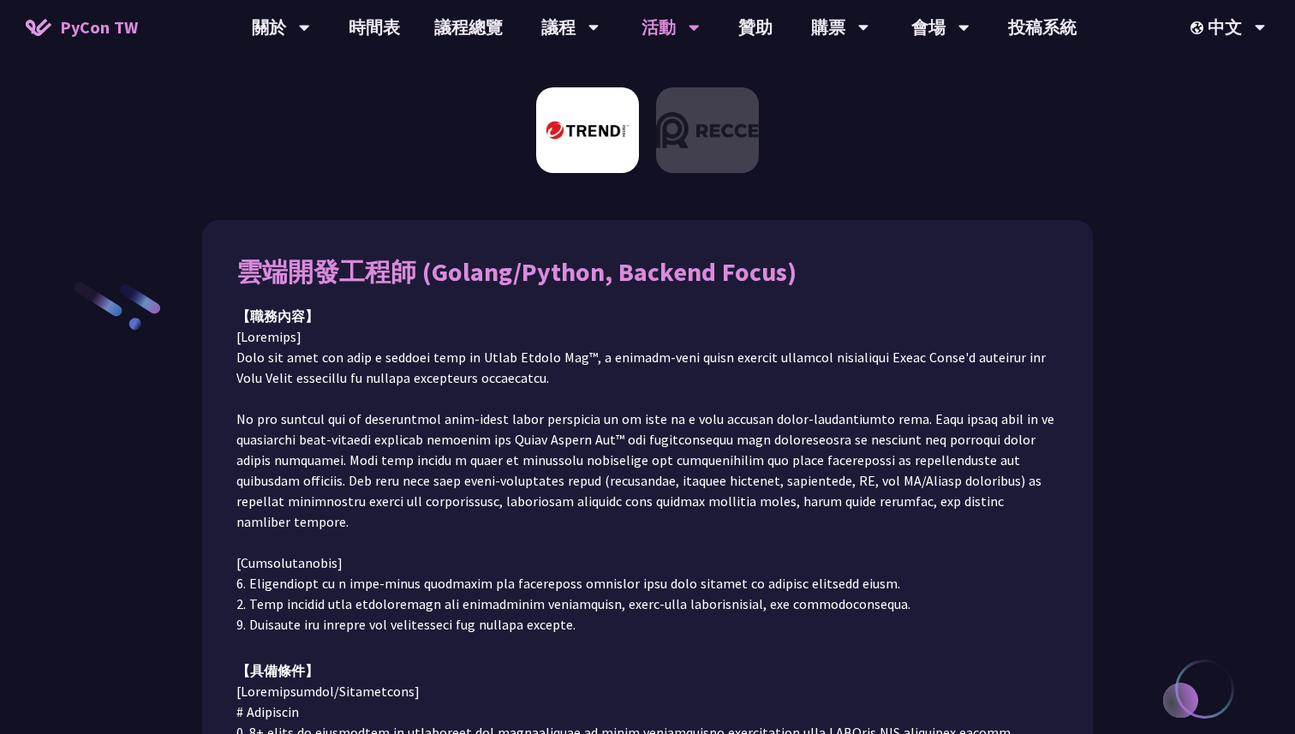
scroll to position [108, 0]
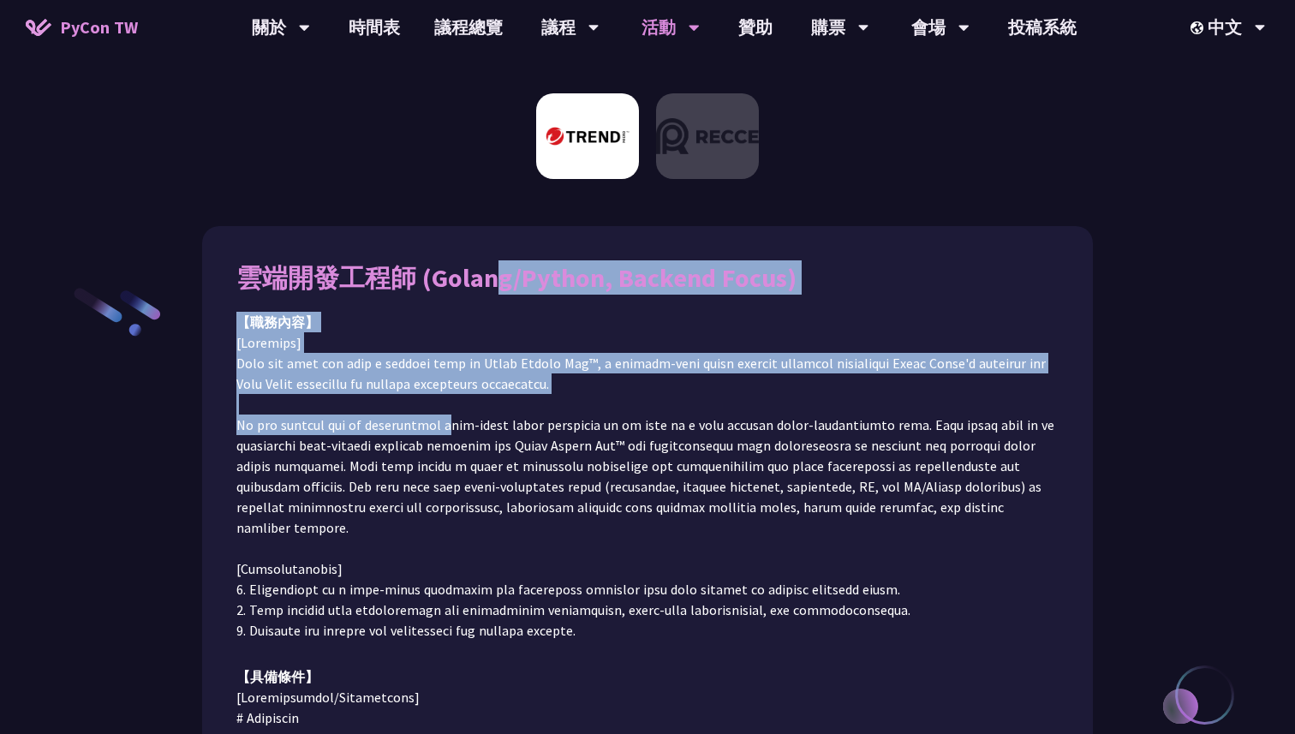
drag, startPoint x: 250, startPoint y: 284, endPoint x: 442, endPoint y: 415, distance: 232.2
click at [442, 415] on div "雲端開發工程師 (Golang/Python, Backend Focus) 【職務內容】 【具備條件】 前往應徵" at bounding box center [647, 679] width 822 height 839
click at [442, 415] on p at bounding box center [647, 486] width 822 height 308
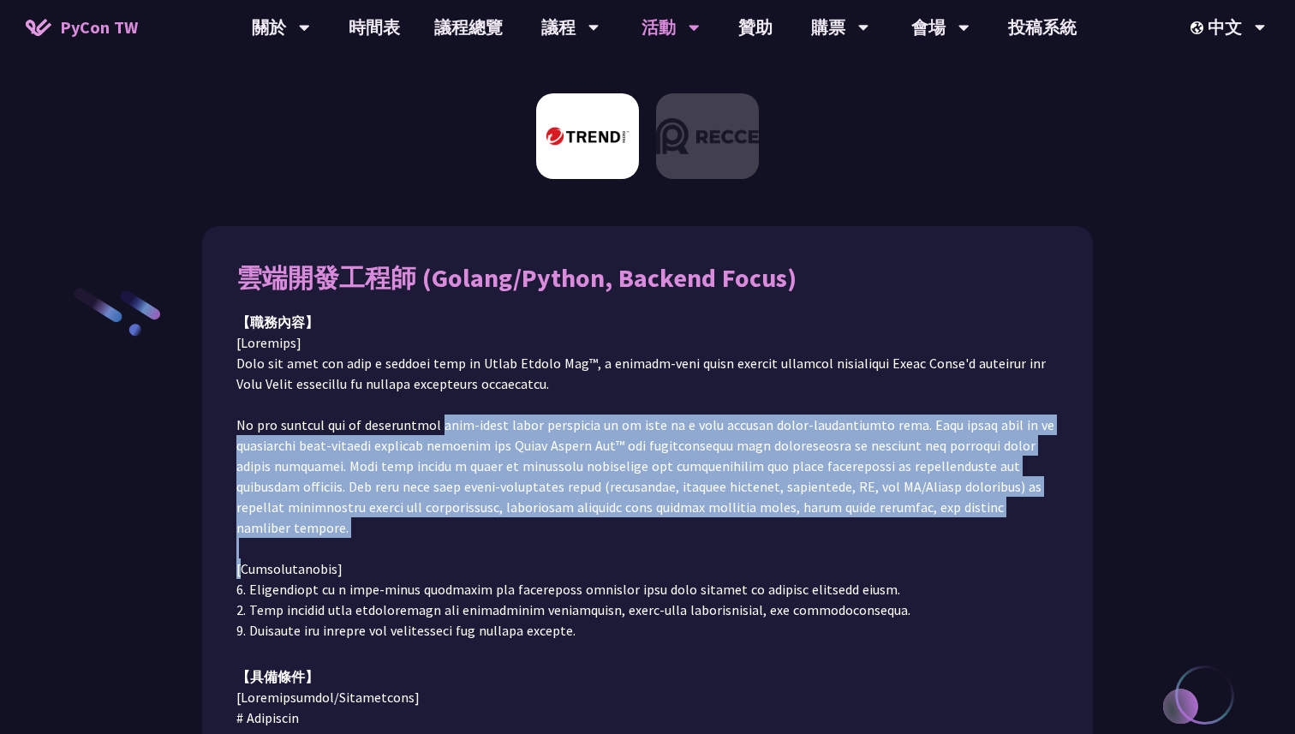
drag, startPoint x: 442, startPoint y: 415, endPoint x: 503, endPoint y: 515, distance: 116.4
click at [507, 516] on p at bounding box center [647, 486] width 822 height 308
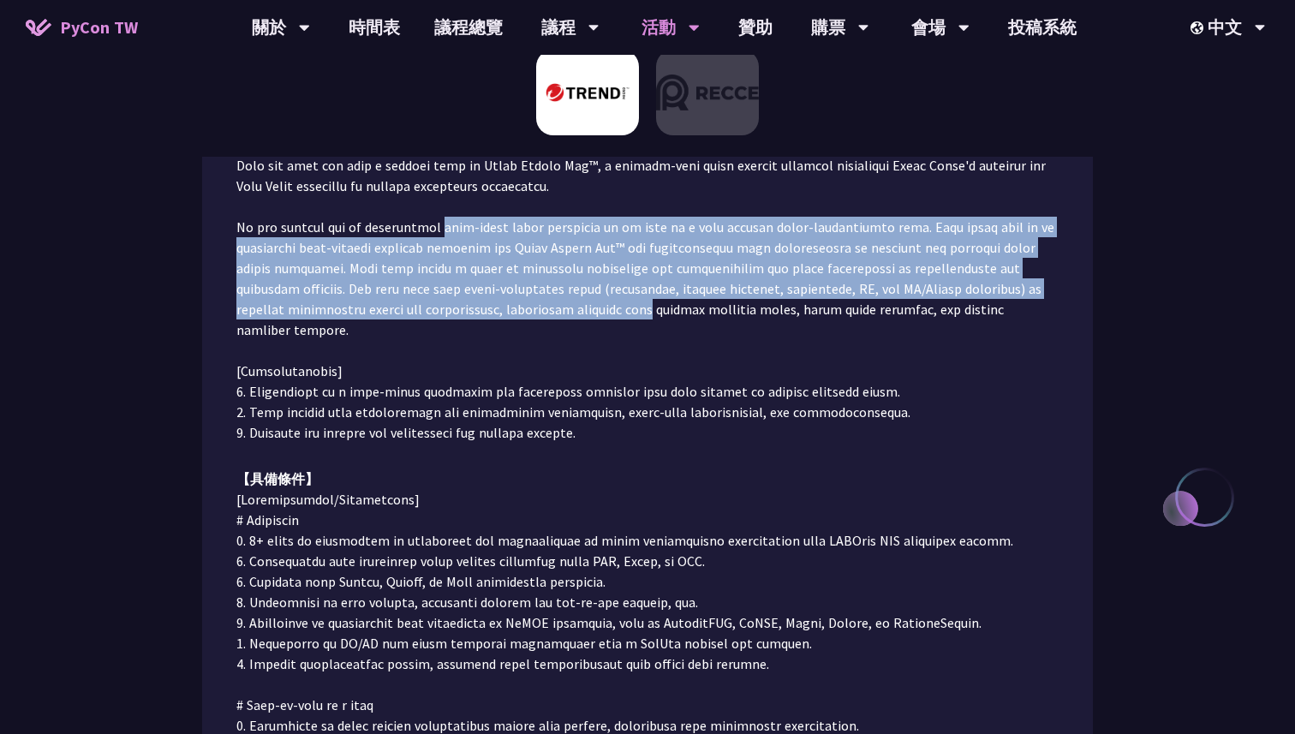
scroll to position [312, 0]
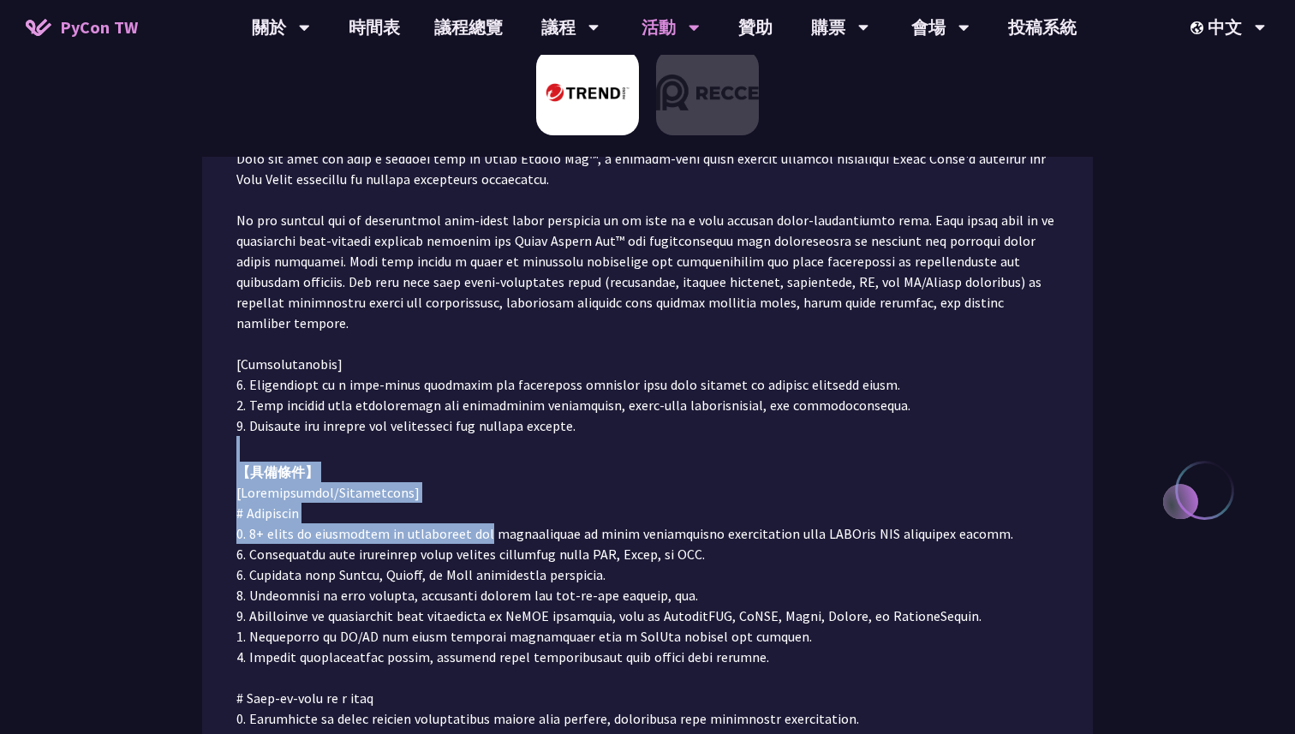
drag, startPoint x: 485, startPoint y: 503, endPoint x: 459, endPoint y: 436, distance: 72.7
click at [459, 436] on div "雲端開發工程師 (Golang/Python, Backend Focus) 【職務內容】 【具備條件】 前往應徵" at bounding box center [647, 475] width 822 height 839
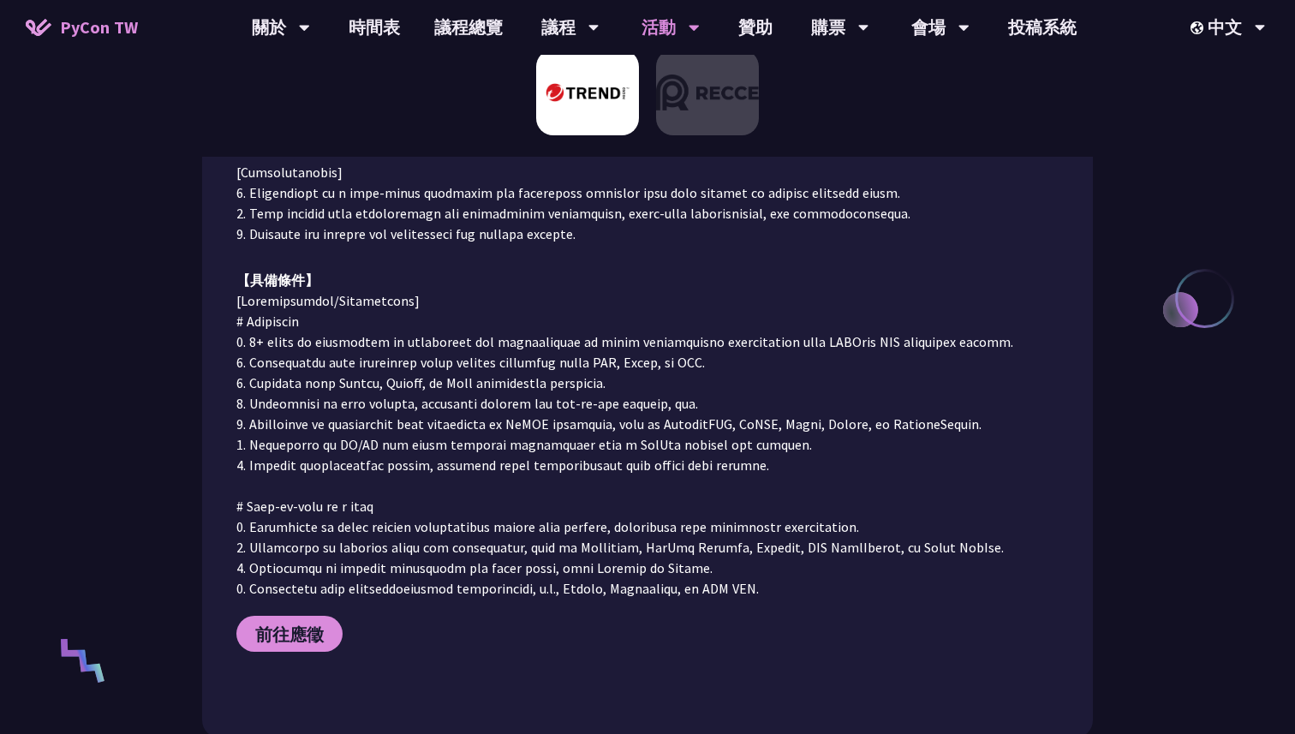
scroll to position [515, 0]
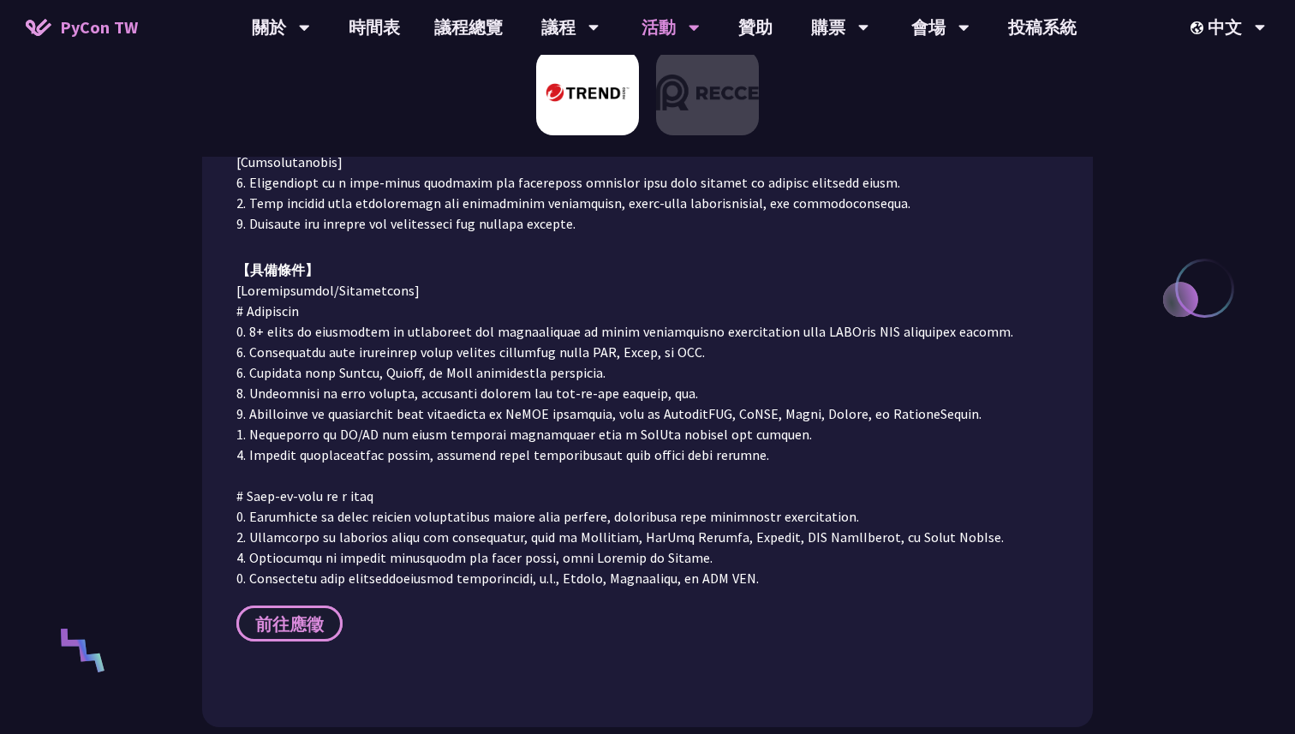
click at [332, 605] on link "前往應徵" at bounding box center [289, 623] width 106 height 36
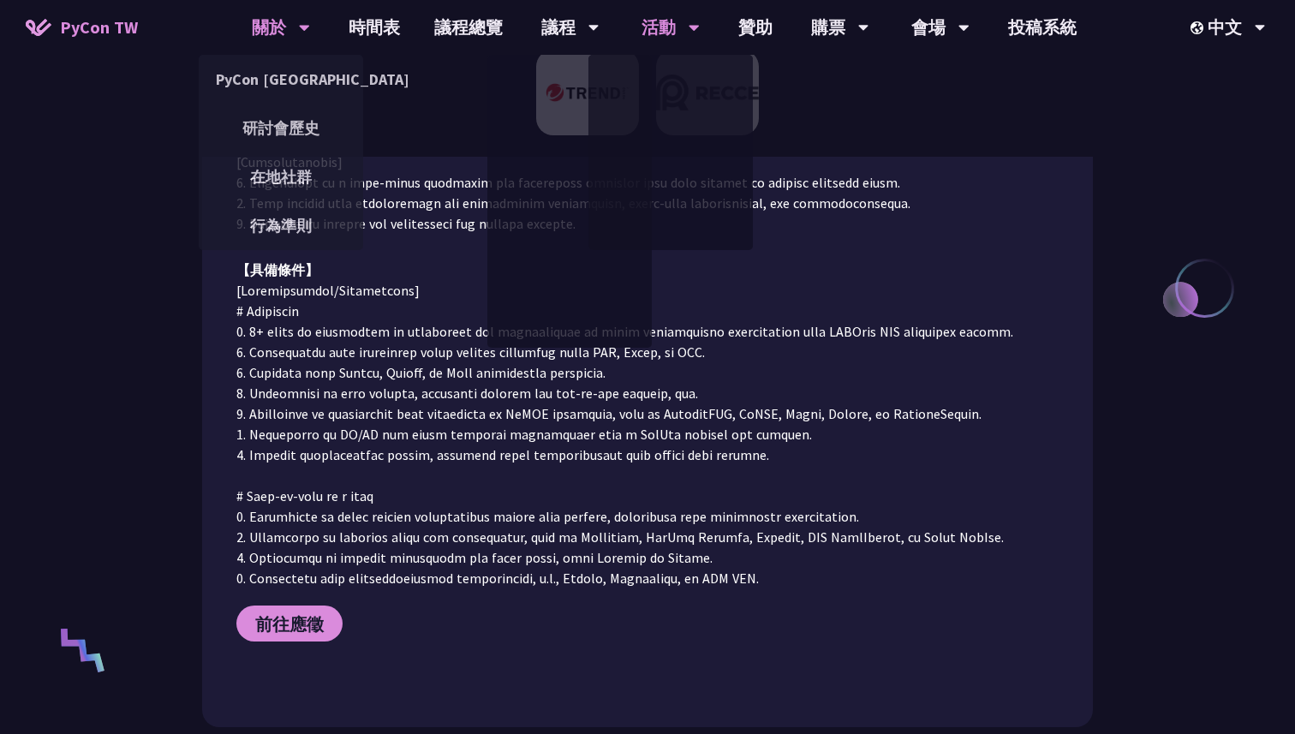
click at [270, 26] on div "關於" at bounding box center [281, 27] width 58 height 55
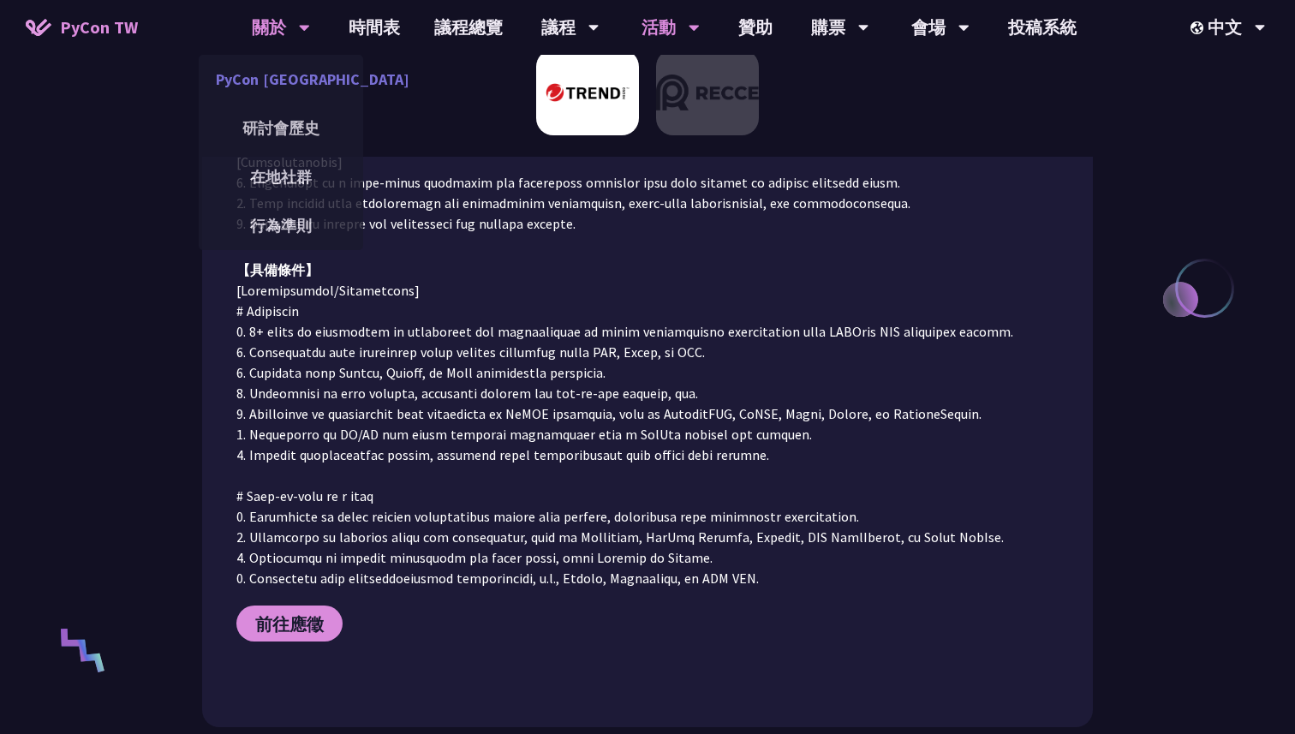
click at [253, 92] on link "PyCon [GEOGRAPHIC_DATA]" at bounding box center [281, 79] width 164 height 40
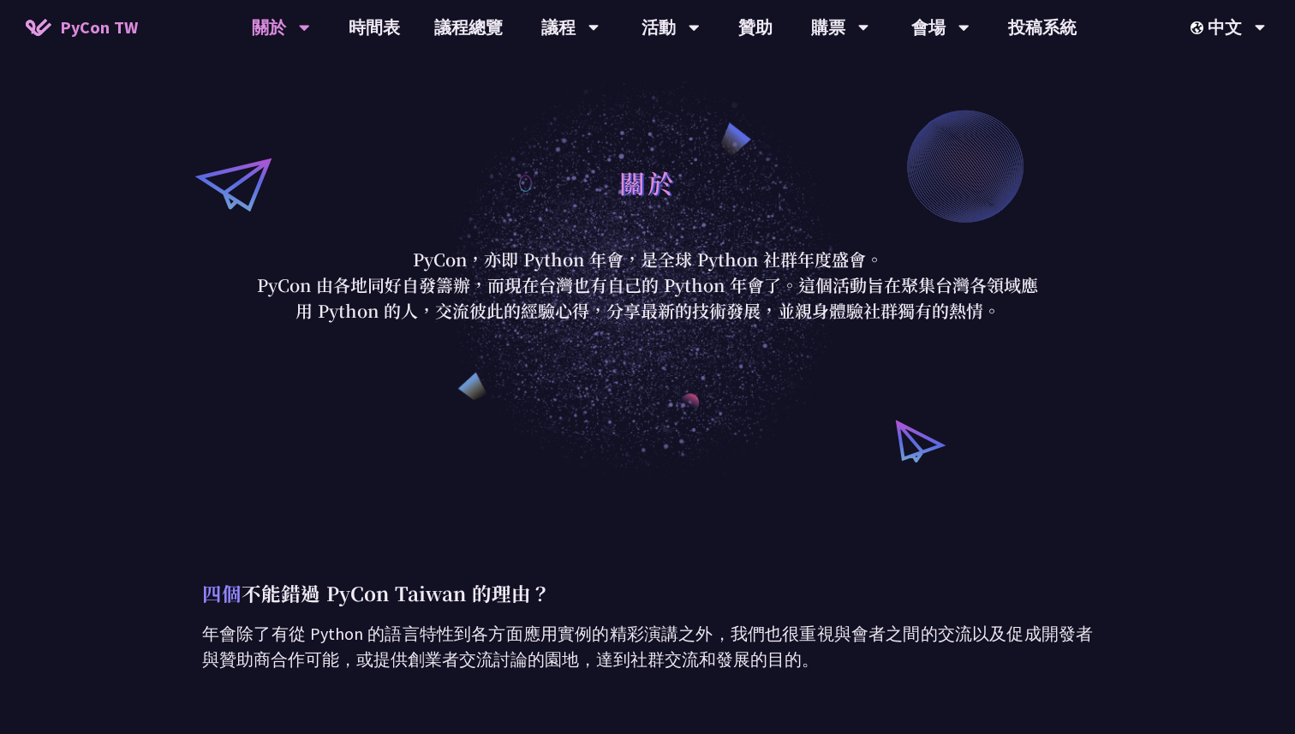
click at [92, 30] on span "PyCon TW" at bounding box center [99, 28] width 78 height 26
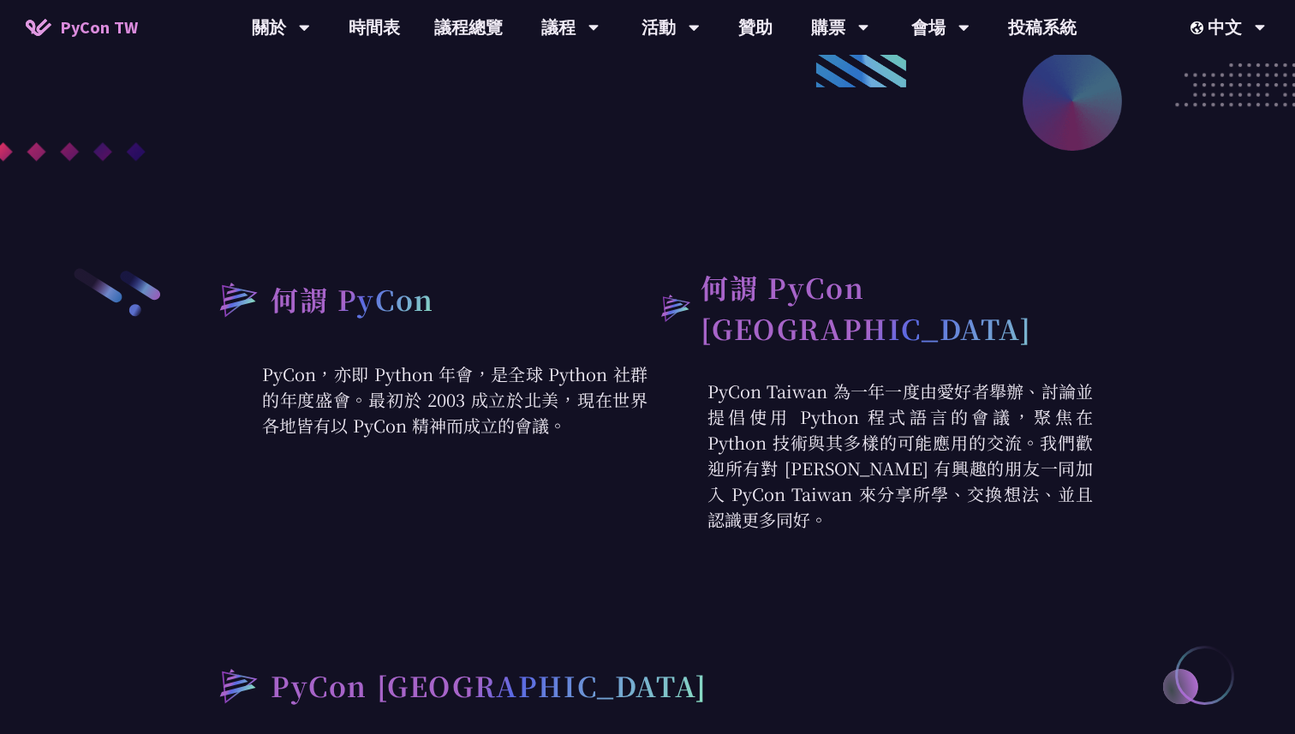
scroll to position [553, 0]
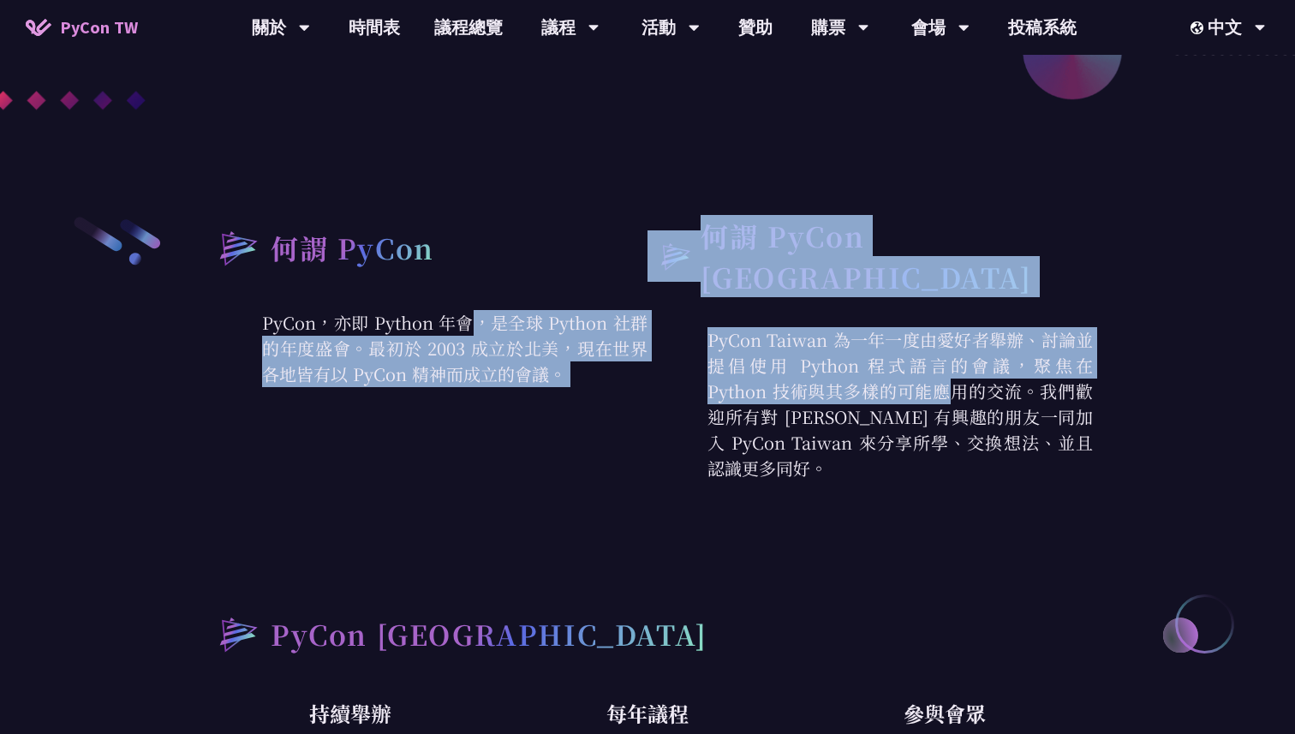
drag, startPoint x: 300, startPoint y: 317, endPoint x: 658, endPoint y: 377, distance: 363.7
click at [658, 376] on div "何謂 PyCon PyCon，亦即 Python 年會，是全球 Python 社群的年度盛會。最初於 2003 成立於北美，現在世界各地皆有以 PyCon 精…" at bounding box center [647, 348] width 890 height 266
click at [658, 377] on p "PyCon Taiwan 為一年一度由愛好者舉辦、討論並提倡使用 Python 程式語言的會議，聚焦在 Python 技術與其多樣的可能應用的交流。我們歡迎所…" at bounding box center [869, 404] width 445 height 154
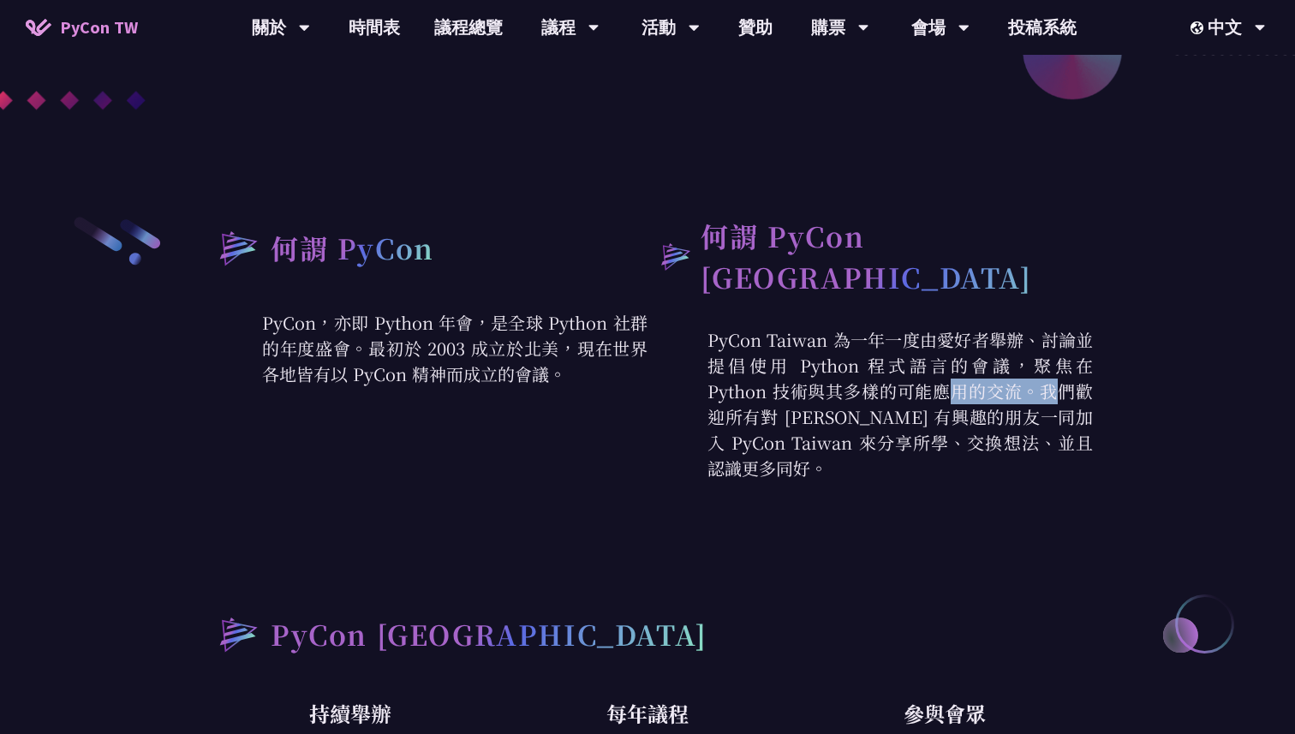
click at [658, 377] on p "PyCon Taiwan 為一年一度由愛好者舉辦、討論並提倡使用 Python 程式語言的會議，聚焦在 Python 技術與其多樣的可能應用的交流。我們歡迎所…" at bounding box center [869, 404] width 445 height 154
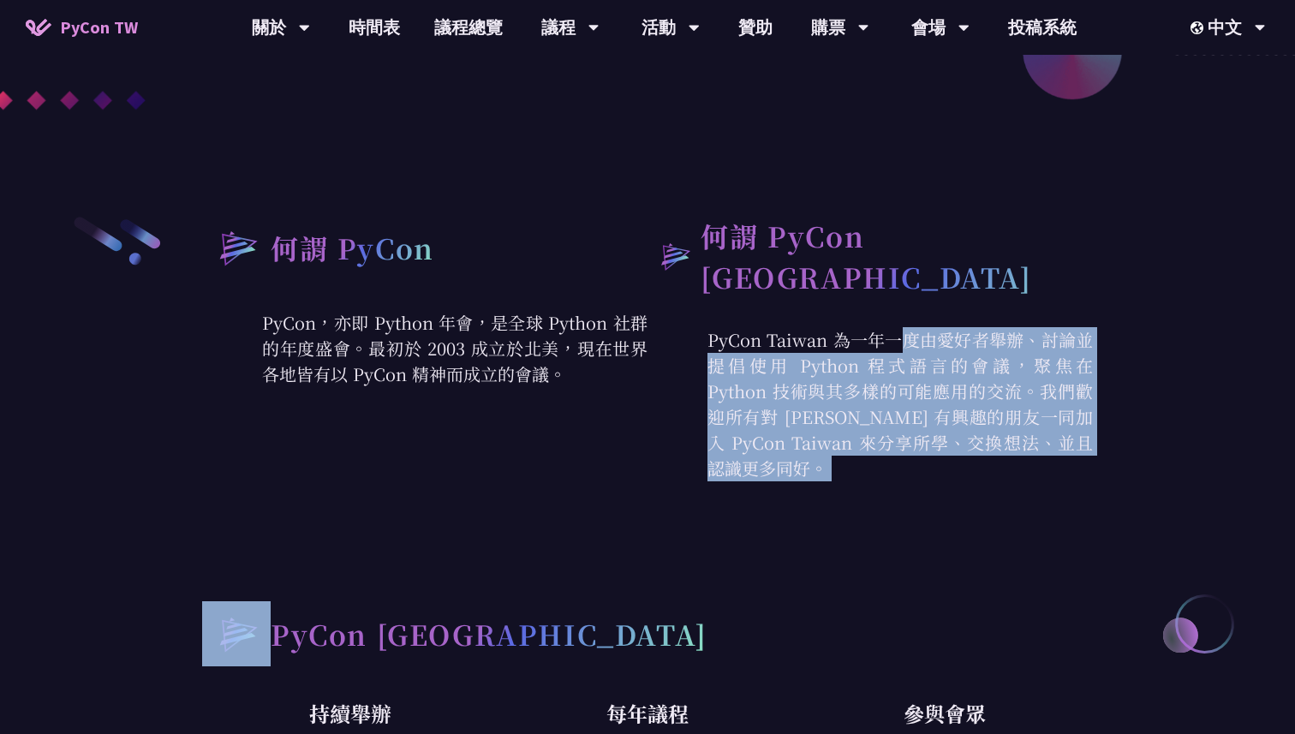
click at [658, 377] on p "PyCon Taiwan 為一年一度由愛好者舉辦、討論並提倡使用 Python 程式語言的會議，聚焦在 Python 技術與其多樣的可能應用的交流。我們歡迎所…" at bounding box center [869, 404] width 445 height 154
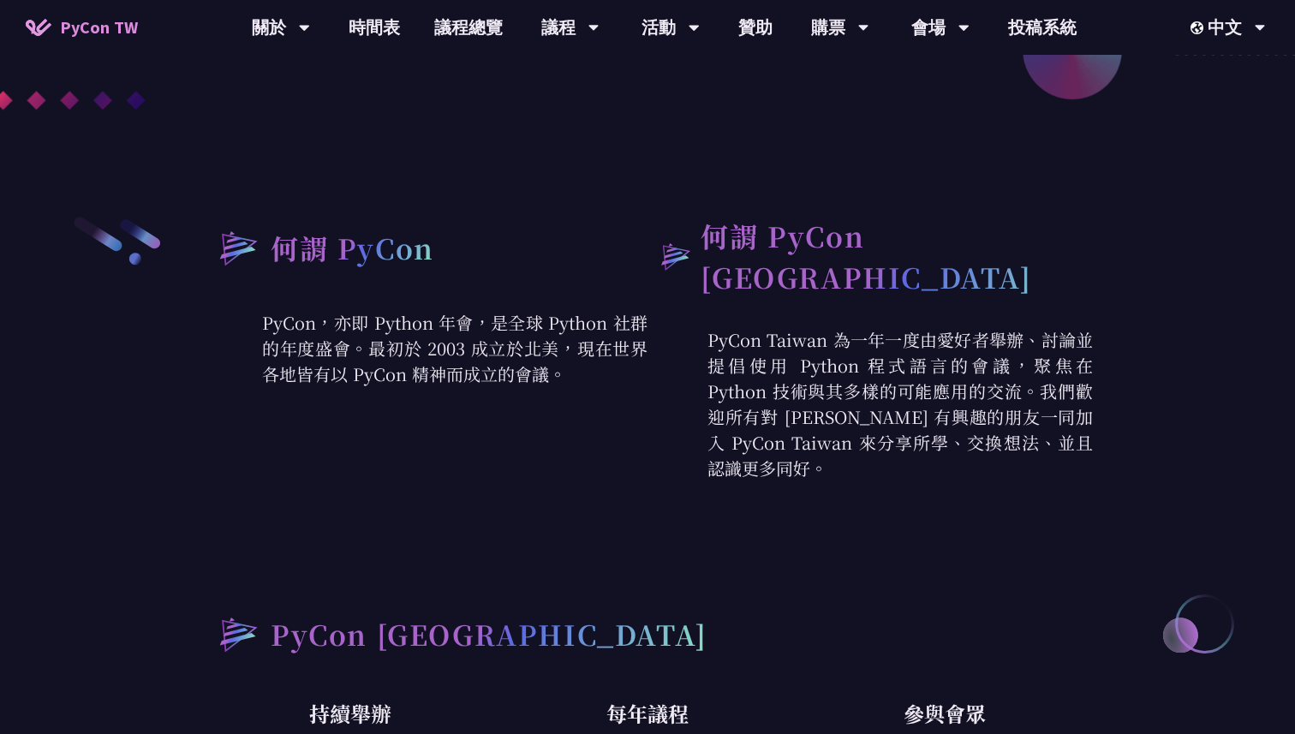
click at [469, 375] on p "PyCon，亦即 Python 年會，是全球 Python 社群的年度盛會。最初於 2003 成立於北美，現在世界各地皆有以 PyCon 精神而成立的會議。" at bounding box center [424, 348] width 445 height 77
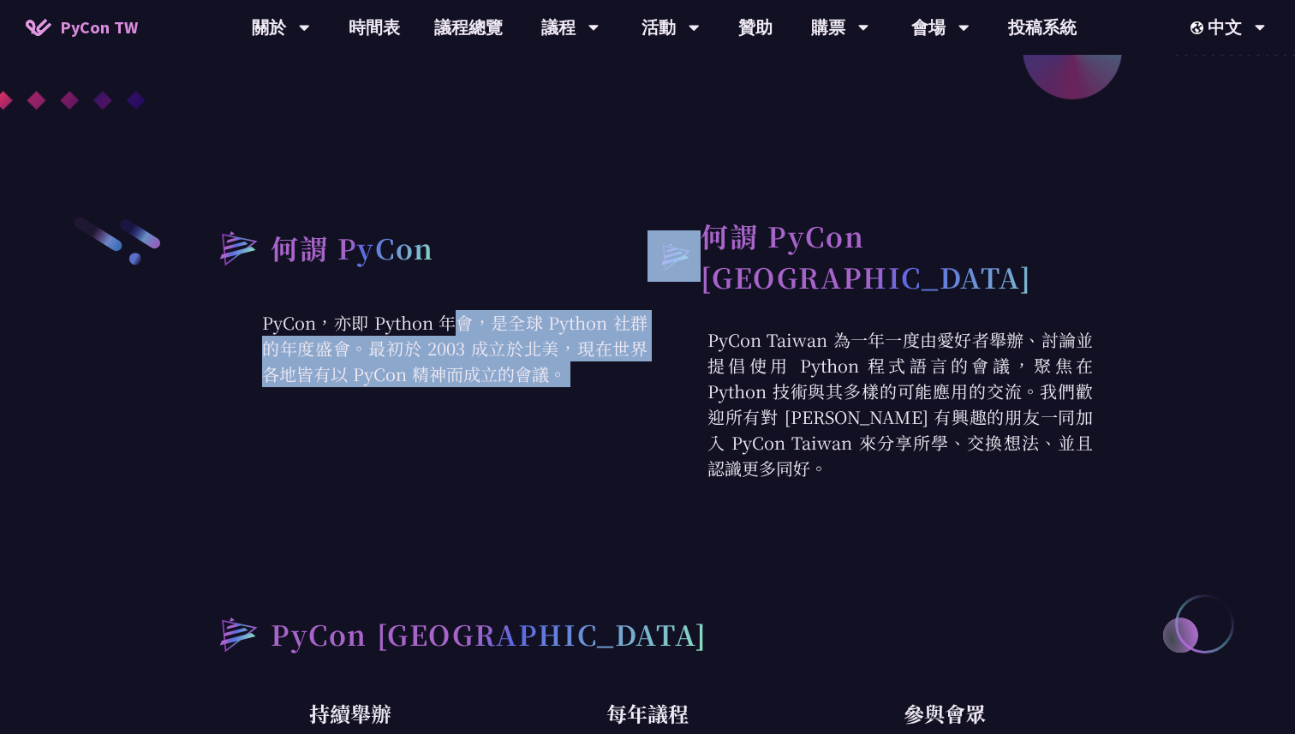
click at [469, 375] on p "PyCon，亦即 Python 年會，是全球 Python 社群的年度盛會。最初於 2003 成立於北美，現在世界各地皆有以 PyCon 精神而成立的會議。" at bounding box center [424, 348] width 445 height 77
click at [468, 375] on p "PyCon，亦即 Python 年會，是全球 Python 社群的年度盛會。最初於 2003 成立於北美，現在世界各地皆有以 PyCon 精神而成立的會議。" at bounding box center [424, 348] width 445 height 77
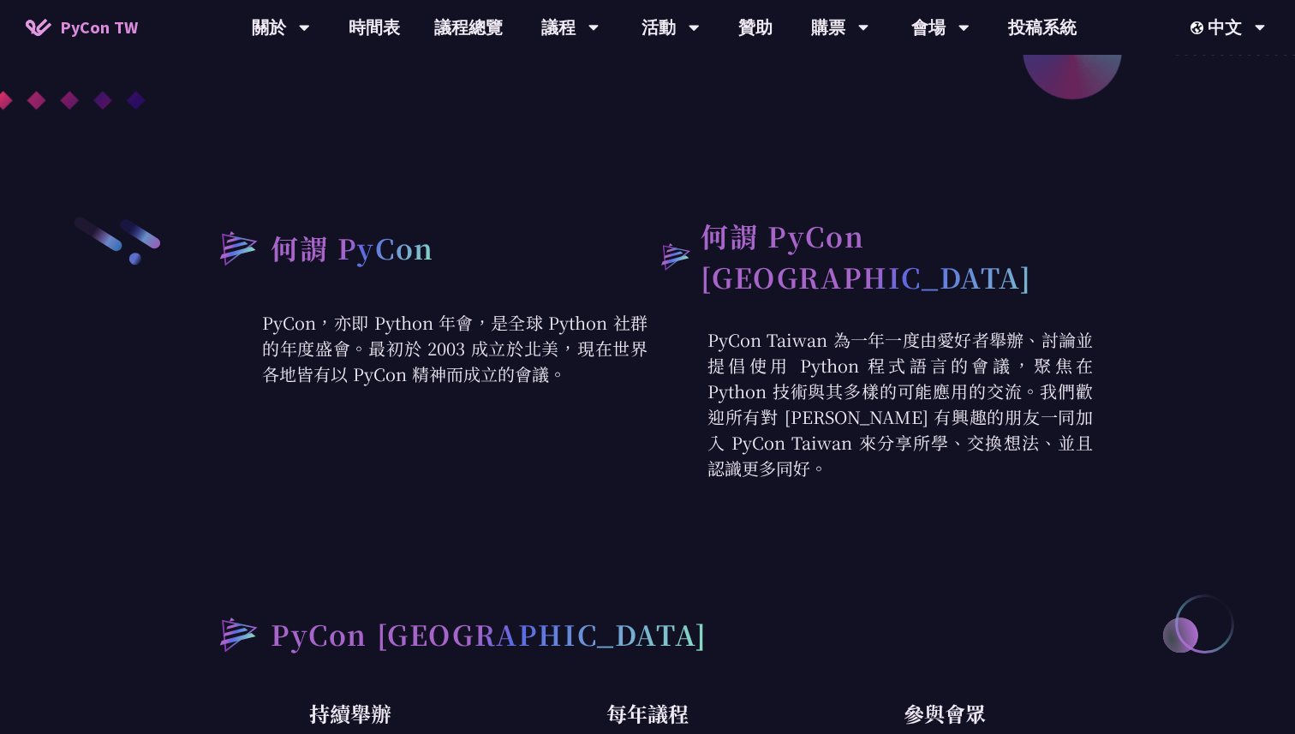
click at [704, 378] on p "PyCon Taiwan 為一年一度由愛好者舉辦、討論並提倡使用 Python 程式語言的會議，聚焦在 Python 技術與其多樣的可能應用的交流。我們歡迎所…" at bounding box center [869, 404] width 445 height 154
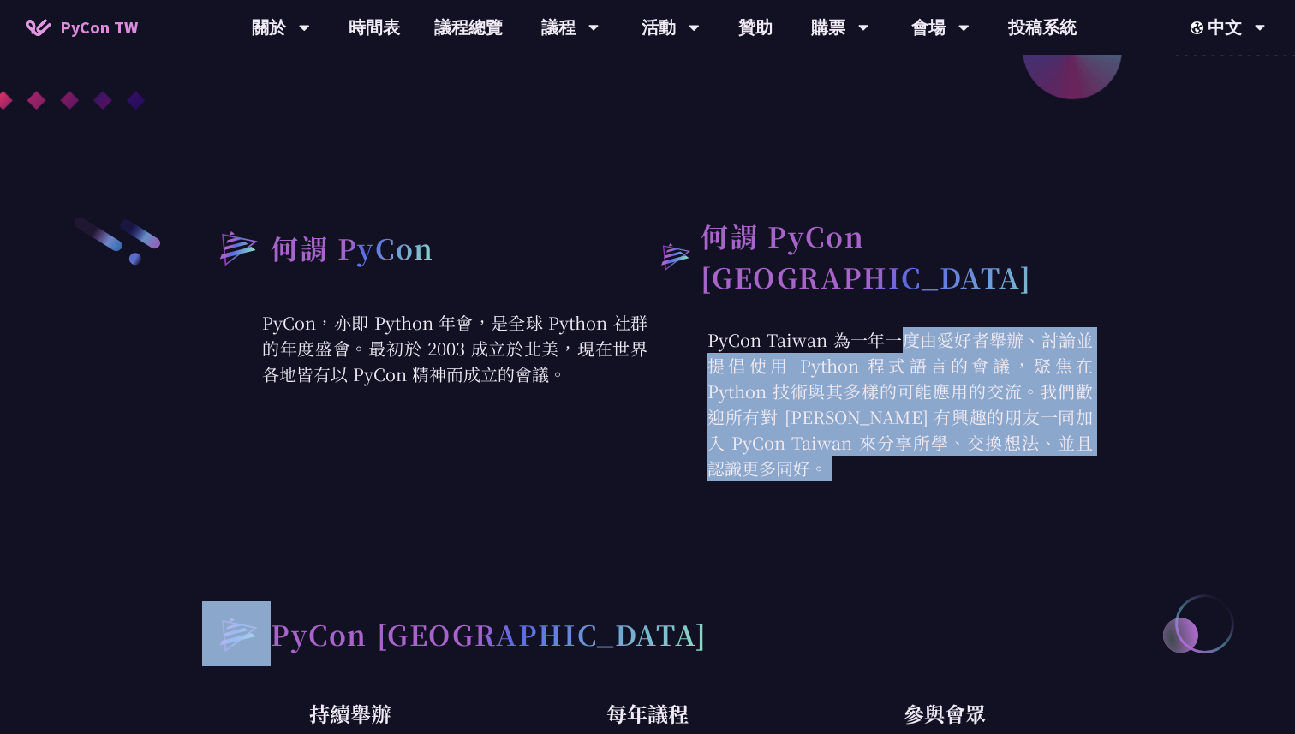
click at [704, 378] on p "PyCon Taiwan 為一年一度由愛好者舉辦、討論並提倡使用 Python 程式語言的會議，聚焦在 Python 技術與其多樣的可能應用的交流。我們歡迎所…" at bounding box center [869, 404] width 445 height 154
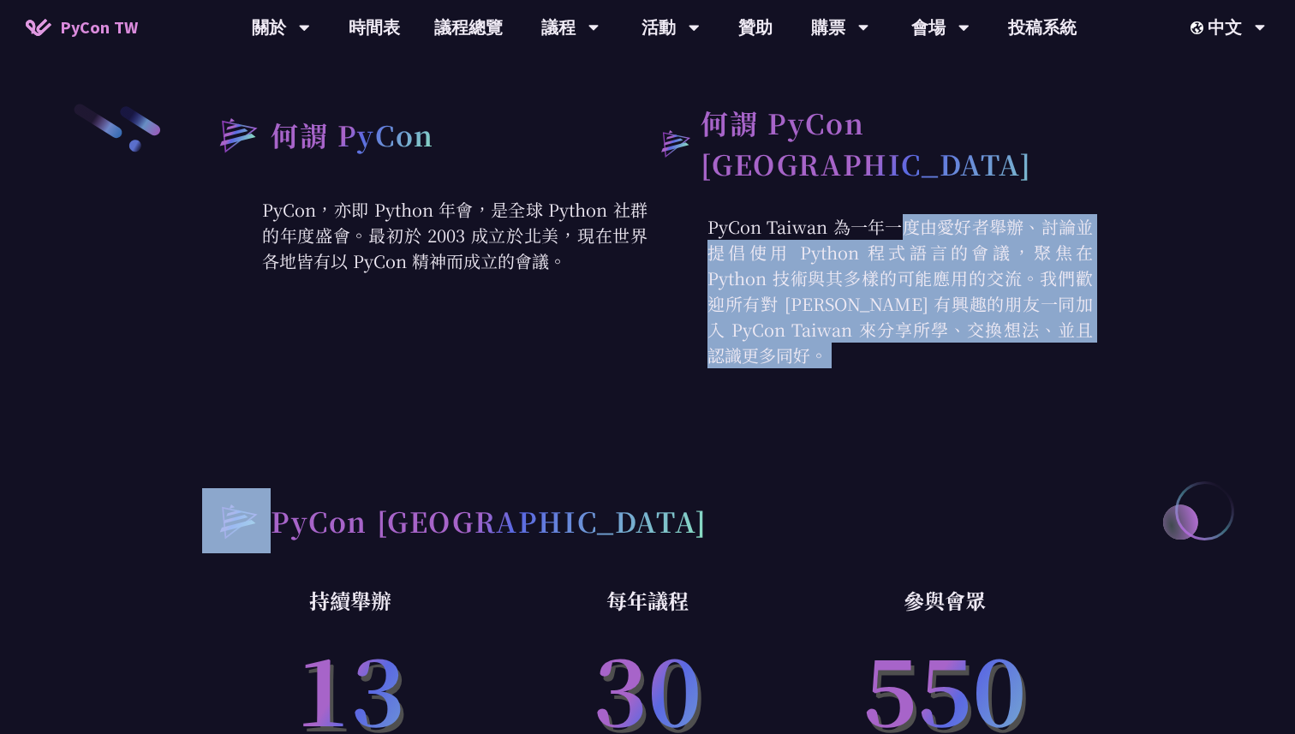
scroll to position [667, 0]
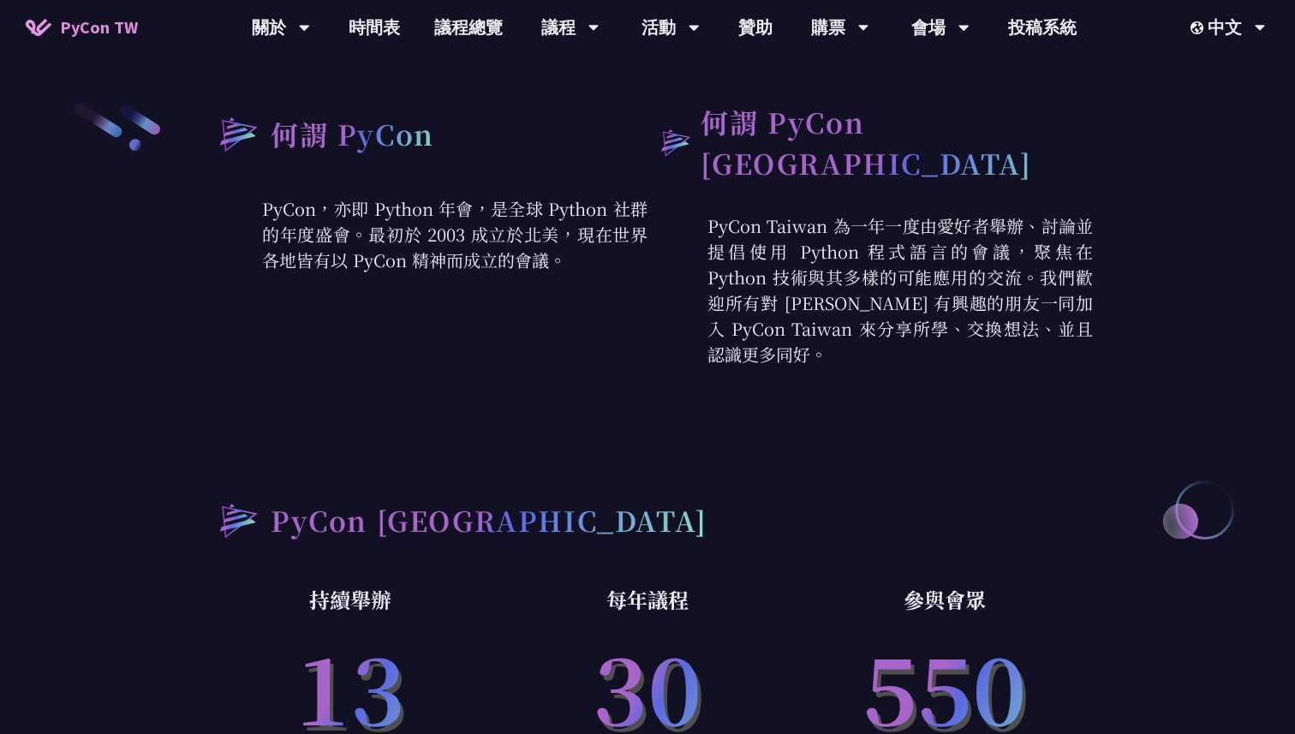
click at [704, 378] on div "何謂 PyCon PyCon，亦即 Python 年會，是全球 Python 社群的年度盛會。最初於 2003 成立於北美，現在世界各地皆有以 PyCon 精…" at bounding box center [647, 471] width 890 height 740
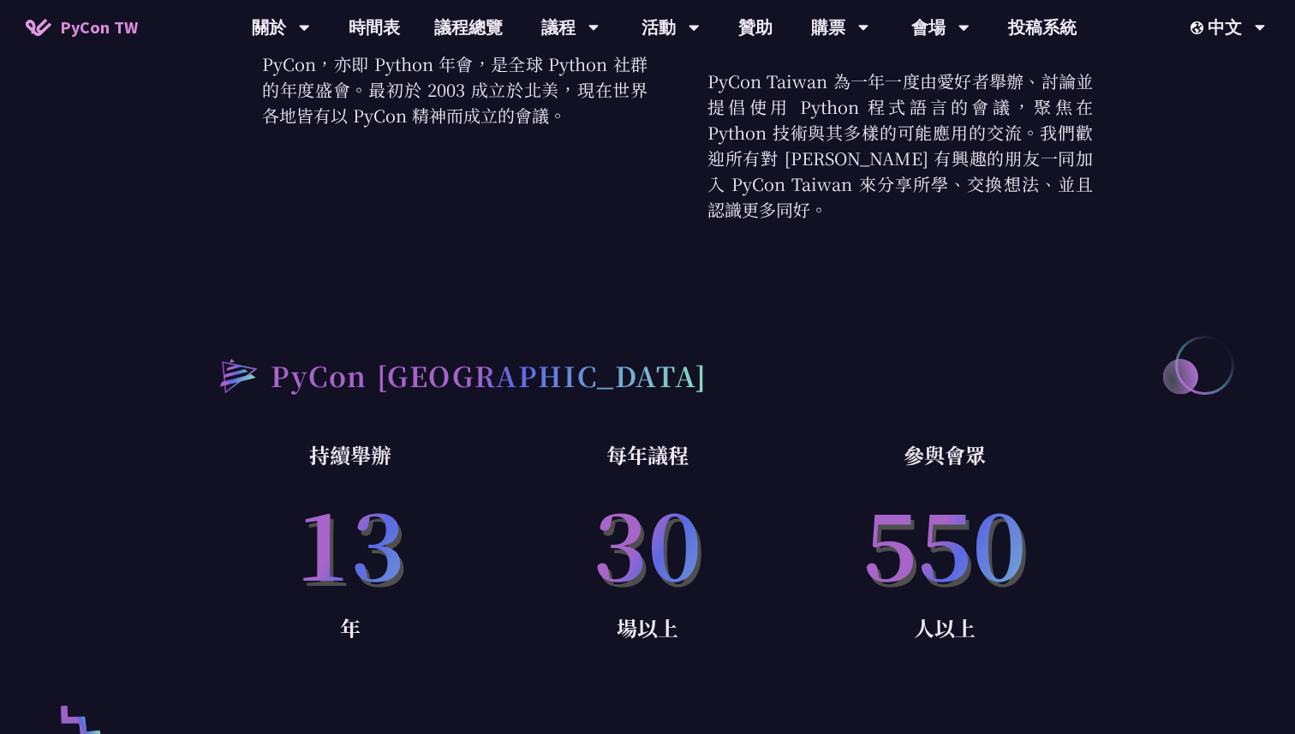
scroll to position [932, 0]
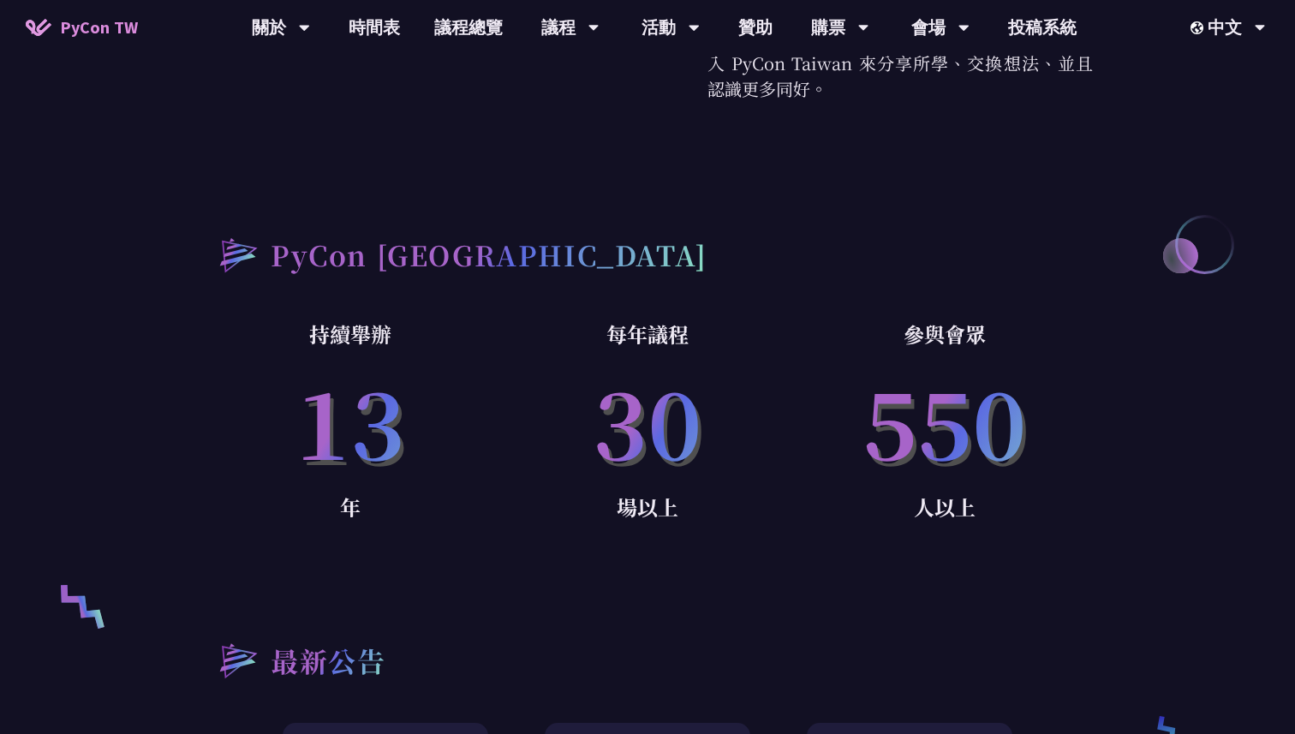
drag, startPoint x: 244, startPoint y: 304, endPoint x: 369, endPoint y: 427, distance: 175.6
click at [371, 431] on div "持續舉辦 13 年" at bounding box center [350, 446] width 297 height 259
drag, startPoint x: 400, startPoint y: 463, endPoint x: 749, endPoint y: 463, distance: 349.3
click at [753, 463] on div "持續舉辦 13 年 每年議程 30 場以上 參與會眾 550 人以上" at bounding box center [647, 446] width 890 height 259
click at [749, 463] on p "30" at bounding box center [647, 420] width 297 height 139
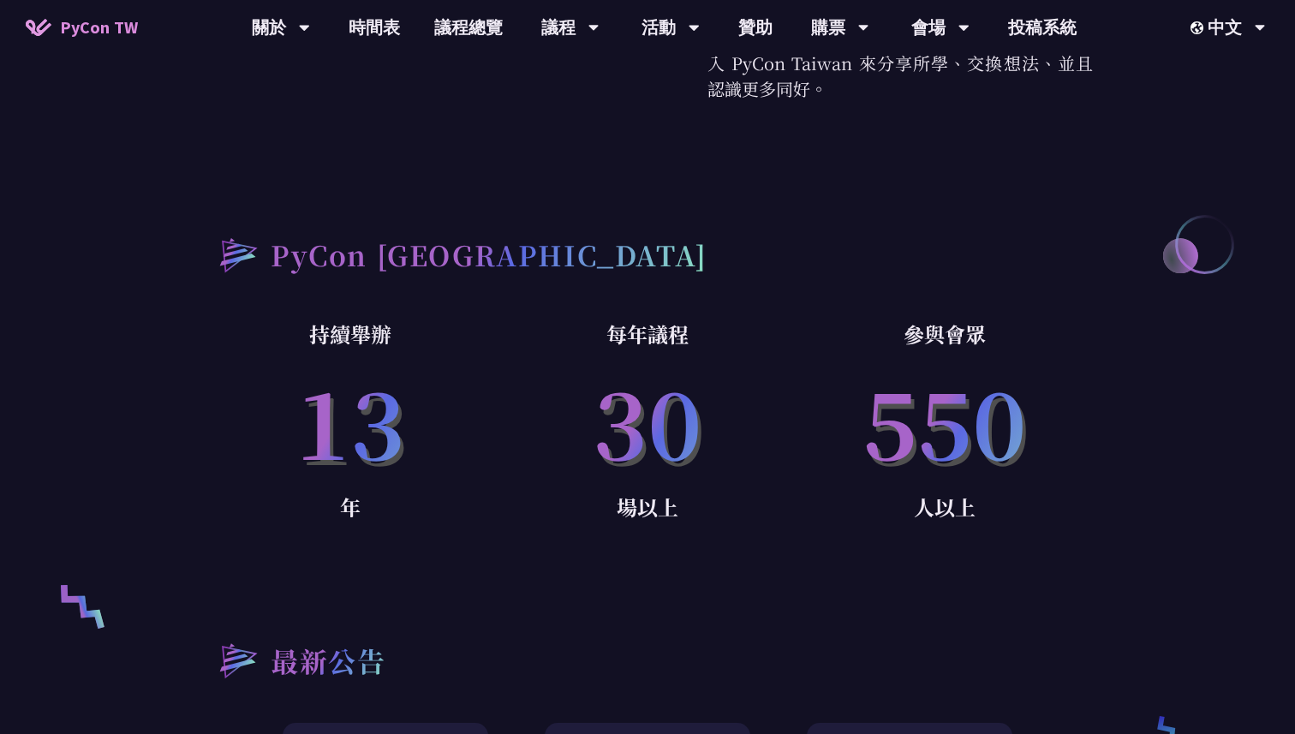
drag, startPoint x: 750, startPoint y: 500, endPoint x: 634, endPoint y: 273, distance: 255.0
click at [634, 273] on div "何謂 PyCon PyCon，亦即 Python 年會，是全球 Python 社群的年度盛會。最初於 2003 成立於北美，現在世界各地皆有以 PyCon 精…" at bounding box center [647, 206] width 890 height 740
drag, startPoint x: 320, startPoint y: 308, endPoint x: 854, endPoint y: 536, distance: 580.8
click at [854, 536] on div "持續舉辦 13 年 每年議程 30 場以上 參與會眾 550 人以上" at bounding box center [647, 446] width 890 height 259
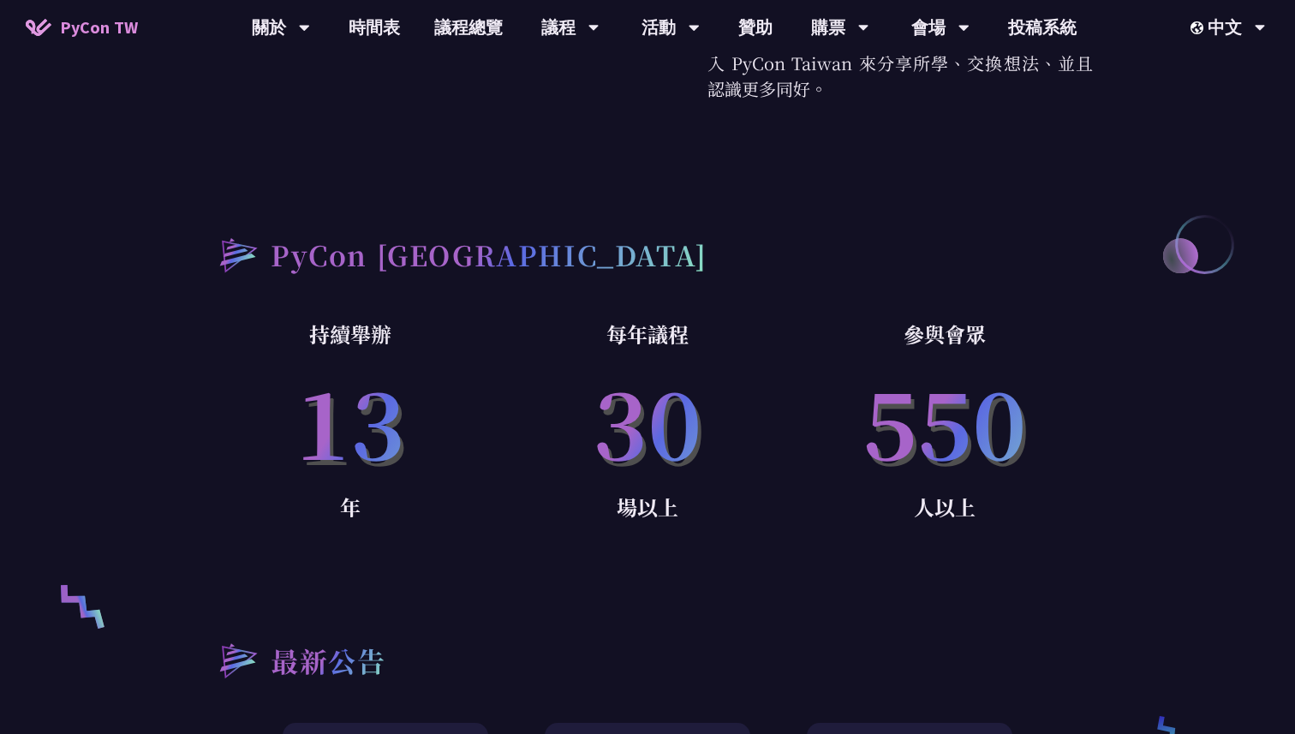
click at [854, 536] on div "參與會眾 550 人以上" at bounding box center [943, 446] width 297 height 259
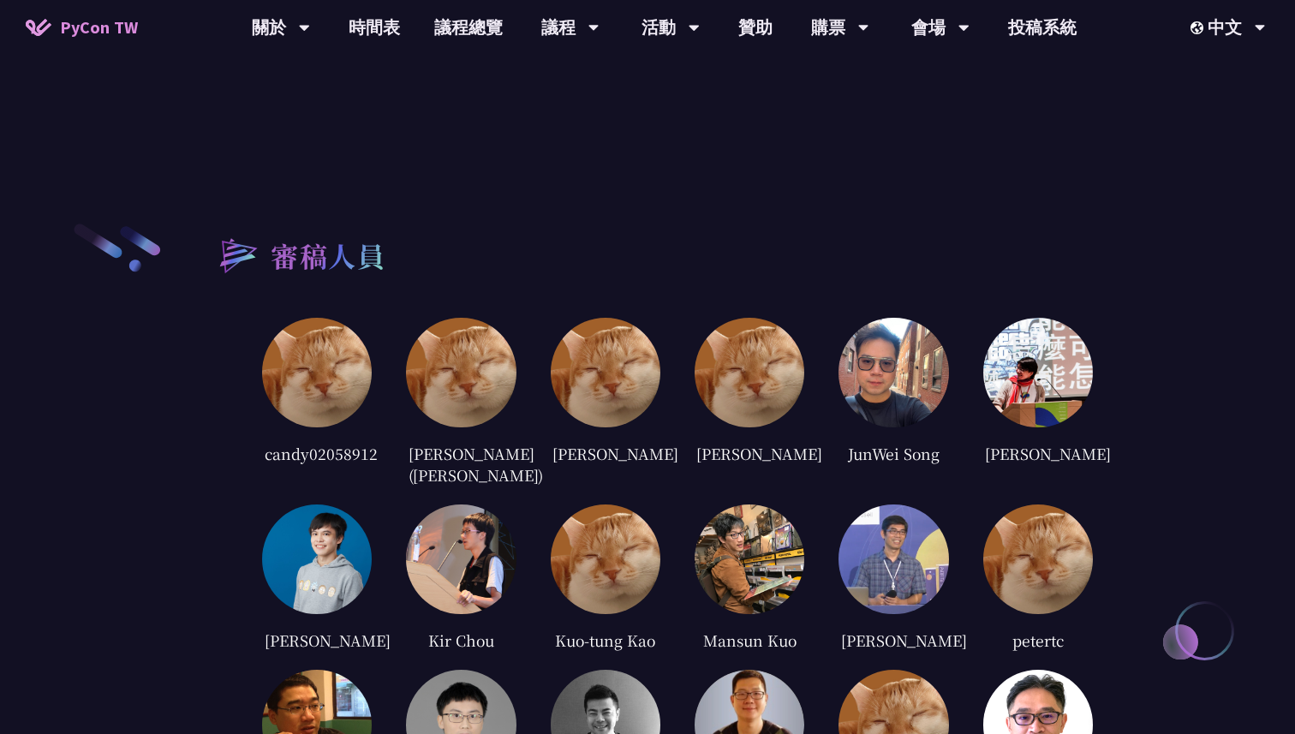
scroll to position [3723, 0]
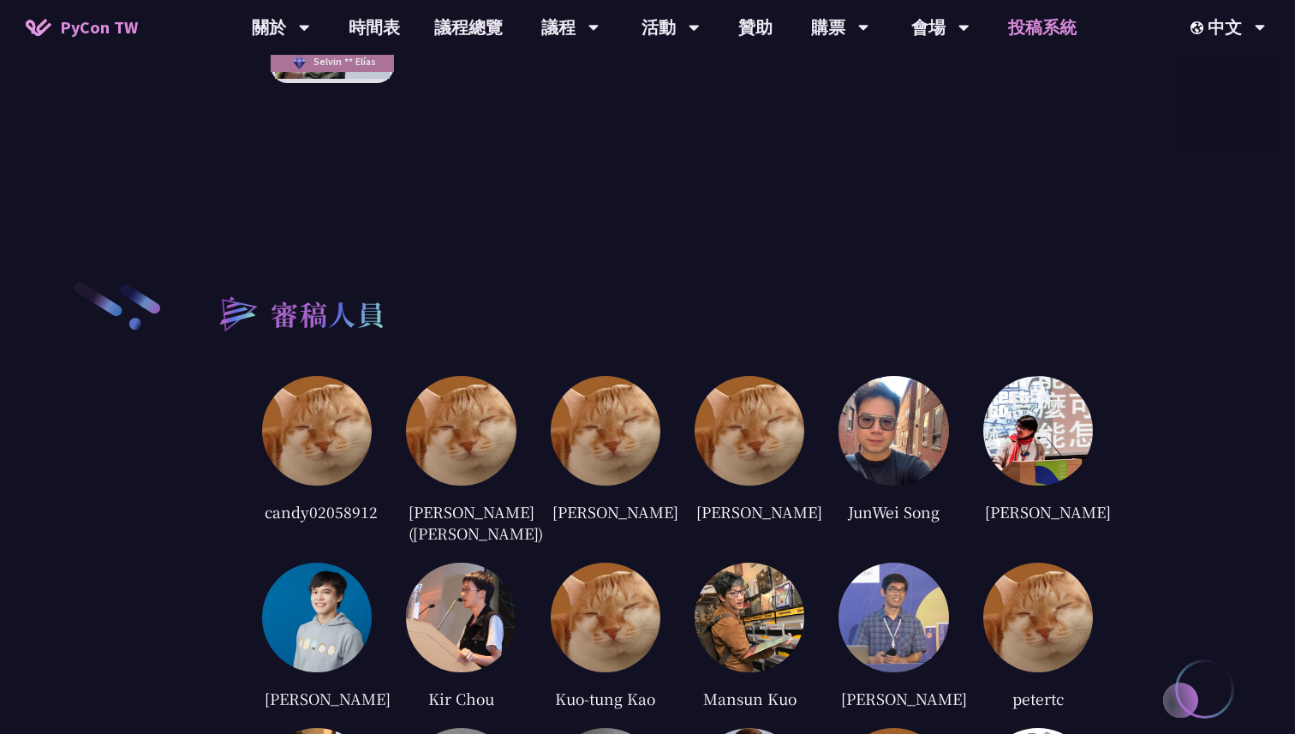
click at [1048, 27] on link "投稿系統" at bounding box center [1042, 27] width 103 height 55
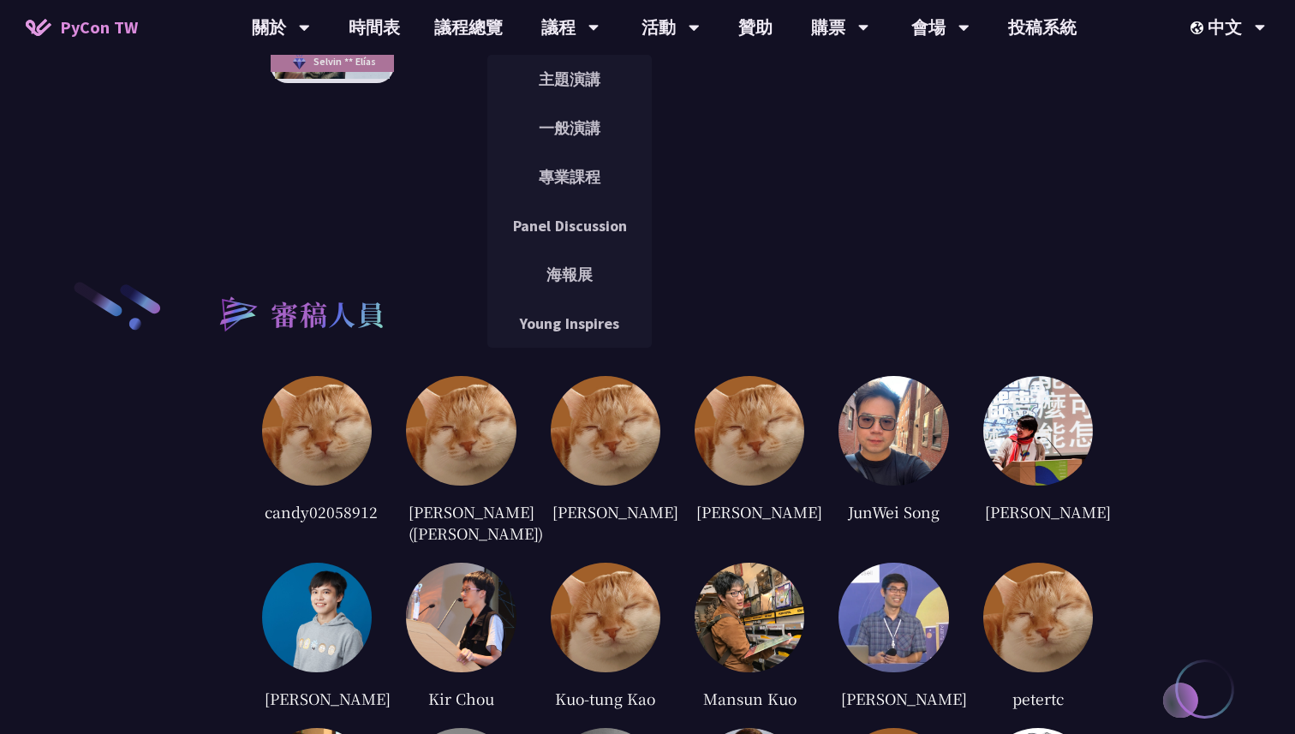
click at [888, 399] on img at bounding box center [893, 431] width 110 height 110
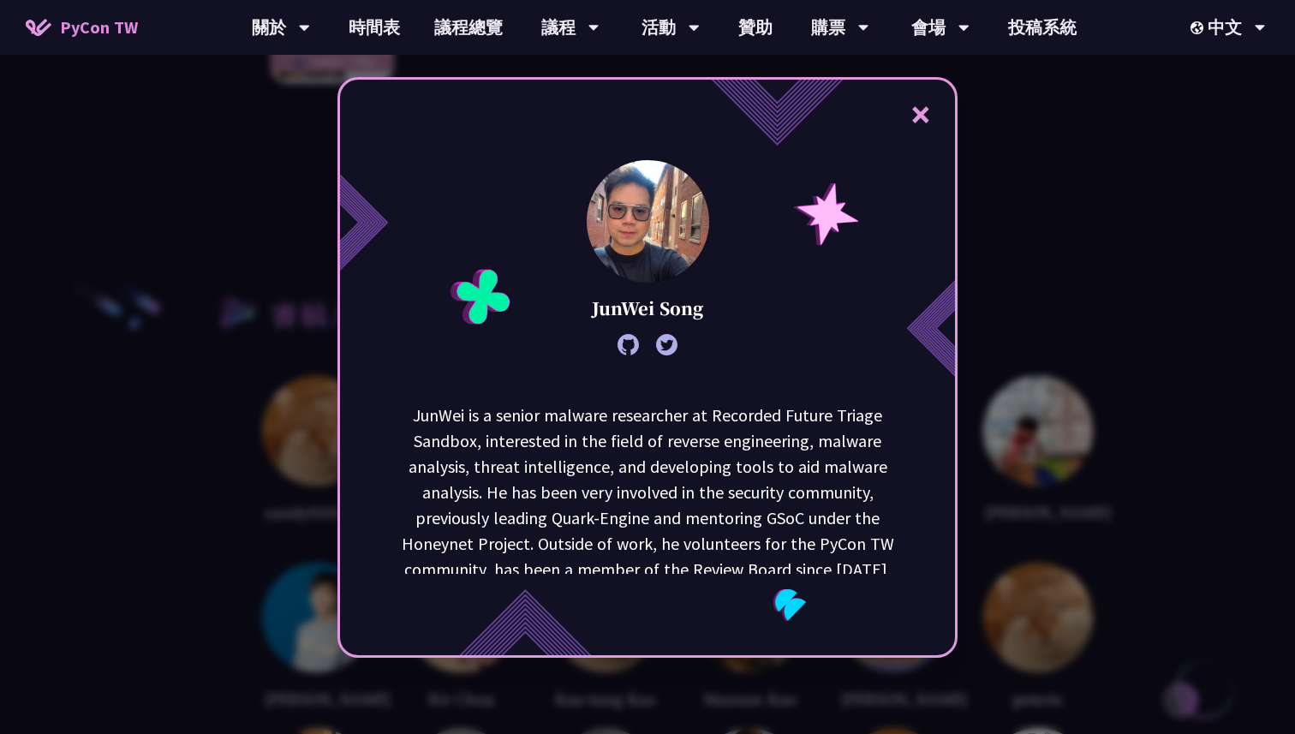
click at [927, 114] on button "×" at bounding box center [920, 113] width 51 height 51
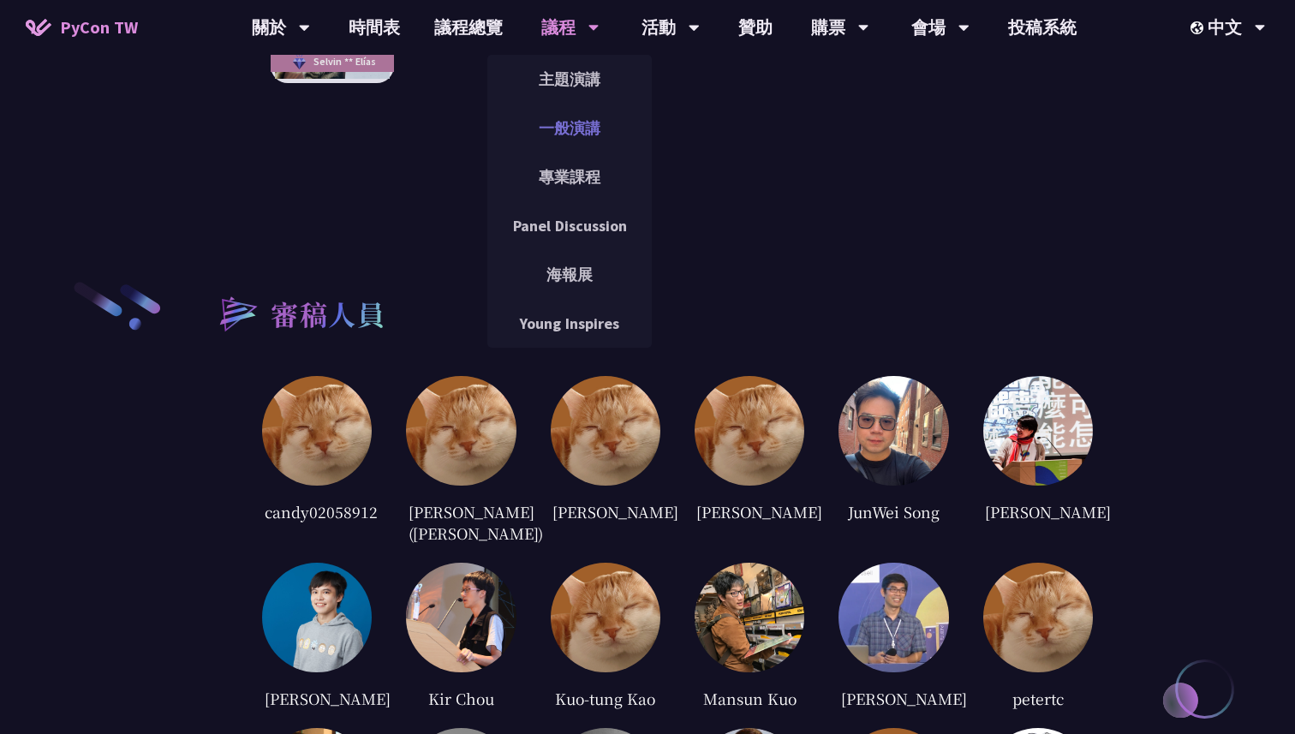
click at [570, 134] on link "一般演講" at bounding box center [569, 128] width 164 height 40
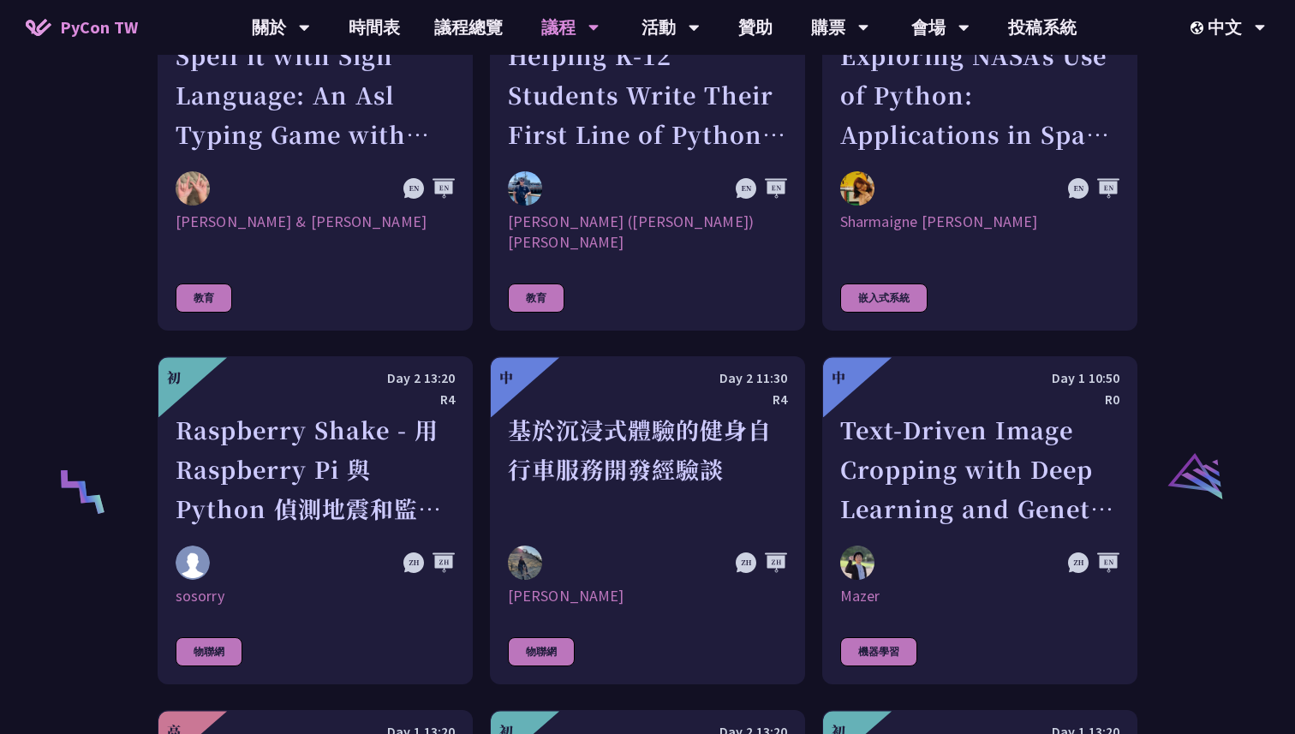
scroll to position [3178, 0]
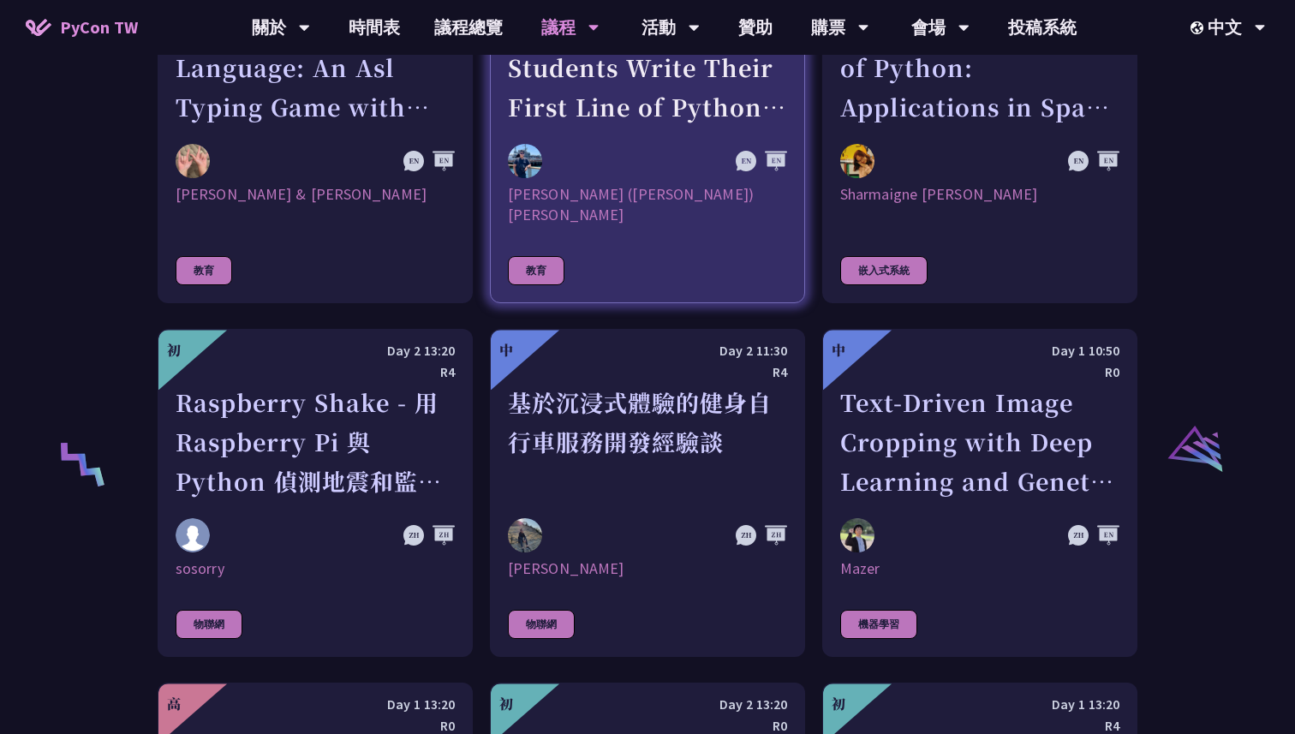
click at [645, 139] on link "中 Day 1 11:15 R4 Helping K-12 Students Write Their First Line of Python: Buildi…" at bounding box center [647, 129] width 315 height 348
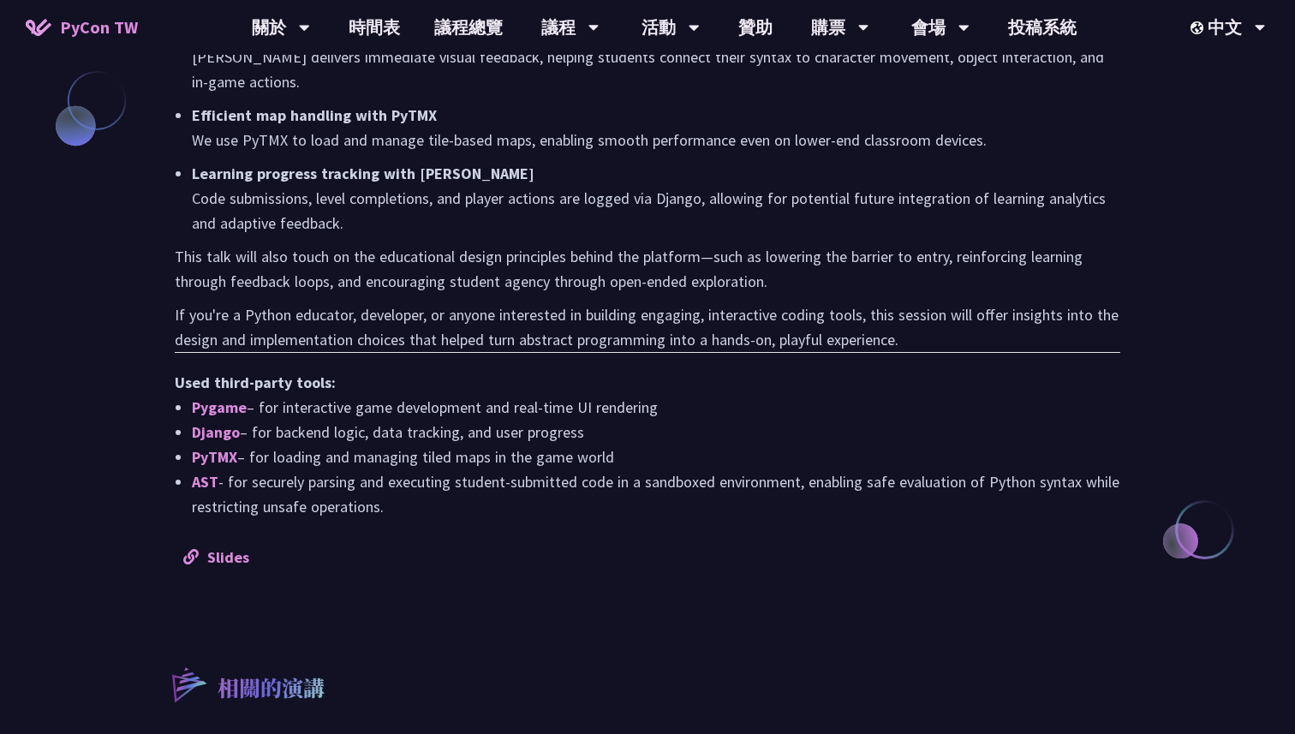
scroll to position [1415, 0]
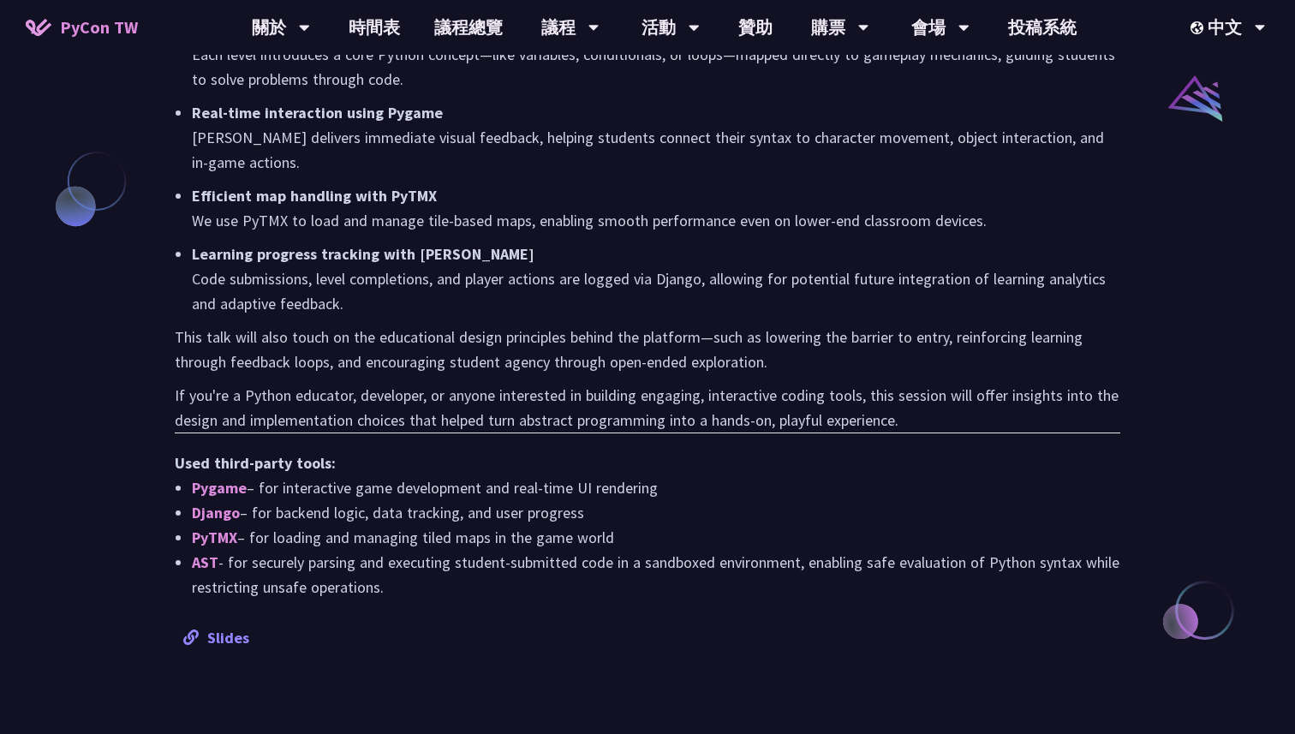
click at [233, 625] on div "Slides" at bounding box center [647, 637] width 928 height 25
click at [227, 628] on link "Slides" at bounding box center [216, 638] width 66 height 20
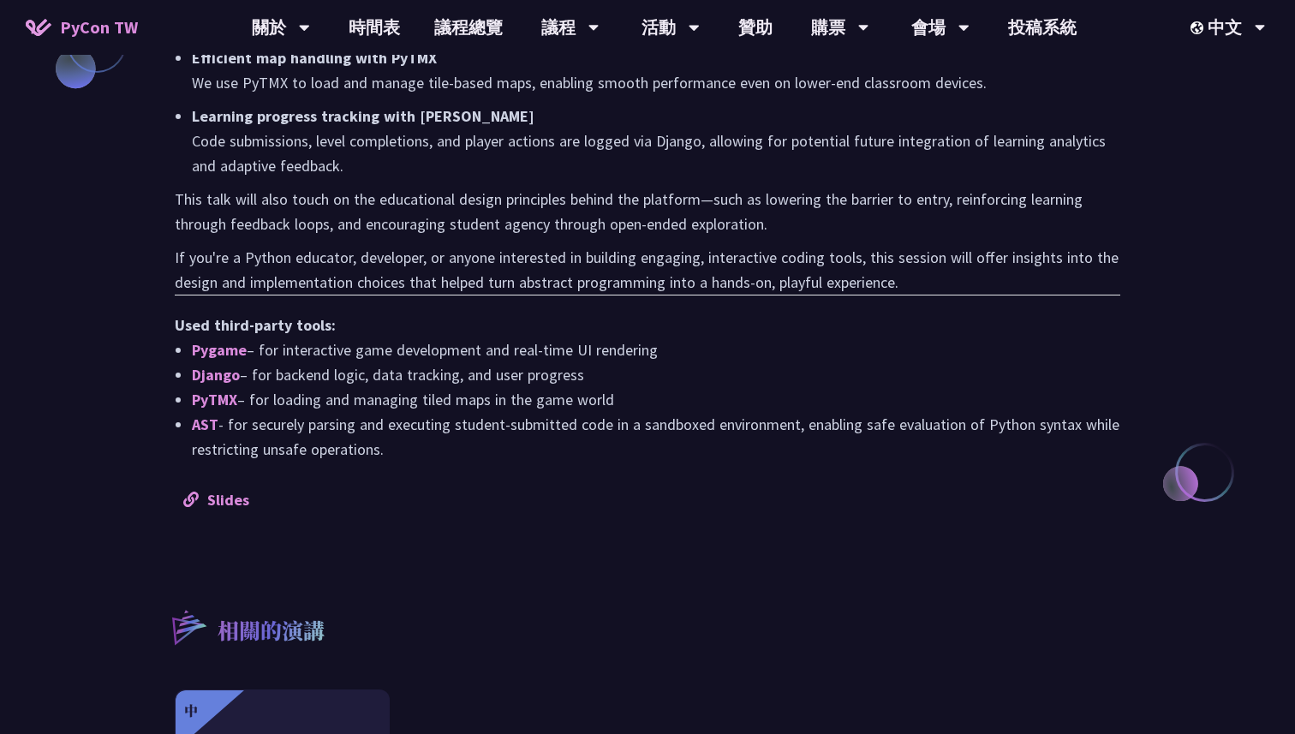
scroll to position [1583, 0]
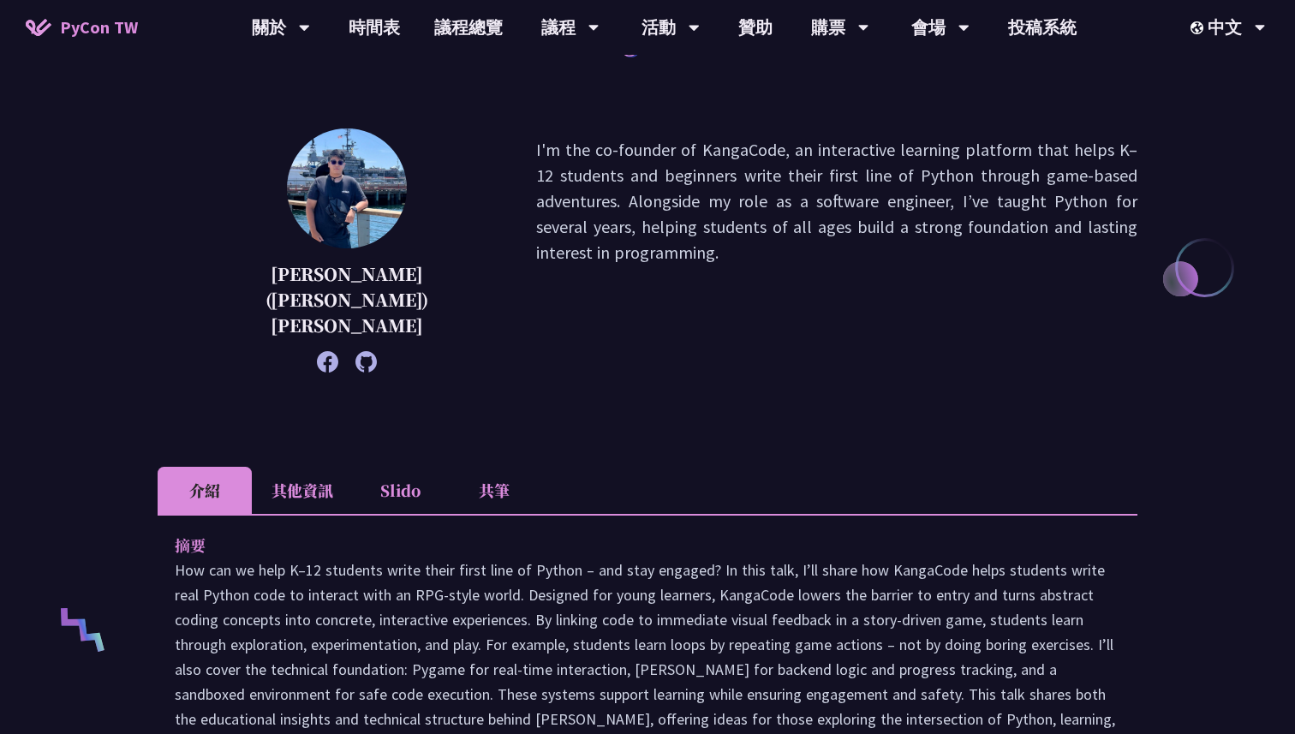
scroll to position [0, 0]
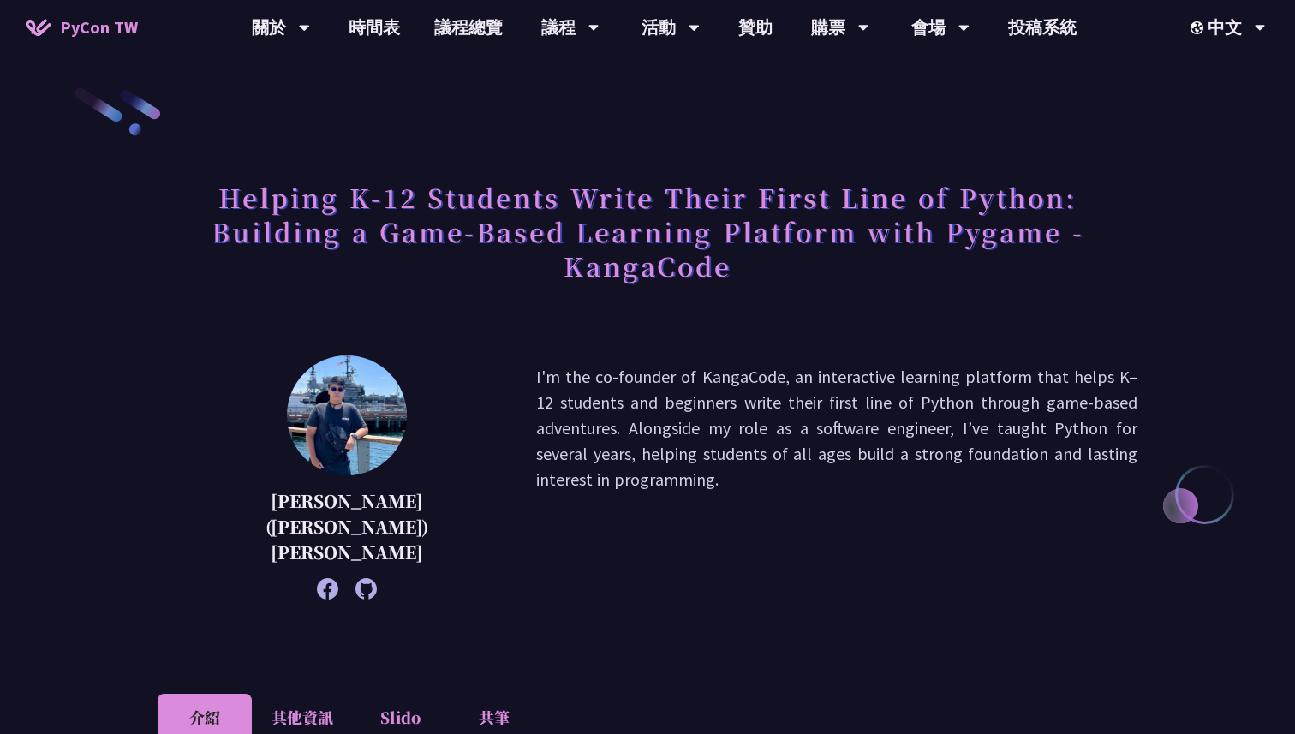
click at [130, 31] on span "PyCon TW" at bounding box center [99, 28] width 78 height 26
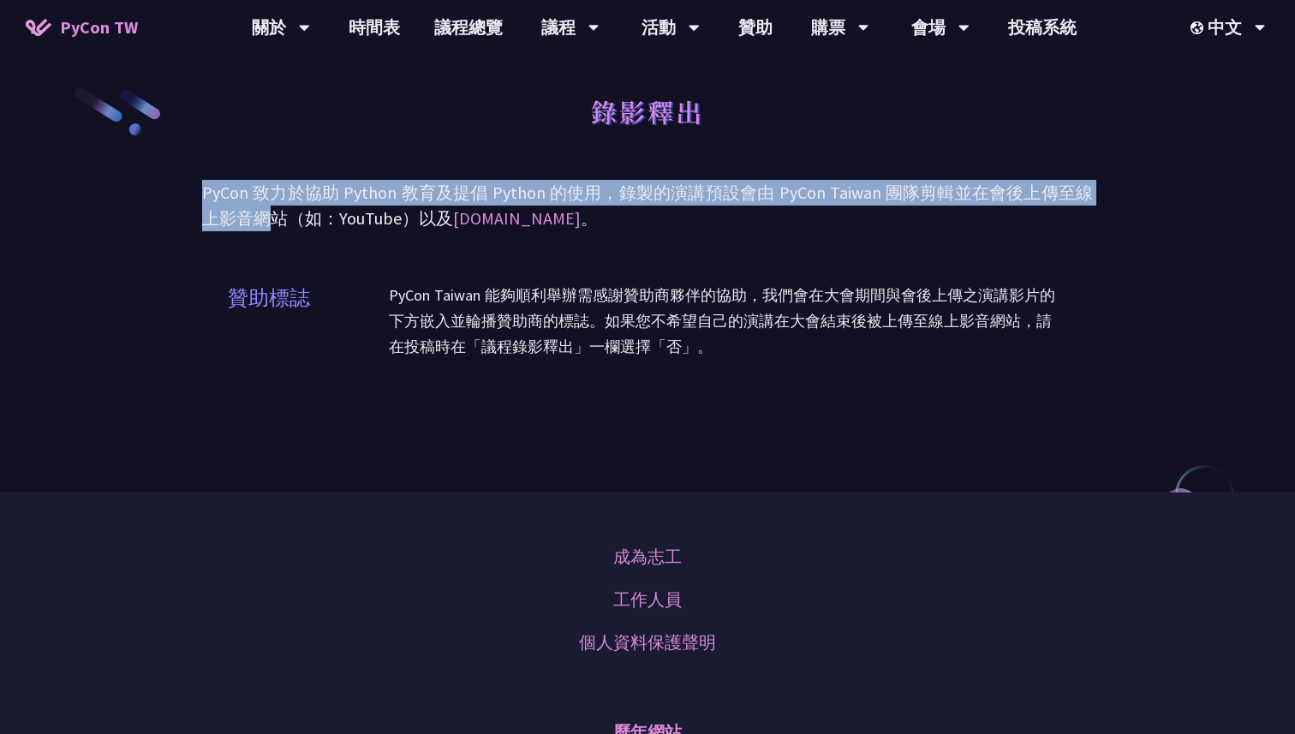
drag, startPoint x: 187, startPoint y: 188, endPoint x: 264, endPoint y: 214, distance: 81.2
click at [264, 214] on div "錄影釋出 PyCon 致力於協助 Python 教育及提倡 Python 的使用，錄製的演講預設會由 PyCon Taiwan 團隊剪輯並在會後上傳至線上影音…" at bounding box center [647, 246] width 1295 height 492
click at [264, 214] on p "PyCon 致力於協助 Python 教育及提倡 Python 的使用，錄製的演講預設會由 PyCon Taiwan 團隊剪輯並在會後上傳至線上影音網站（如：…" at bounding box center [647, 205] width 890 height 51
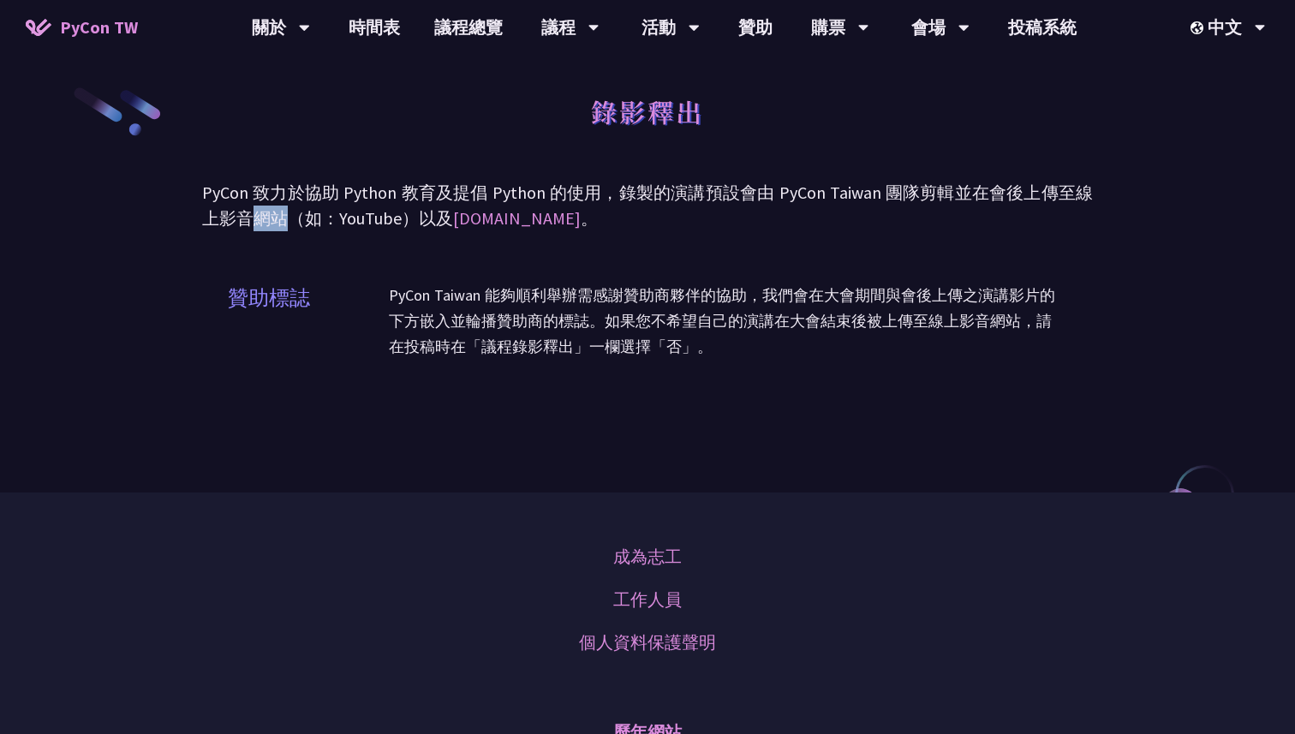
click at [264, 214] on p "PyCon 致力於協助 Python 教育及提倡 Python 的使用，錄製的演講預設會由 PyCon Taiwan 團隊剪輯並在會後上傳至線上影音網站（如：…" at bounding box center [647, 205] width 890 height 51
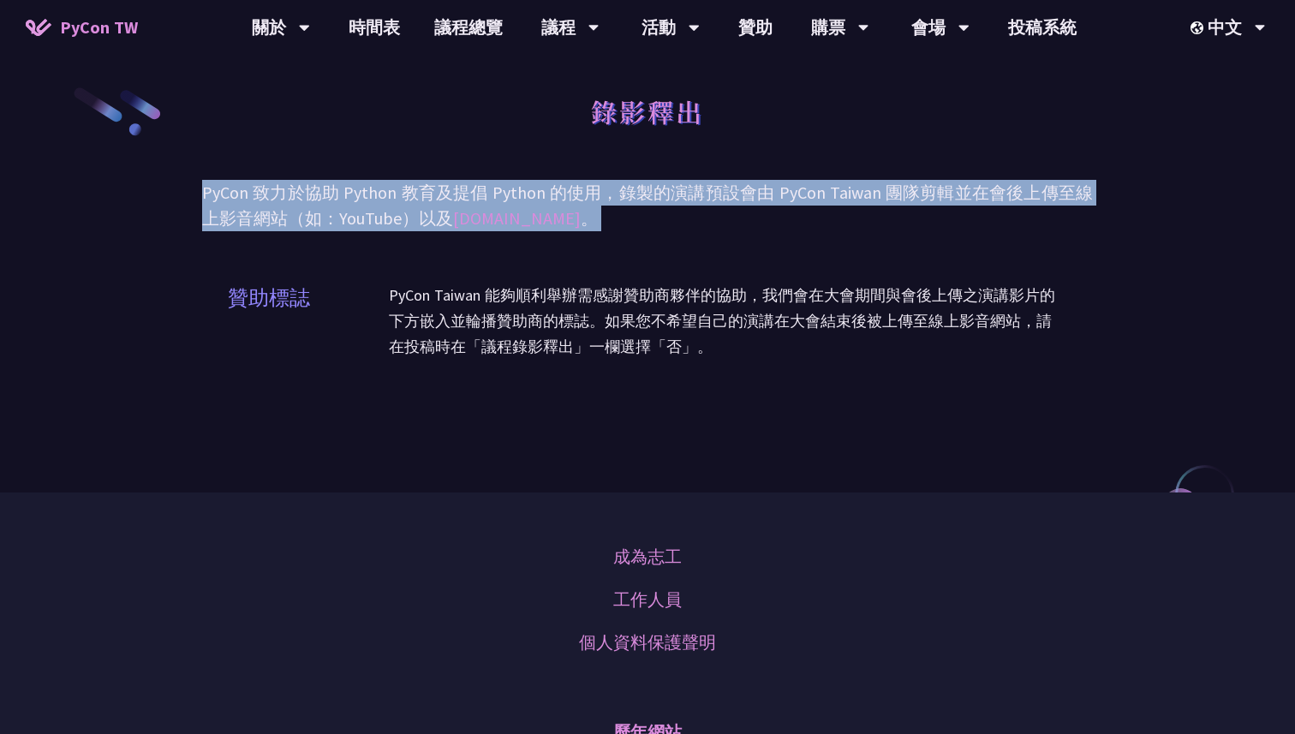
click at [264, 214] on p "PyCon 致力於協助 Python 教育及提倡 Python 的使用，錄製的演講預設會由 PyCon Taiwan 團隊剪輯並在會後上傳至線上影音網站（如：…" at bounding box center [647, 205] width 890 height 51
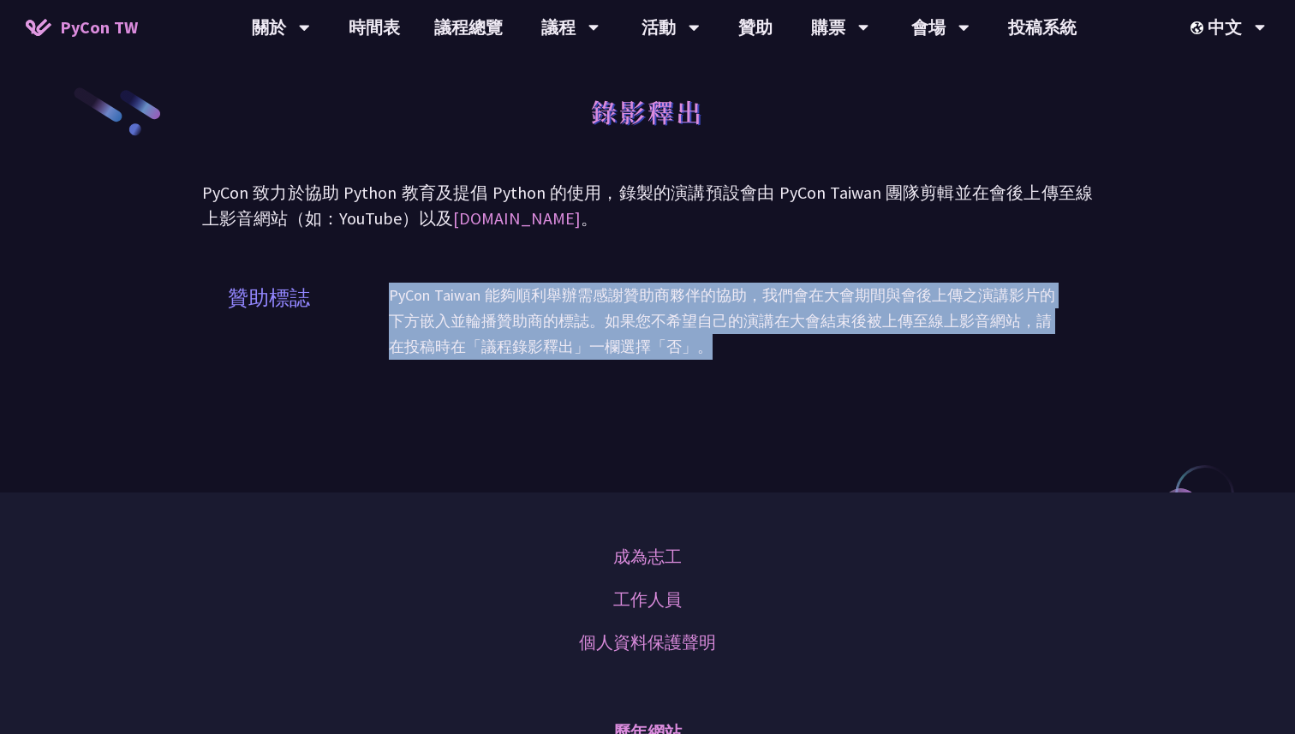
drag, startPoint x: 390, startPoint y: 297, endPoint x: 485, endPoint y: 366, distance: 117.1
click at [485, 366] on div "PyCon Taiwan 能夠順利舉辦需感謝贊助商夥伴的協助，我們會在大會期間與會後上傳之演講影片的下方嵌入並輪播贊助商的標誌。如果您不希望自己的演講在大會結…" at bounding box center [728, 332] width 678 height 98
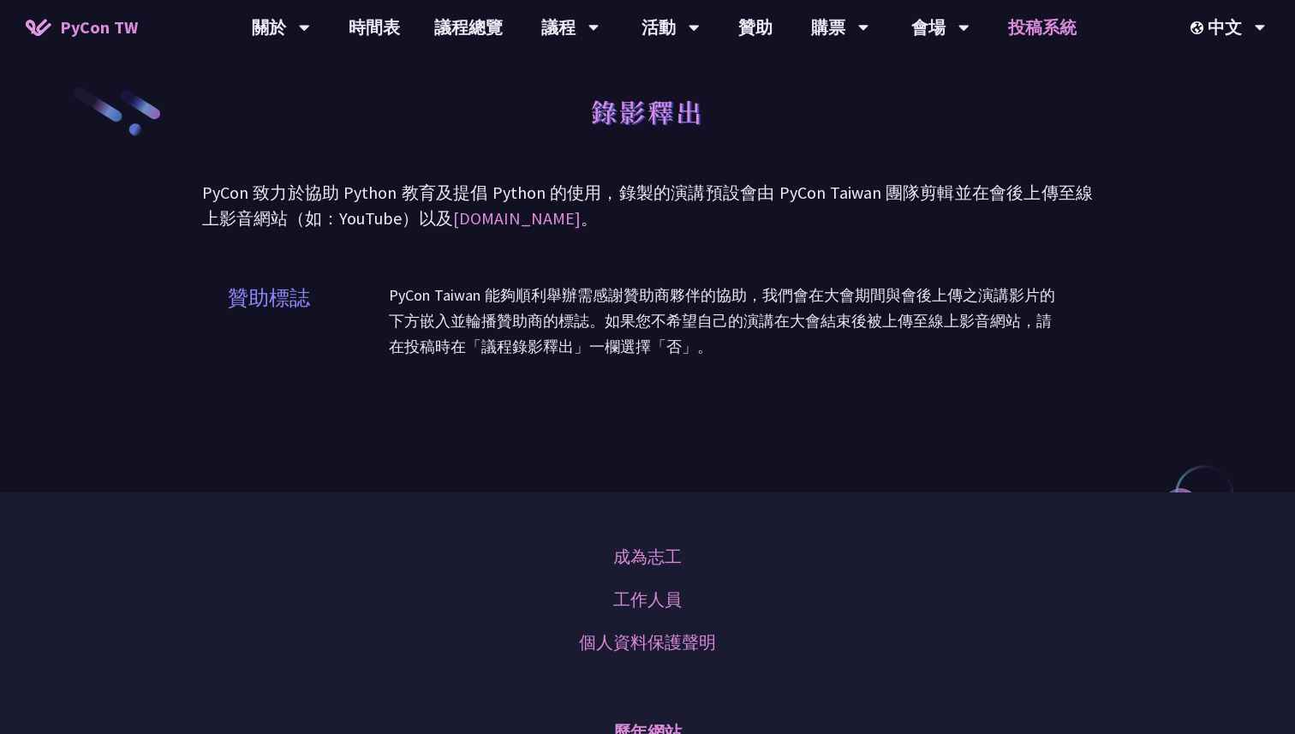
click at [1043, 33] on link "投稿系統" at bounding box center [1042, 27] width 103 height 55
